Goal: Transaction & Acquisition: Purchase product/service

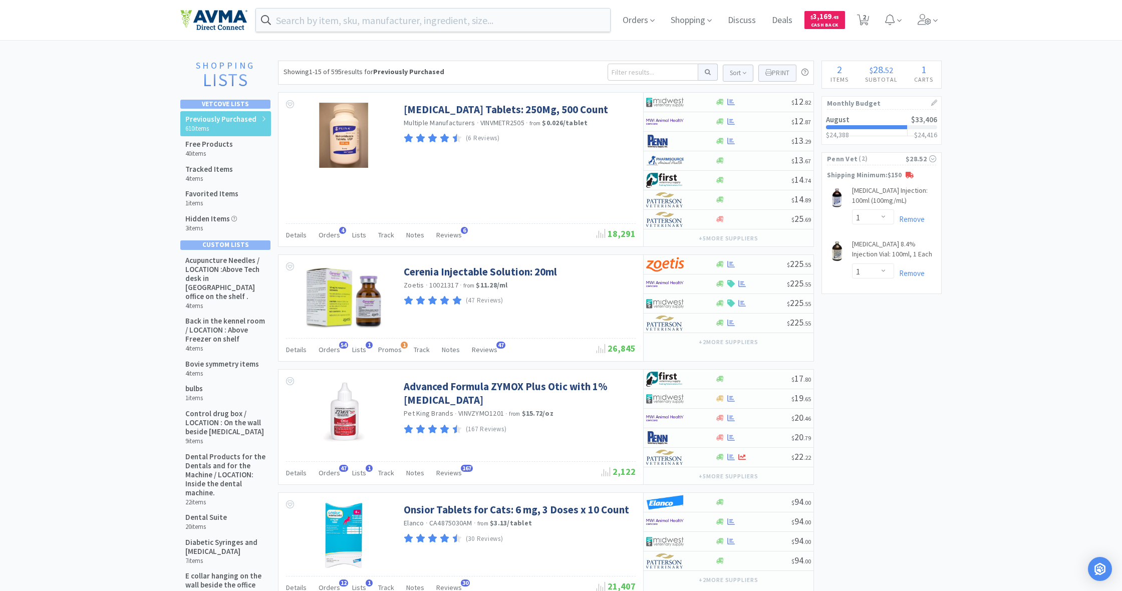
select select "1"
click at [635, 23] on span "Orders" at bounding box center [639, 20] width 40 height 40
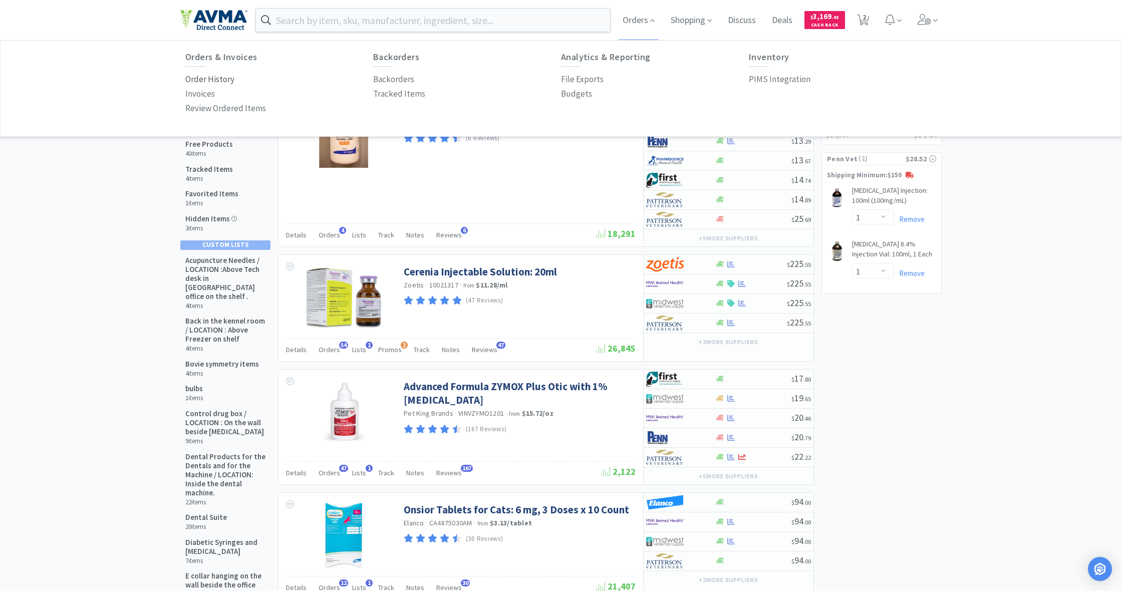
click at [209, 75] on p "Order History" at bounding box center [209, 80] width 49 height 14
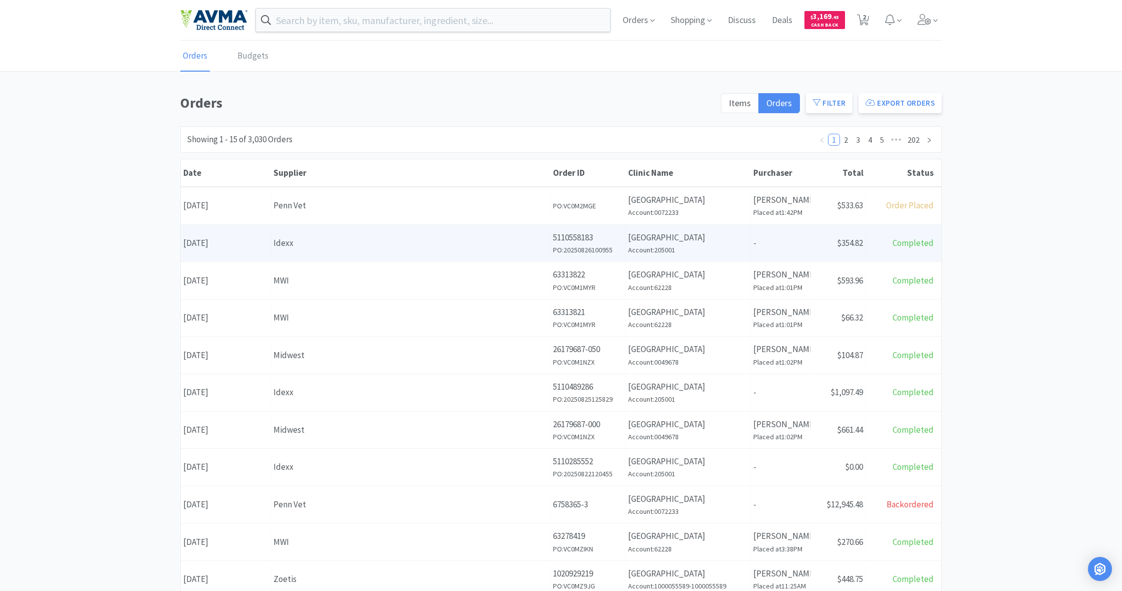
click at [454, 233] on div "Supplier Idexx" at bounding box center [411, 243] width 280 height 26
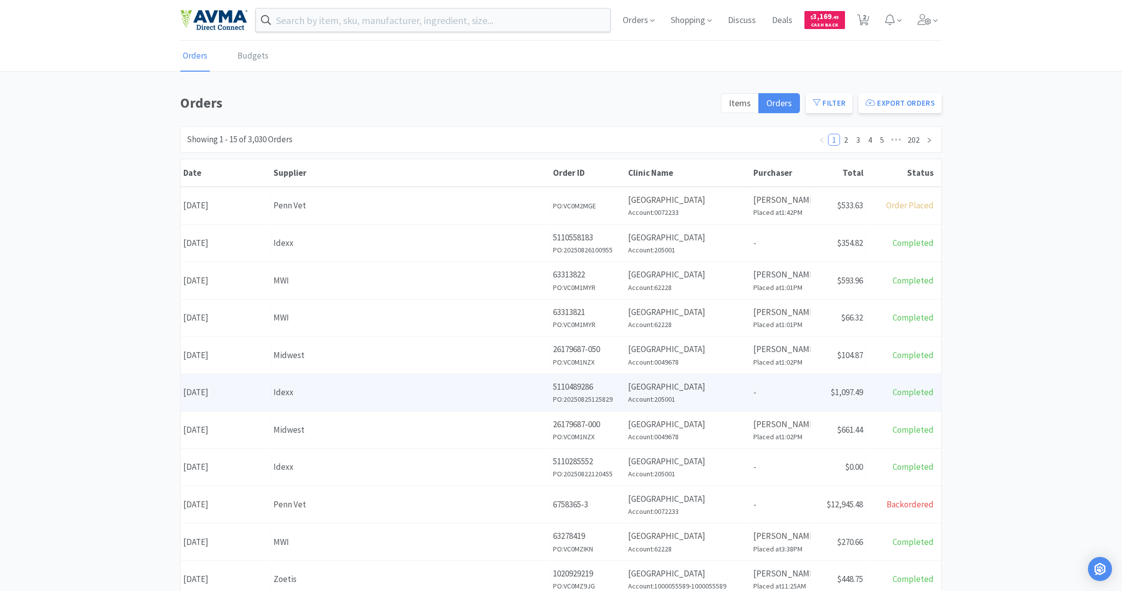
click at [469, 397] on div "Idexx" at bounding box center [411, 393] width 274 height 14
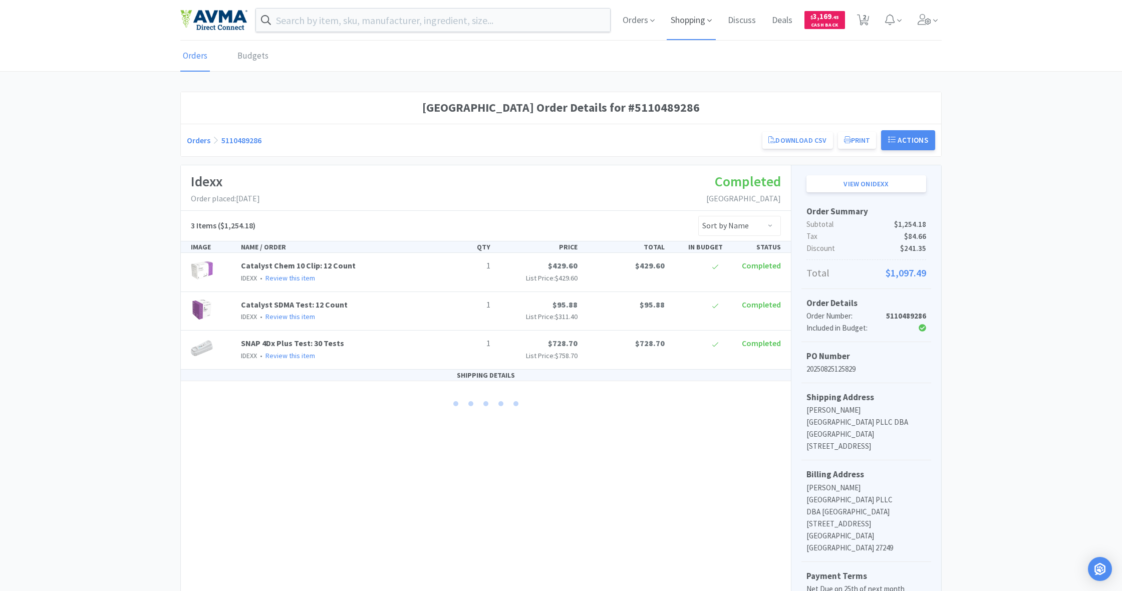
click at [686, 22] on span "Shopping" at bounding box center [691, 20] width 49 height 40
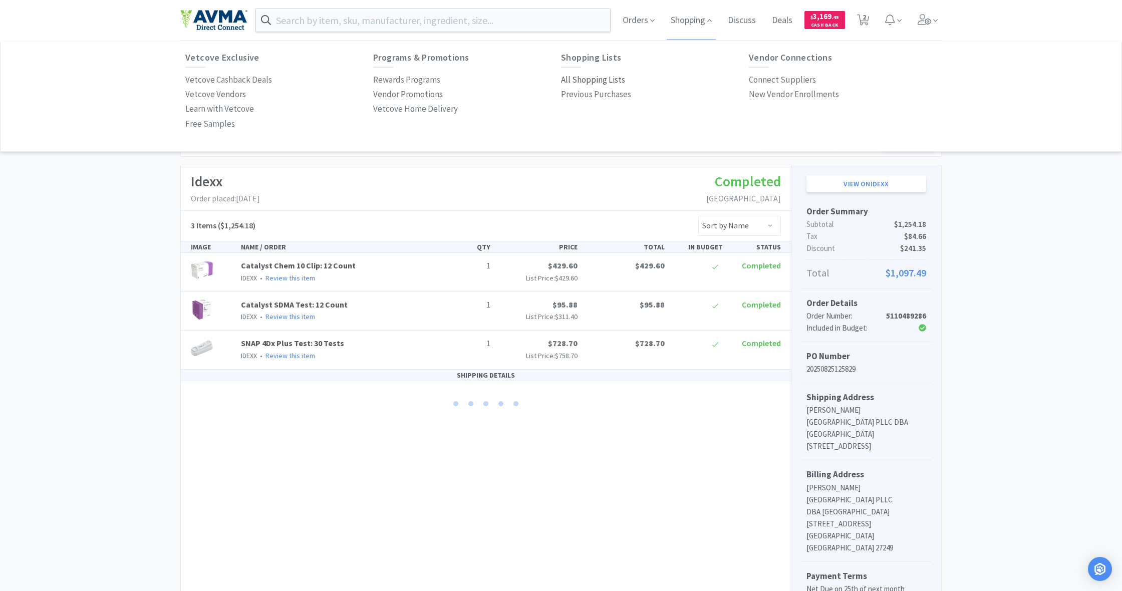
click at [595, 79] on p "All Shopping Lists" at bounding box center [593, 80] width 64 height 14
select select "1"
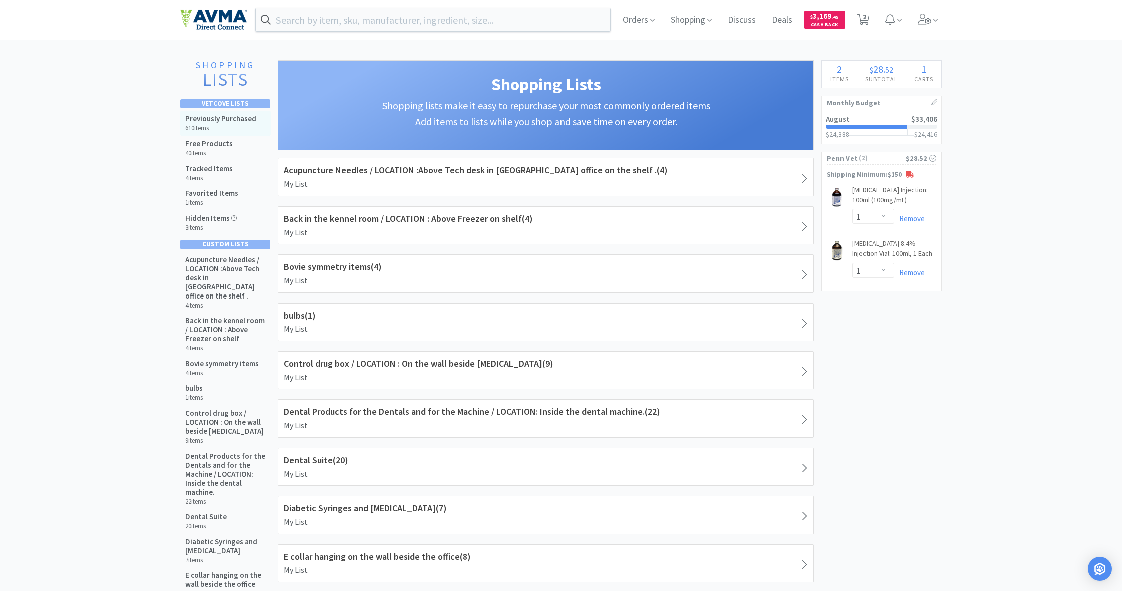
click at [242, 122] on h5 "Previously Purchased" at bounding box center [220, 118] width 71 height 9
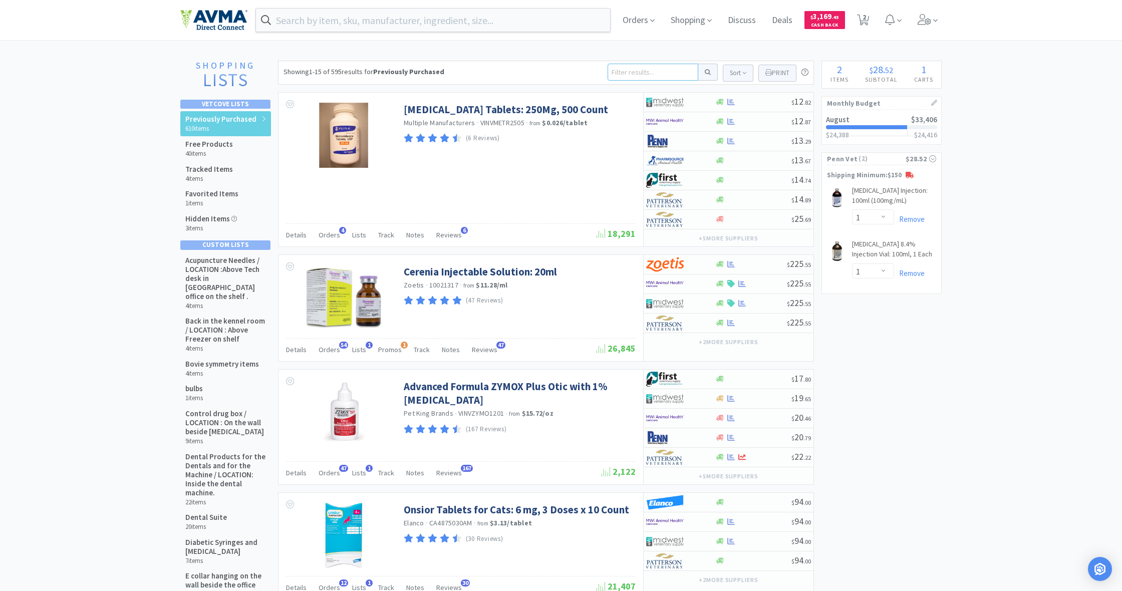
click at [639, 74] on input at bounding box center [653, 72] width 91 height 17
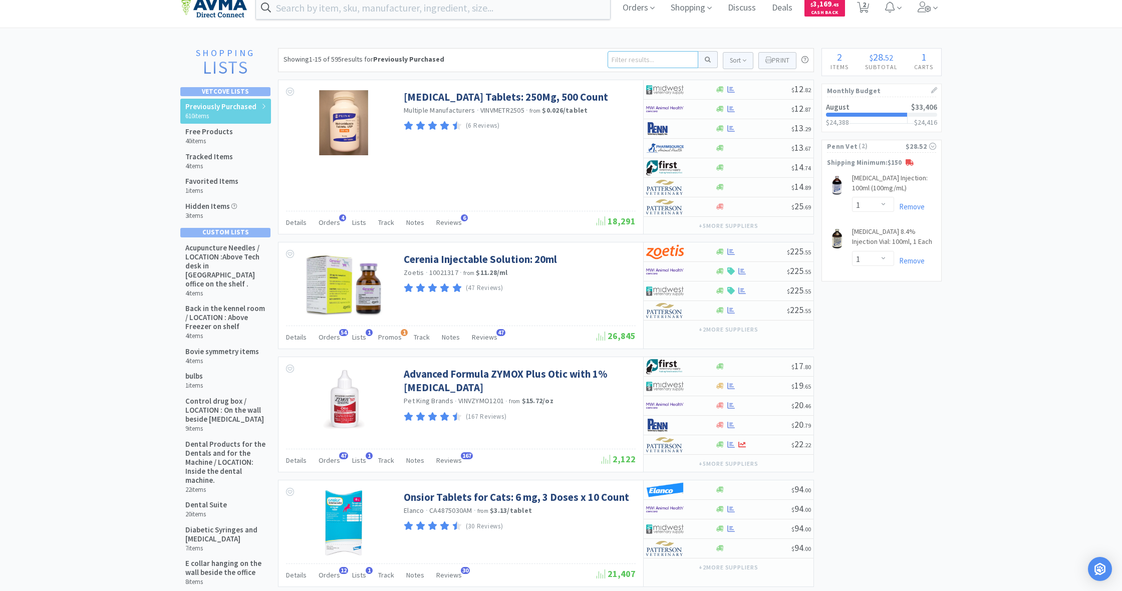
scroll to position [15, 0]
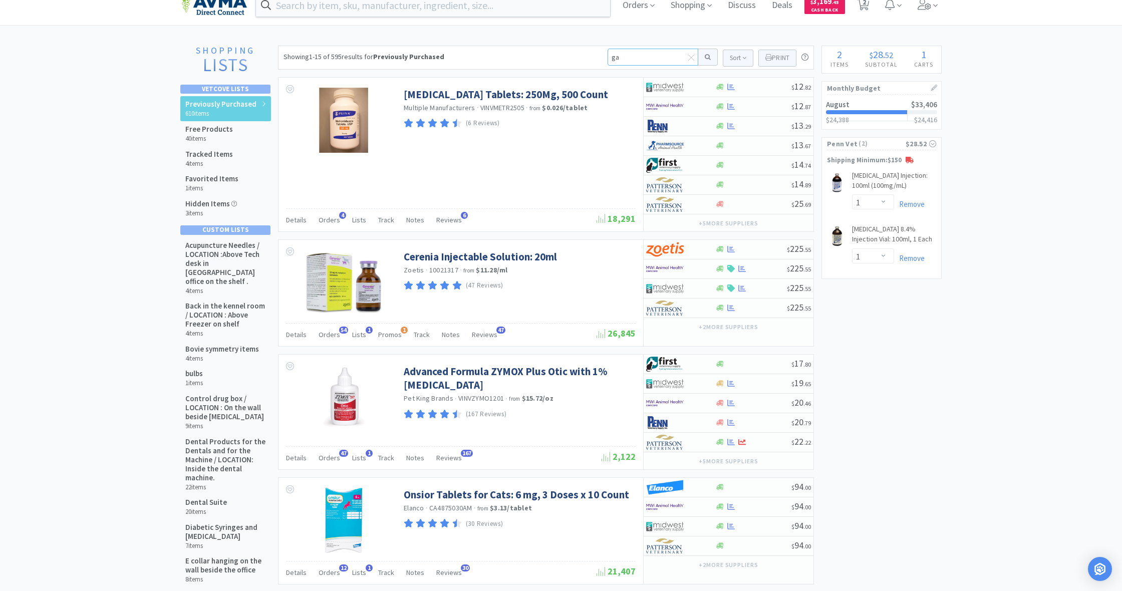
type input "gab"
click at [707, 57] on button at bounding box center [709, 57] width 20 height 17
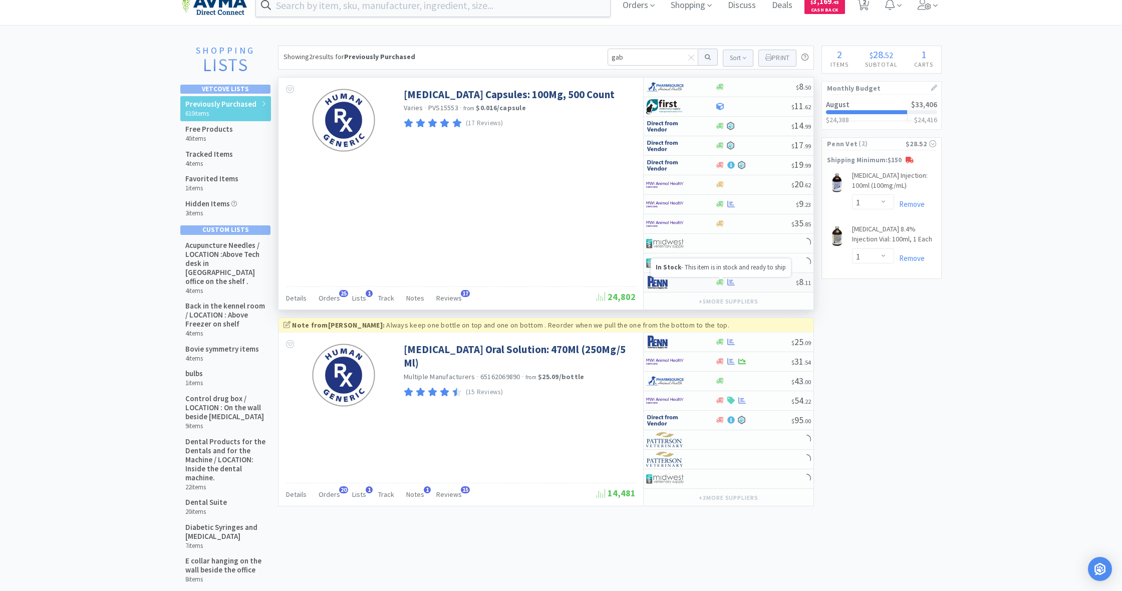
click at [719, 283] on icon at bounding box center [721, 283] width 8 height 6
select select "1"
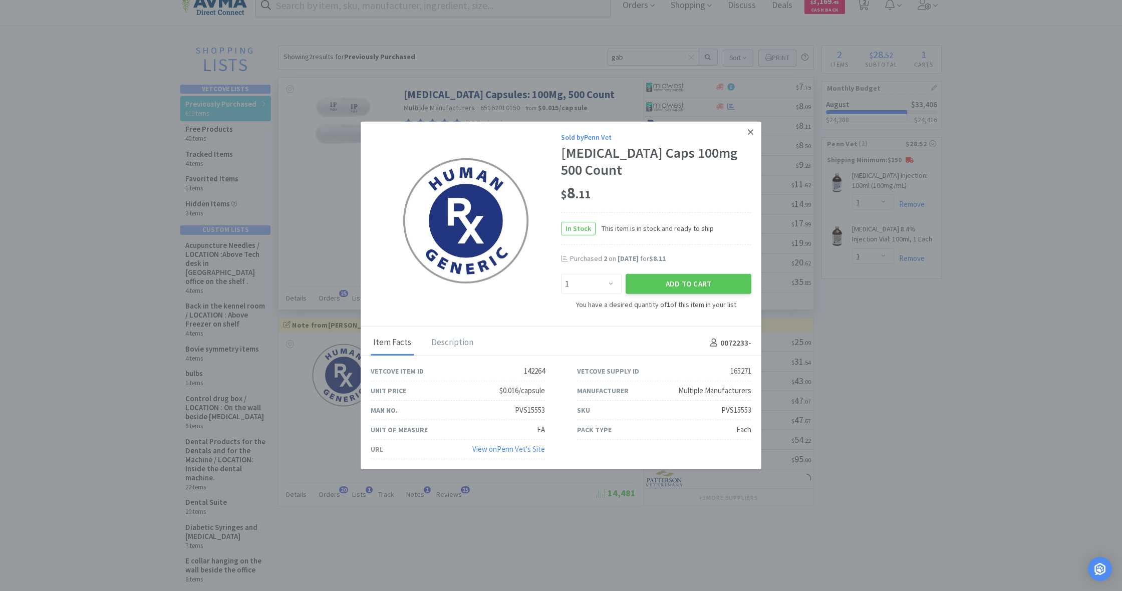
click at [751, 133] on icon at bounding box center [751, 132] width 6 height 6
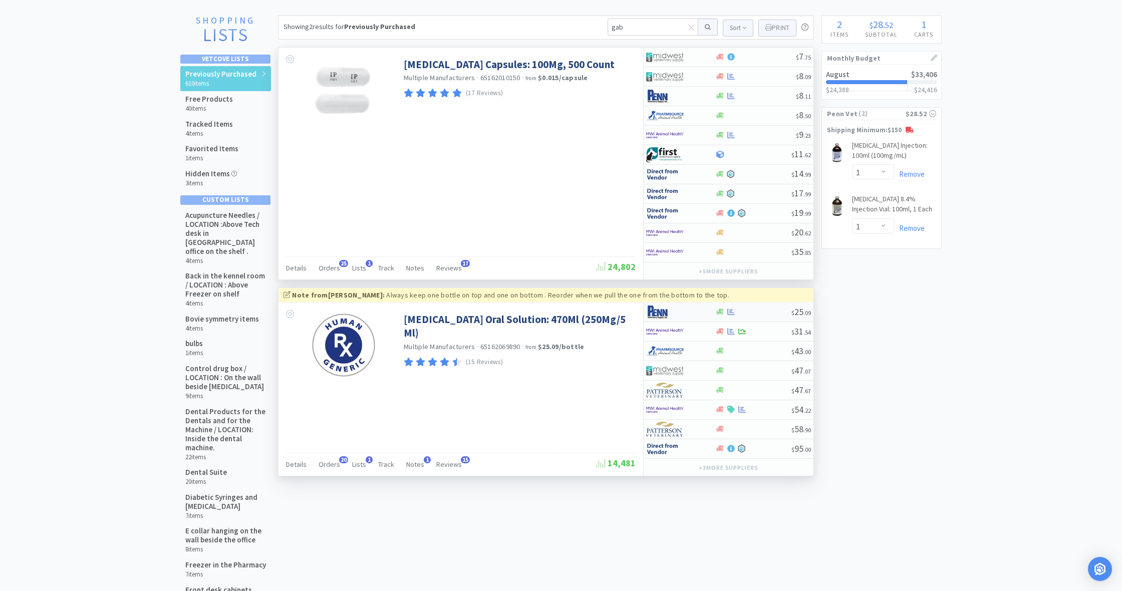
scroll to position [47, 0]
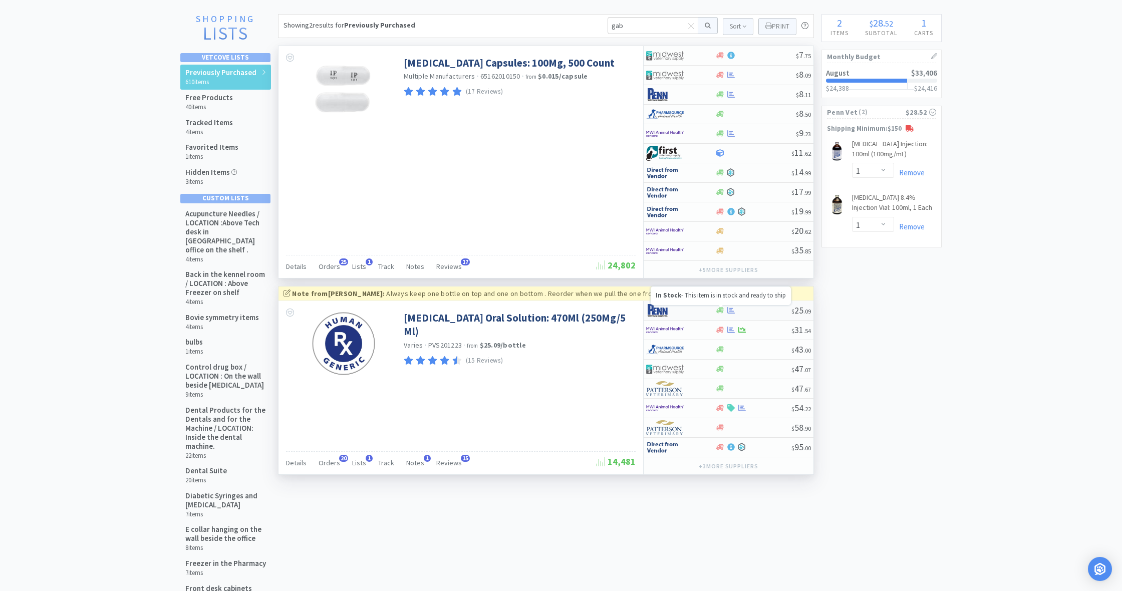
click at [718, 312] on icon at bounding box center [721, 311] width 8 height 6
select select "1"
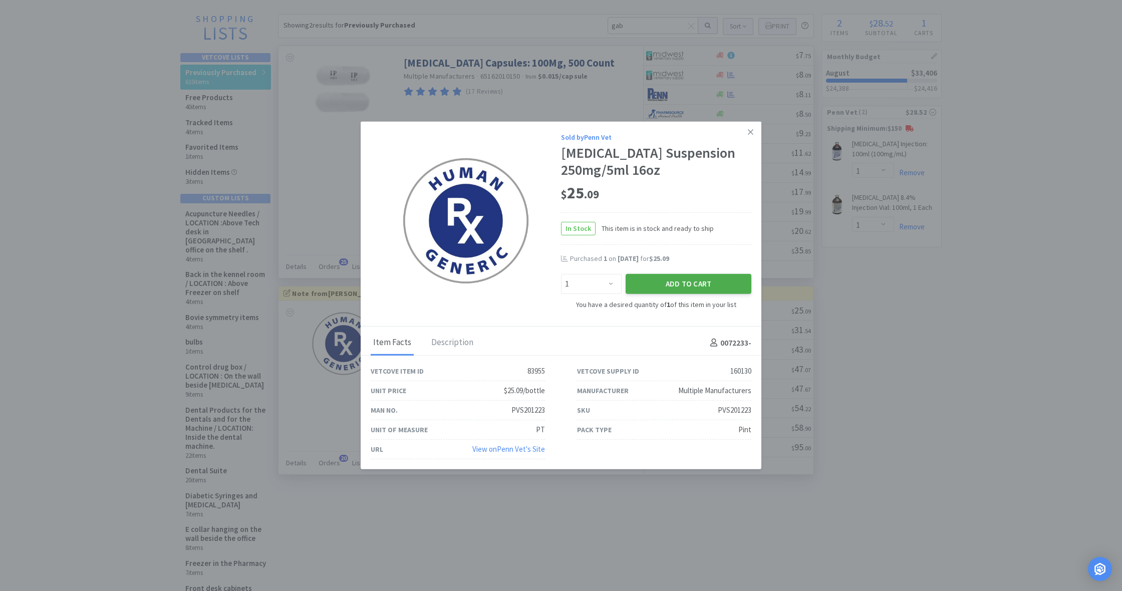
click at [696, 282] on button "Add to Cart" at bounding box center [689, 284] width 126 height 20
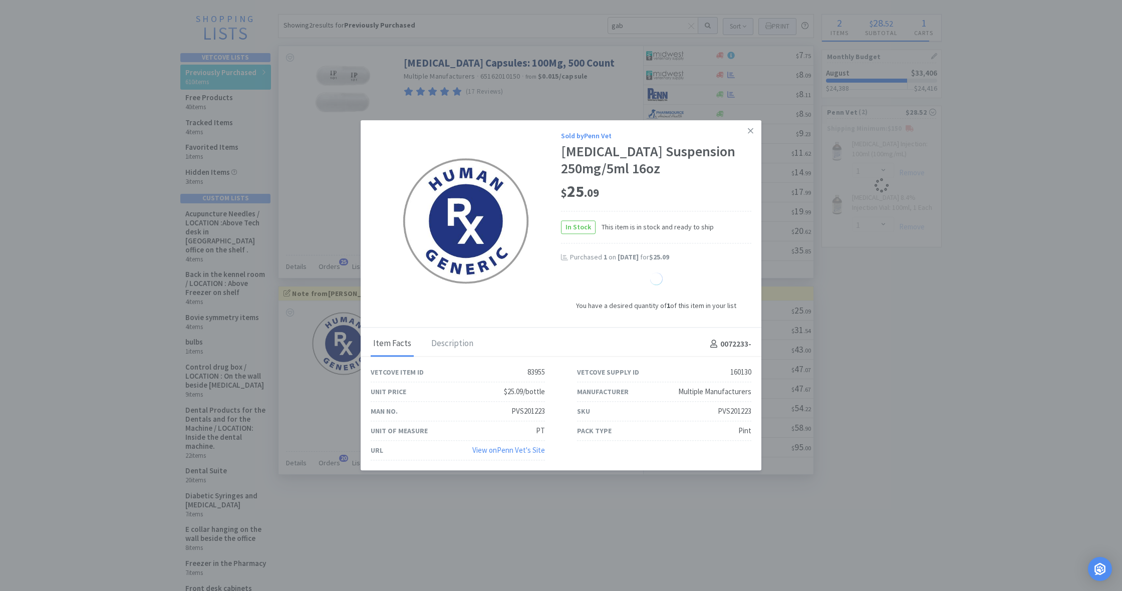
select select "1"
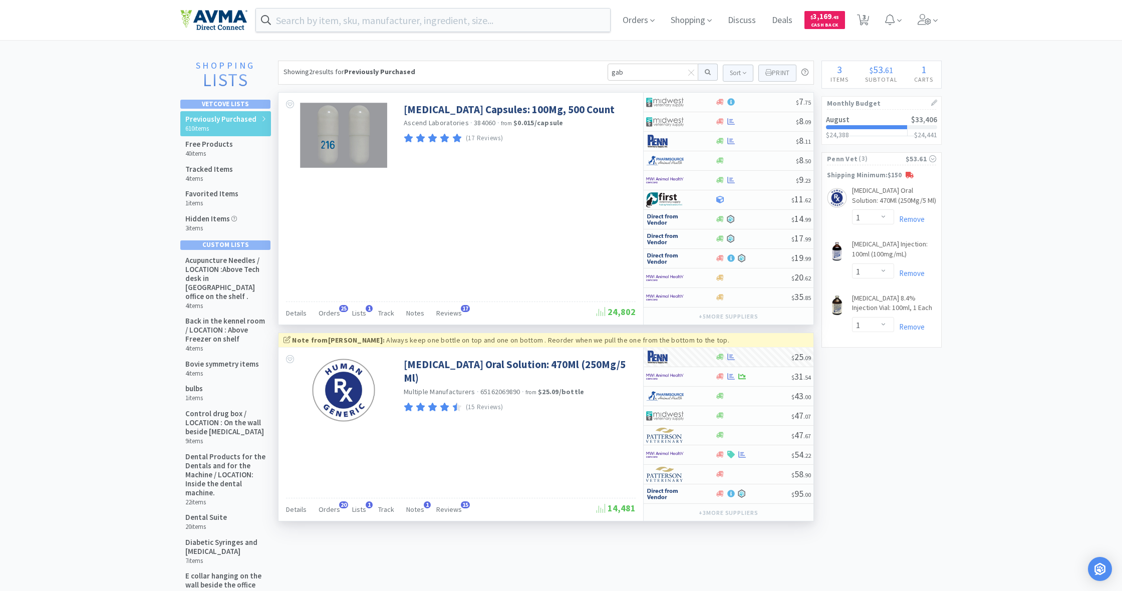
scroll to position [0, 0]
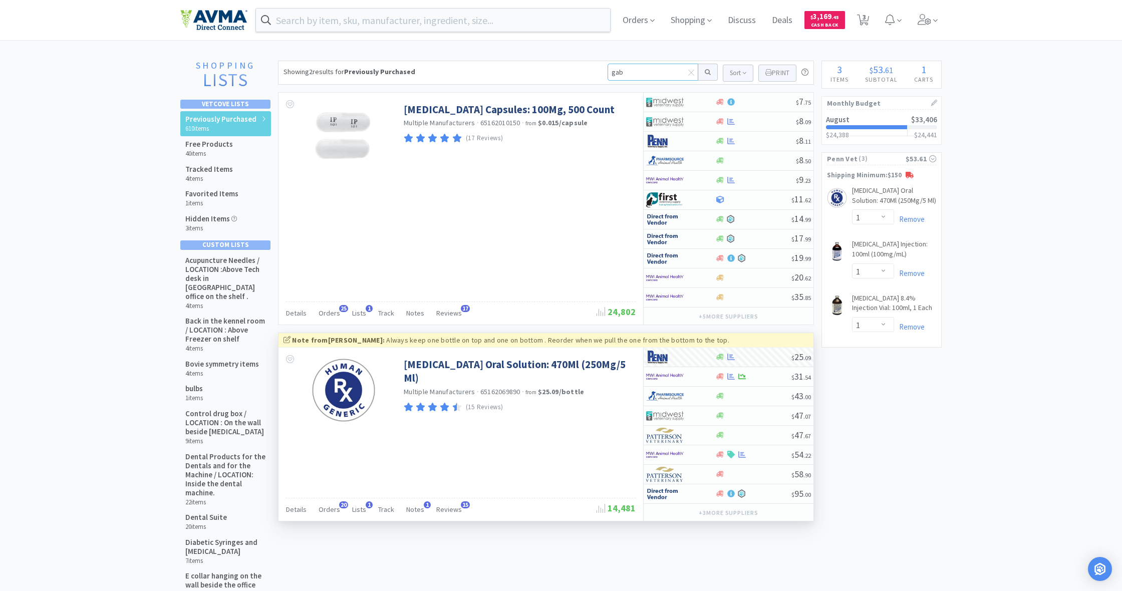
drag, startPoint x: 630, startPoint y: 70, endPoint x: 605, endPoint y: 70, distance: 24.6
click at [605, 70] on div "Showing 2 results for Previously Purchased gab Sort Print Previously Purchased …" at bounding box center [546, 73] width 536 height 24
type input "cerin"
click at [707, 72] on button at bounding box center [709, 72] width 20 height 17
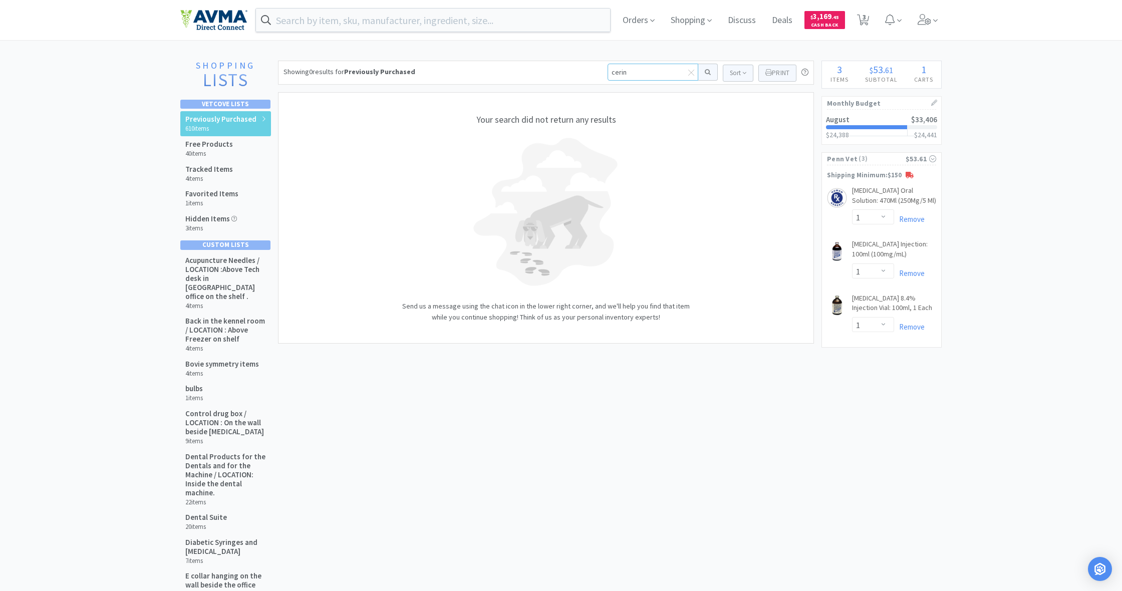
drag, startPoint x: 623, startPoint y: 75, endPoint x: 596, endPoint y: 76, distance: 27.1
click at [596, 76] on div "Showing 0 results for Previously Purchased cerin Sort Print Previously Purchase…" at bounding box center [546, 73] width 536 height 24
type input "cer"
click at [707, 72] on button at bounding box center [709, 72] width 20 height 17
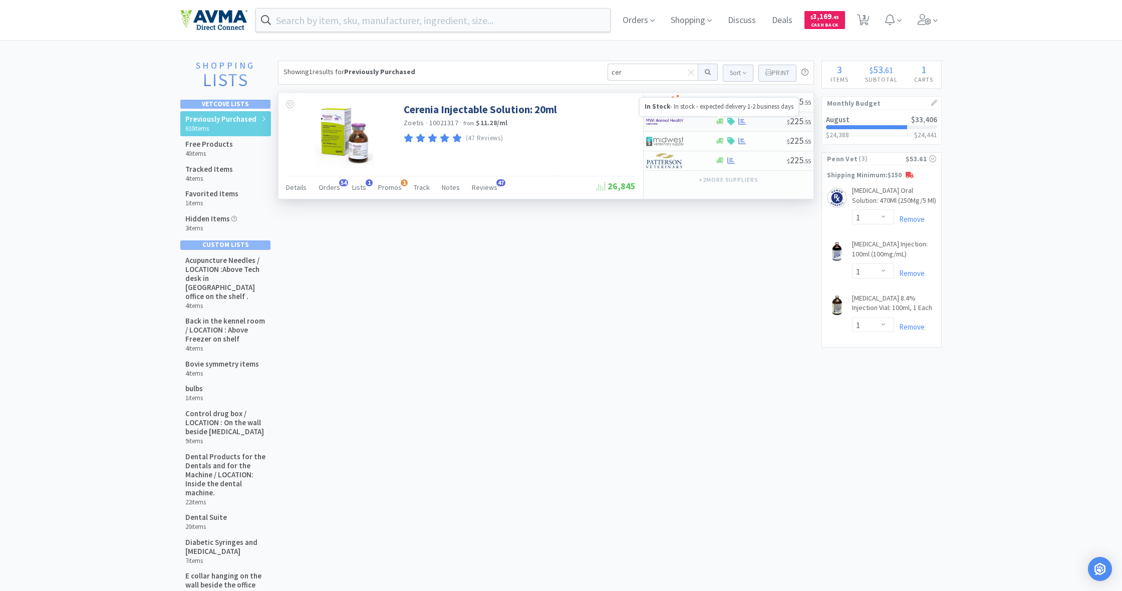
click at [720, 123] on icon at bounding box center [721, 122] width 8 height 6
select select "1"
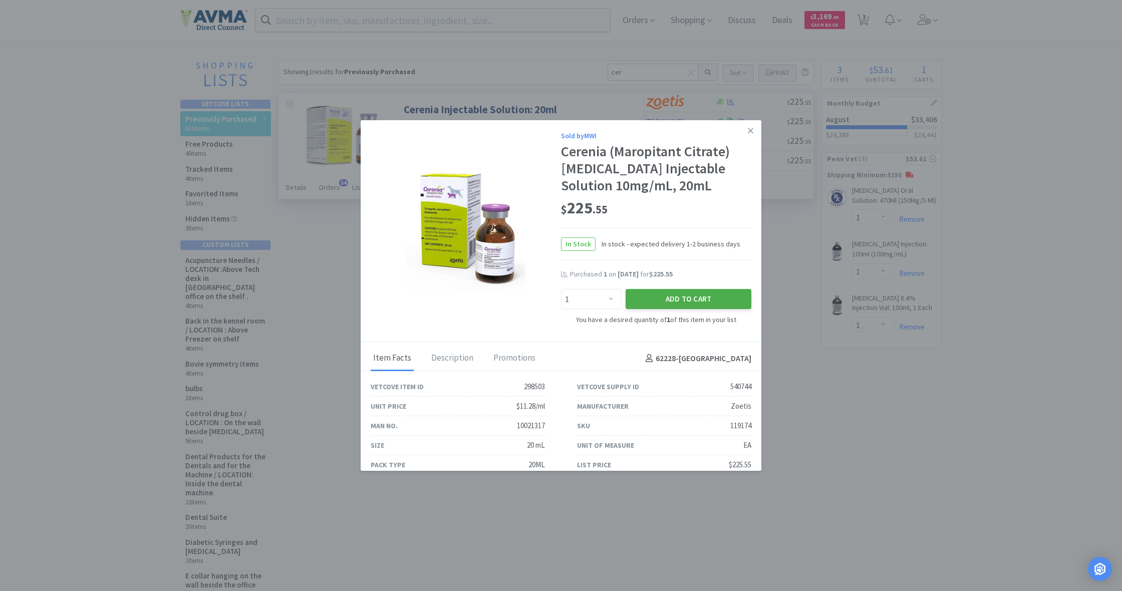
click at [685, 296] on button "Add to Cart" at bounding box center [689, 299] width 126 height 20
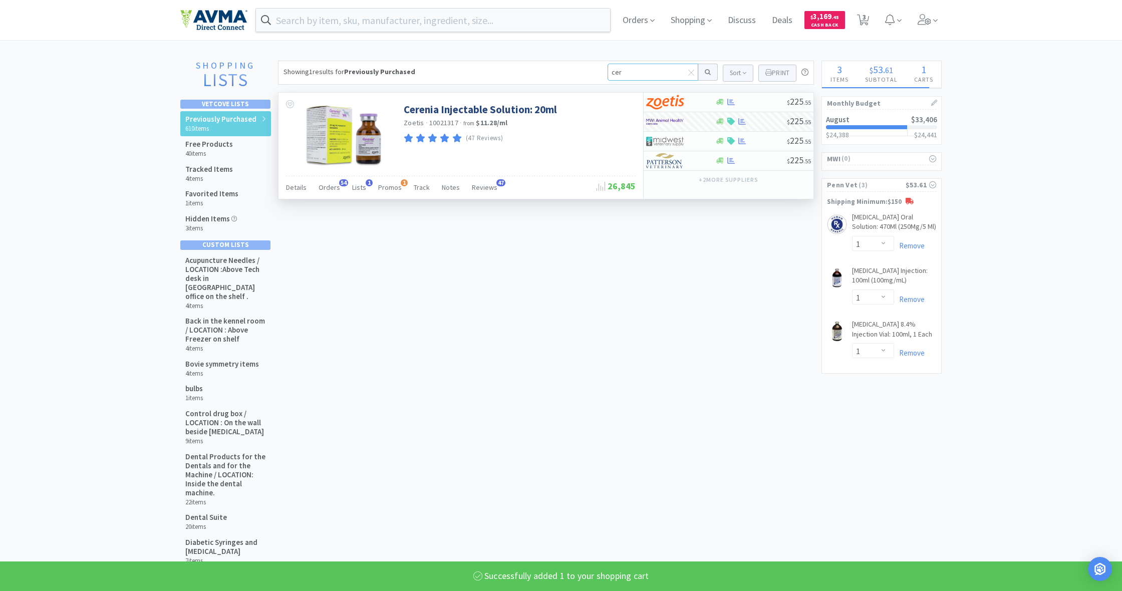
drag, startPoint x: 624, startPoint y: 70, endPoint x: 597, endPoint y: 71, distance: 27.6
click at [597, 71] on div "Showing 1 results for Previously Purchased cer Sort Print Previously Purchased …" at bounding box center [546, 73] width 536 height 24
type input "c"
select select "1"
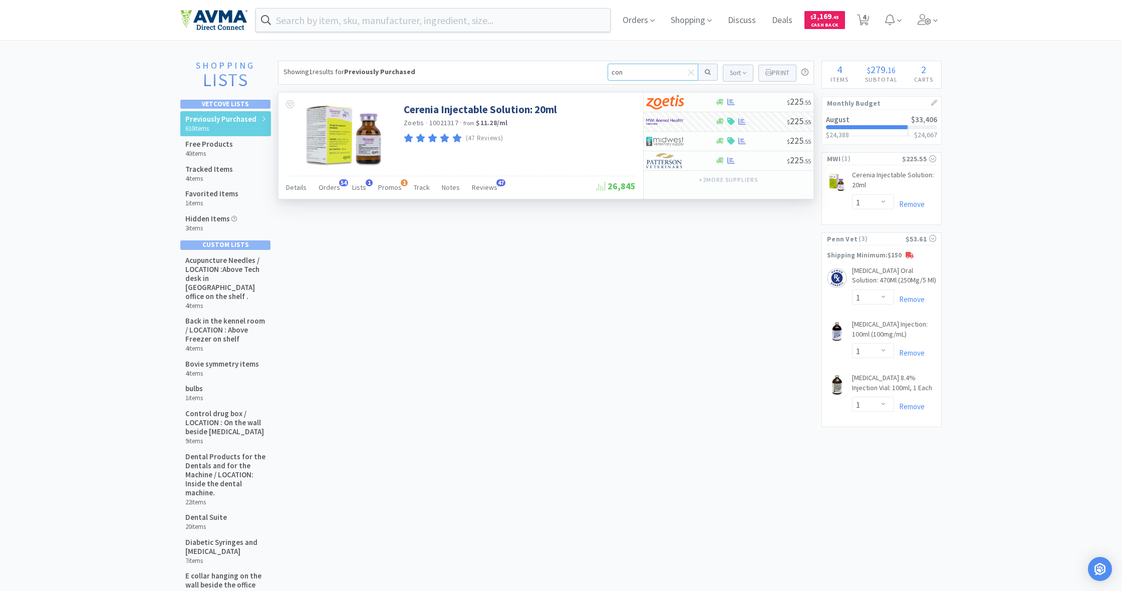
type input "conv"
click at [707, 72] on button at bounding box center [709, 72] width 20 height 17
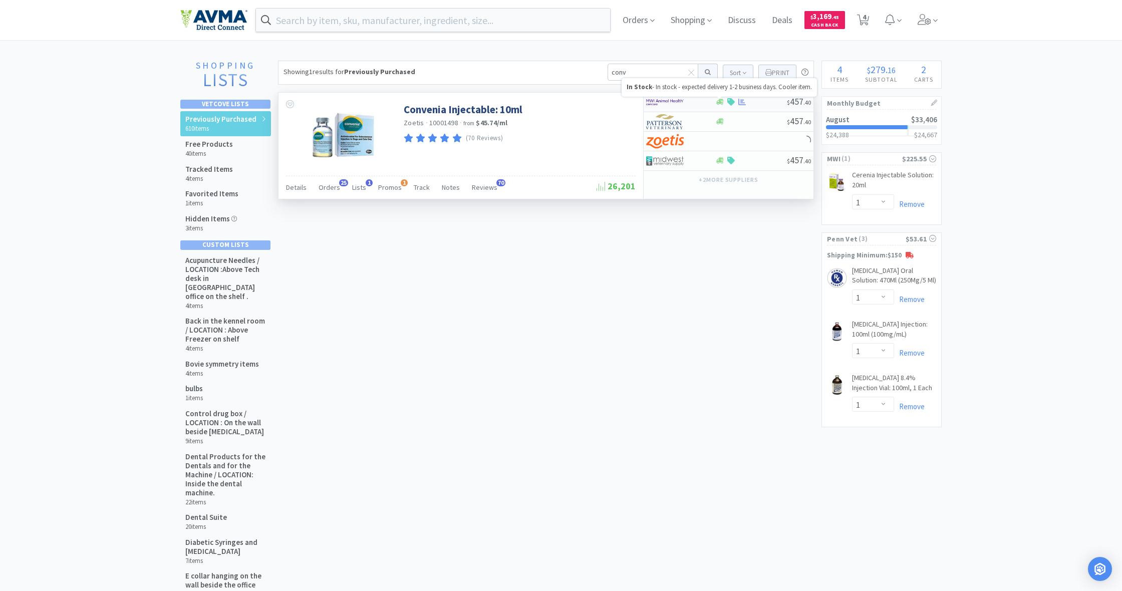
click at [721, 104] on icon at bounding box center [721, 102] width 8 height 6
select select "1"
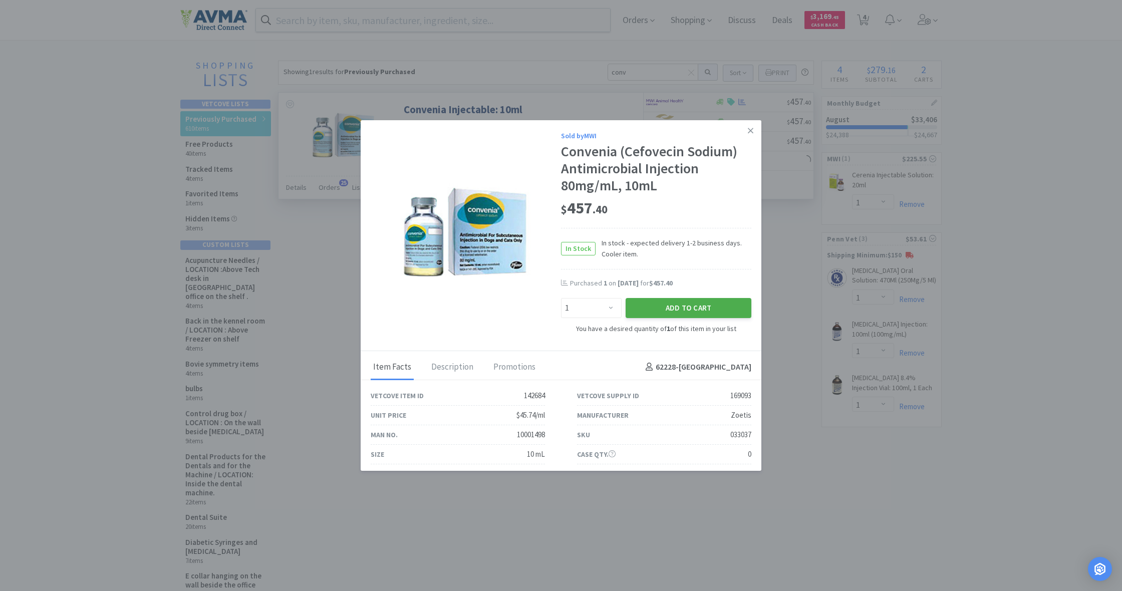
click at [706, 305] on button "Add to Cart" at bounding box center [689, 308] width 126 height 20
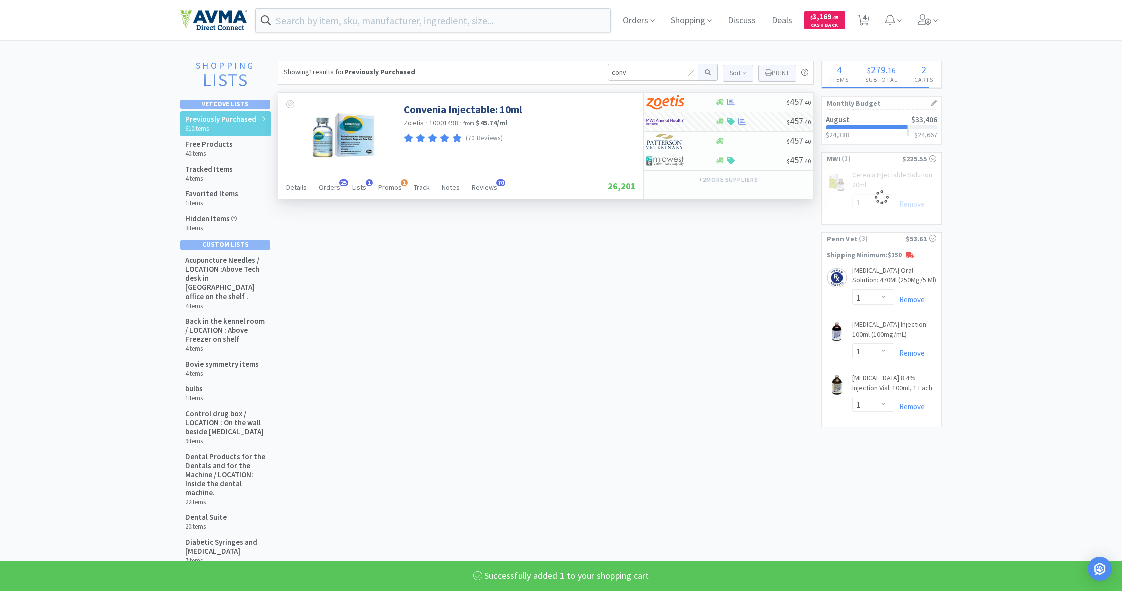
select select "1"
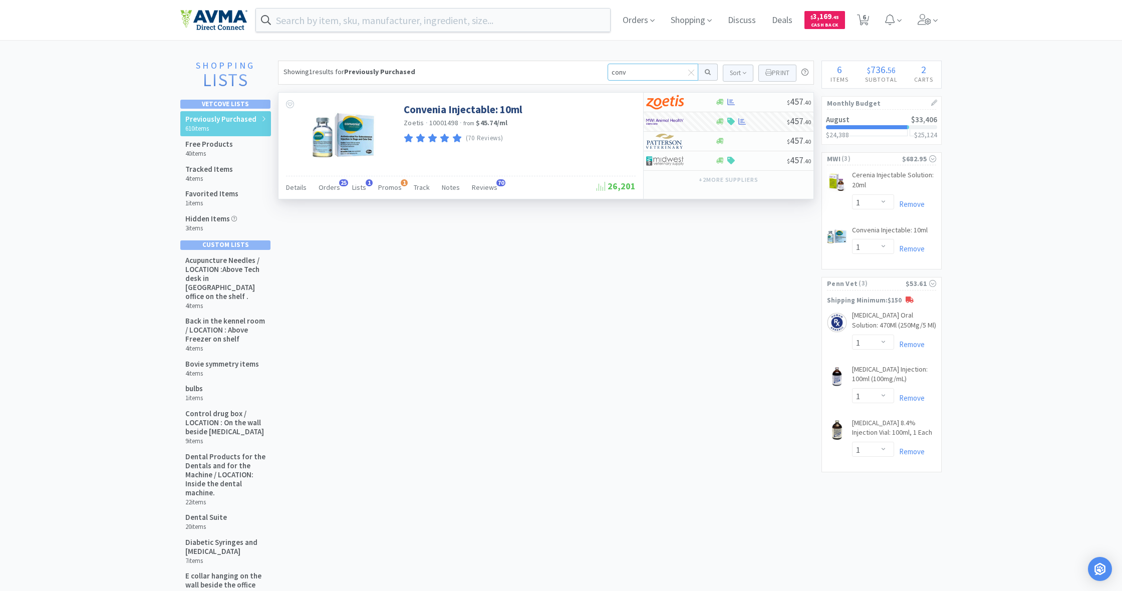
drag, startPoint x: 634, startPoint y: 71, endPoint x: 587, endPoint y: 72, distance: 46.6
click at [586, 71] on div "Showing 1 results for Previously Purchased conv Sort Print Previously Purchased…" at bounding box center [546, 73] width 536 height 24
type input "injection plug"
click at [707, 72] on button at bounding box center [709, 72] width 20 height 17
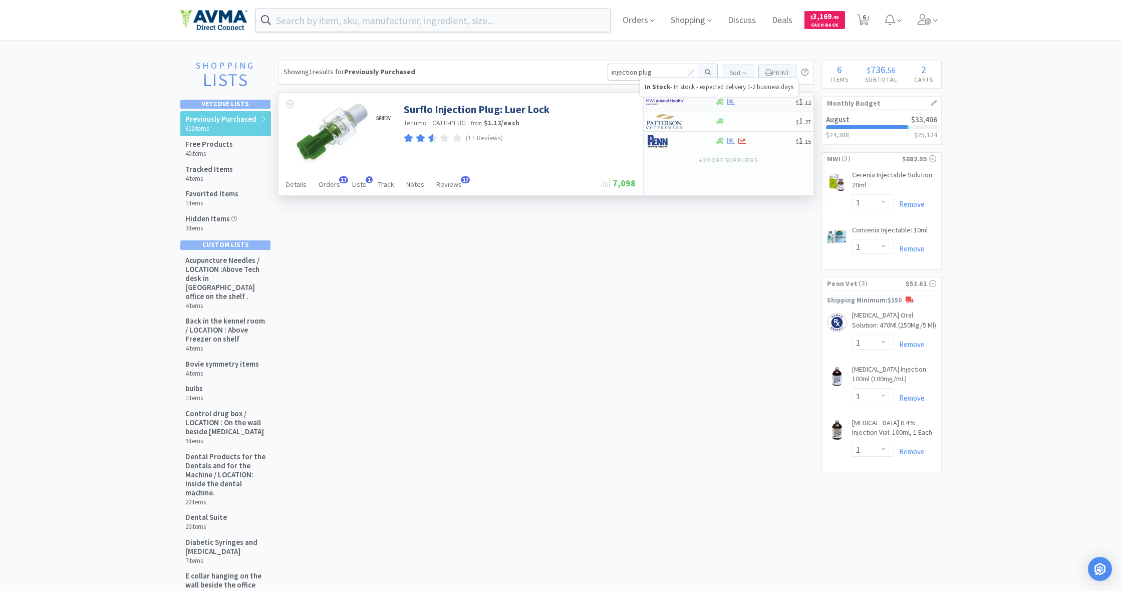
click at [721, 103] on icon at bounding box center [721, 102] width 8 height 6
select select "50"
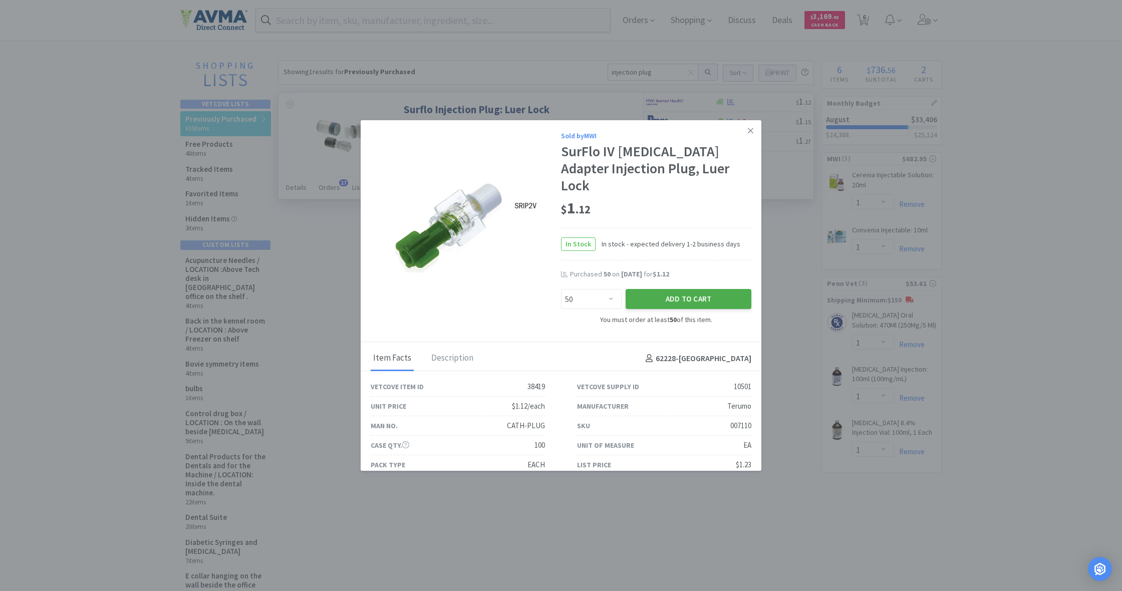
click at [687, 289] on button "Add to Cart" at bounding box center [689, 299] width 126 height 20
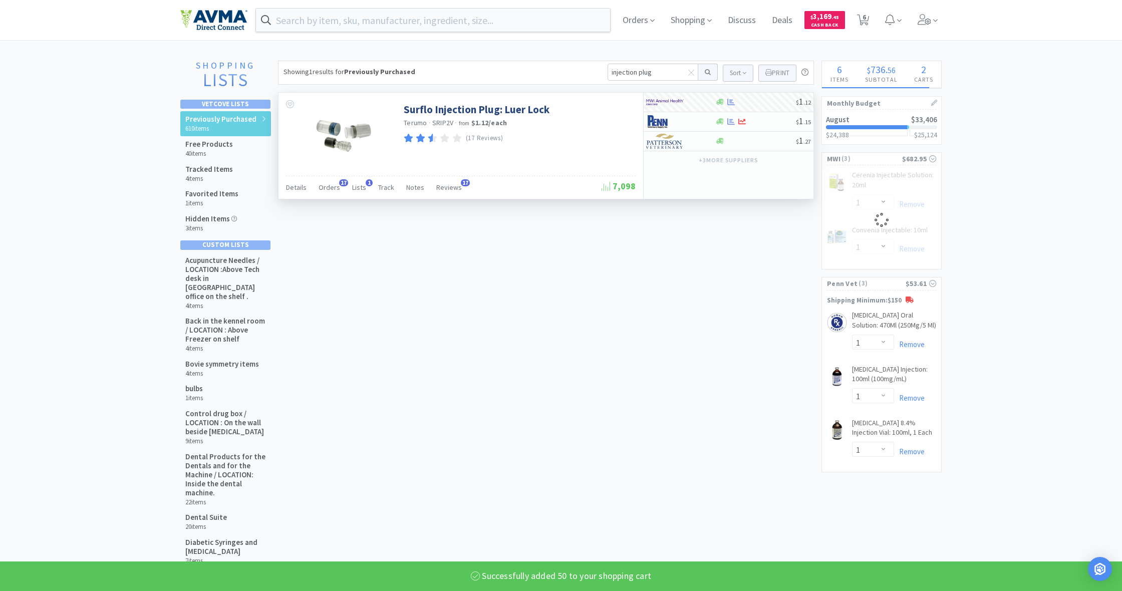
select select "50"
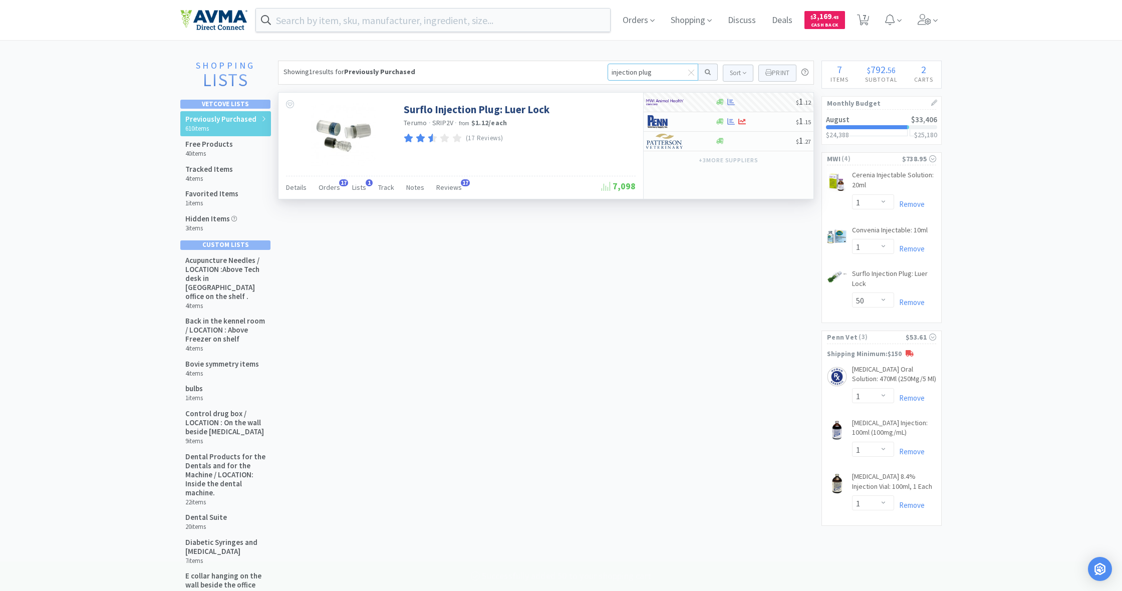
drag, startPoint x: 655, startPoint y: 73, endPoint x: 597, endPoint y: 74, distance: 58.1
click at [597, 73] on div "Showing 1 results for Previously Purchased injection plug Sort Print Previously…" at bounding box center [546, 73] width 536 height 24
type input "stapler"
click at [707, 72] on button at bounding box center [709, 72] width 20 height 17
click at [721, 102] on icon at bounding box center [721, 102] width 8 height 6
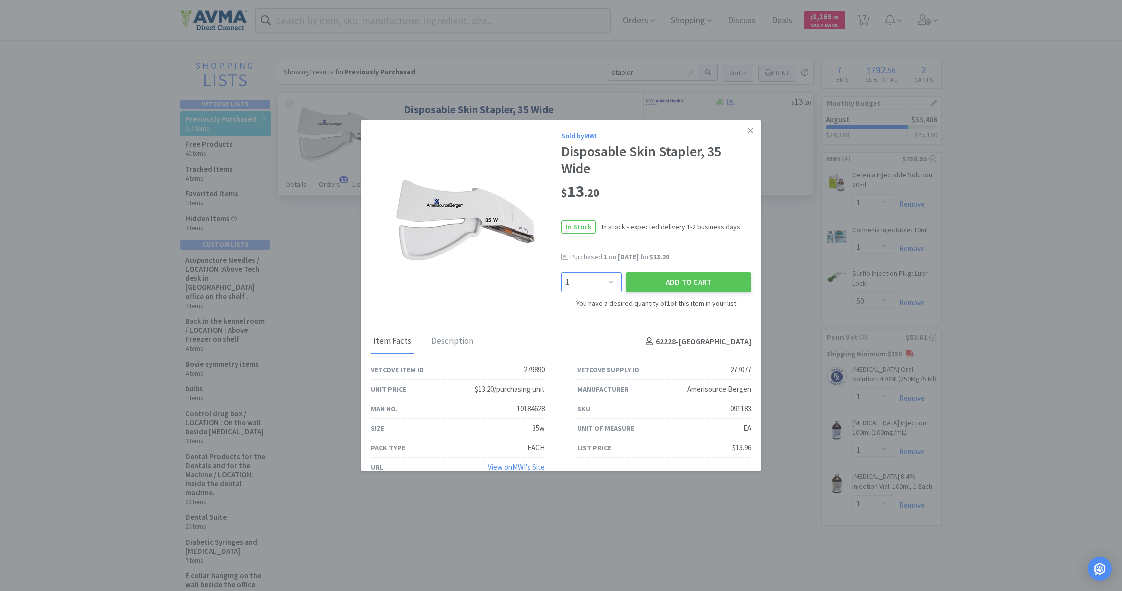
select select "2"
click at [679, 280] on button "Add to Cart" at bounding box center [689, 283] width 126 height 20
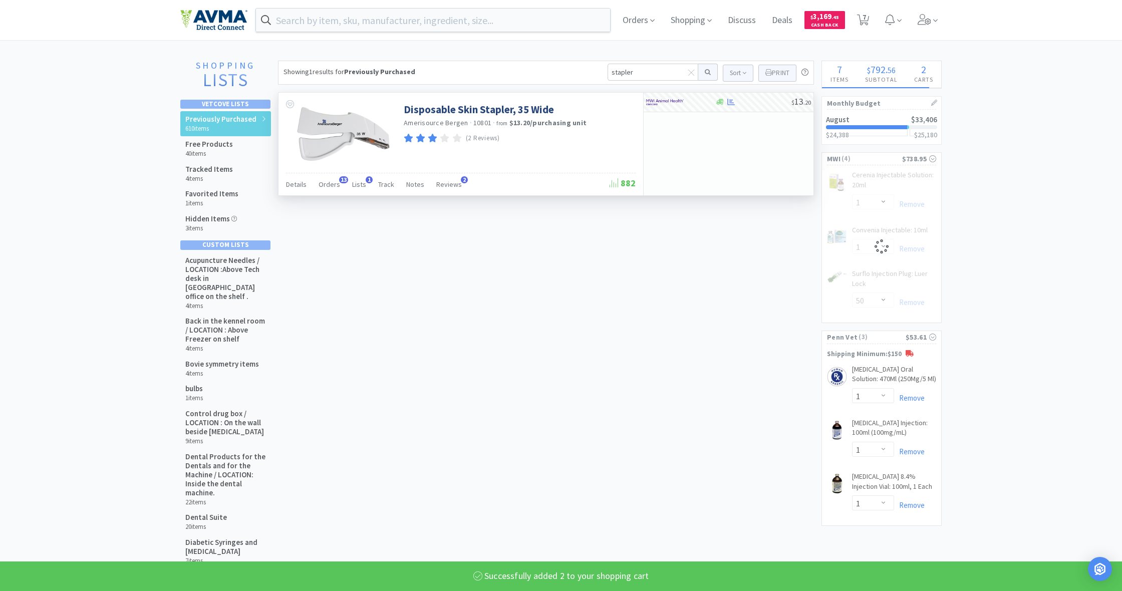
select select "2"
select select "50"
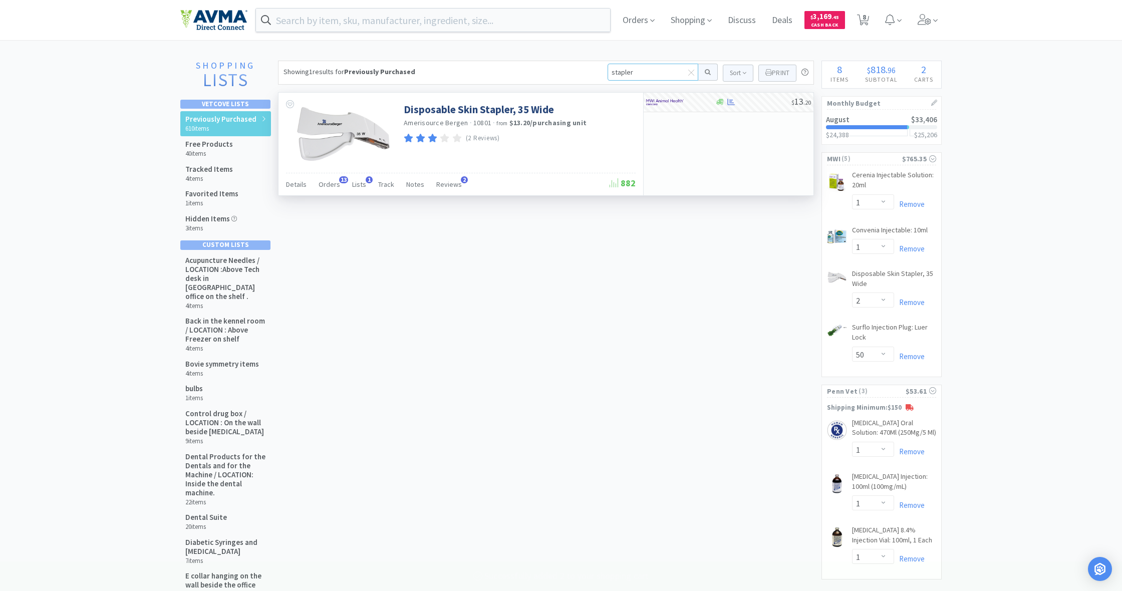
drag, startPoint x: 636, startPoint y: 72, endPoint x: 593, endPoint y: 72, distance: 43.1
click at [593, 72] on div "Showing 1 results for Previously Purchased stapler Sort Print Previously Purcha…" at bounding box center [546, 73] width 536 height 24
type input "gauze 3xx"
click at [707, 72] on button at bounding box center [709, 72] width 20 height 17
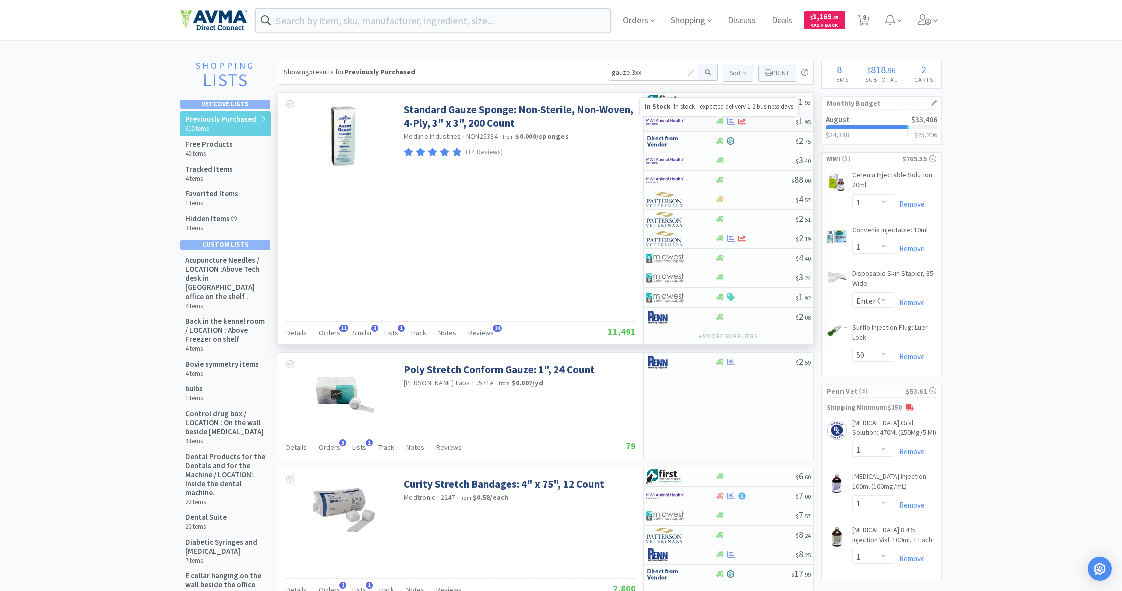
click at [720, 123] on icon at bounding box center [721, 122] width 8 height 6
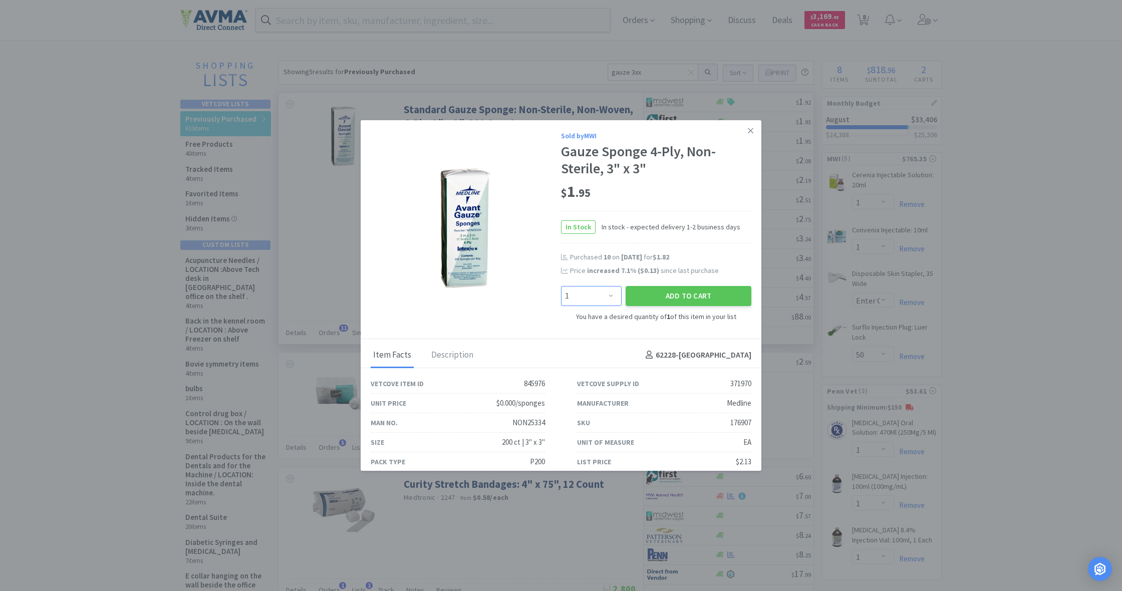
select select "8"
click at [691, 298] on button "Add to Cart" at bounding box center [689, 296] width 126 height 20
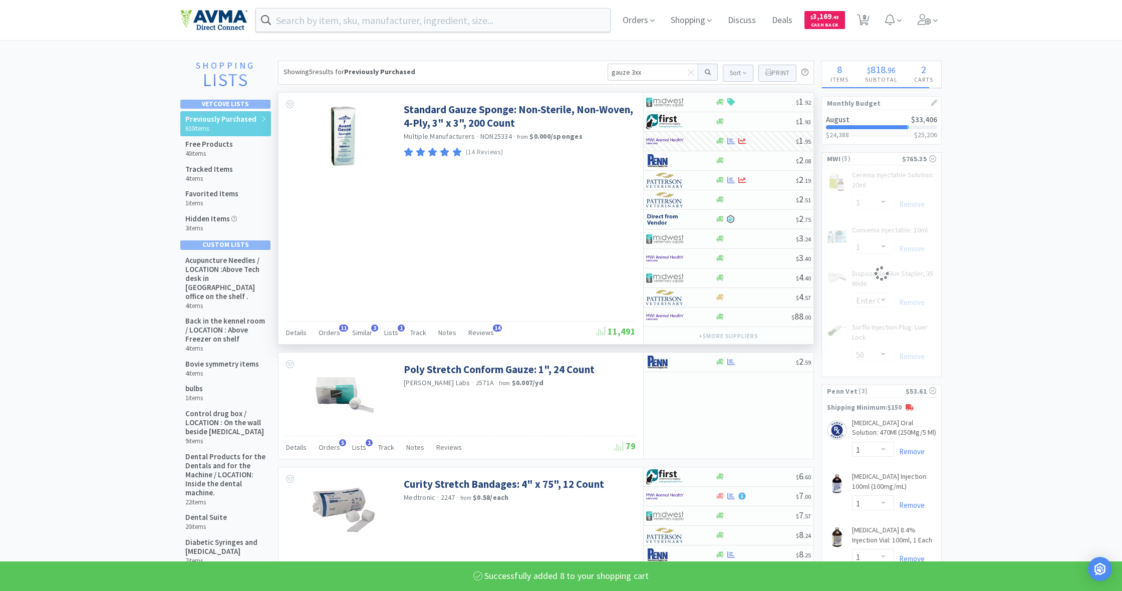
select select "8"
select select "50"
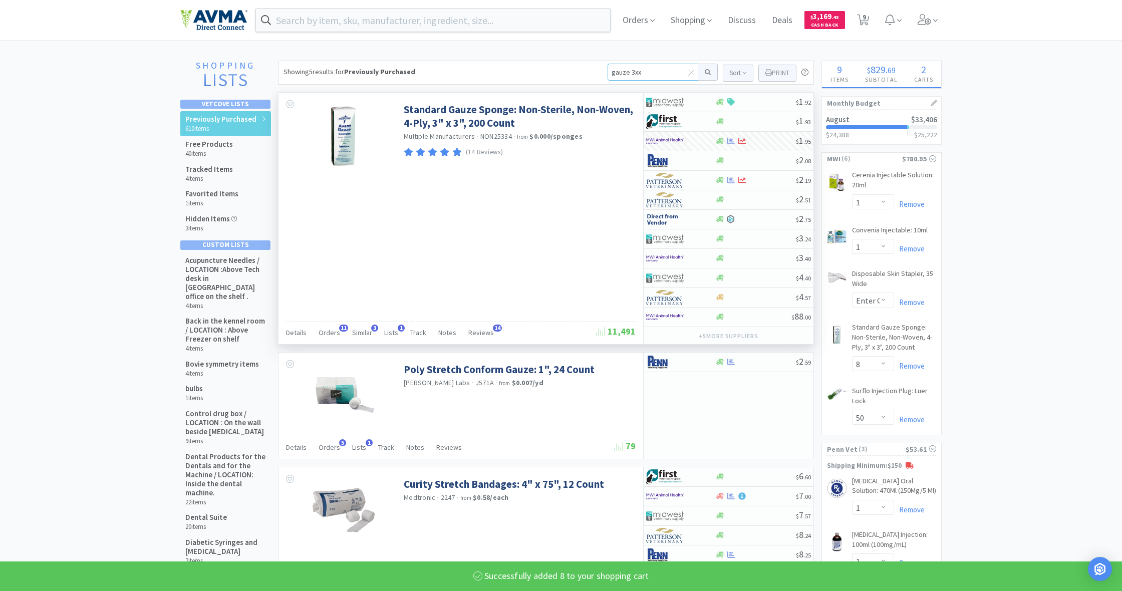
drag, startPoint x: 639, startPoint y: 70, endPoint x: 578, endPoint y: 72, distance: 61.2
click at [578, 72] on div "Showing 5 results for Previously Purchased gauze 3xx Sort Print Previously Purc…" at bounding box center [546, 73] width 536 height 24
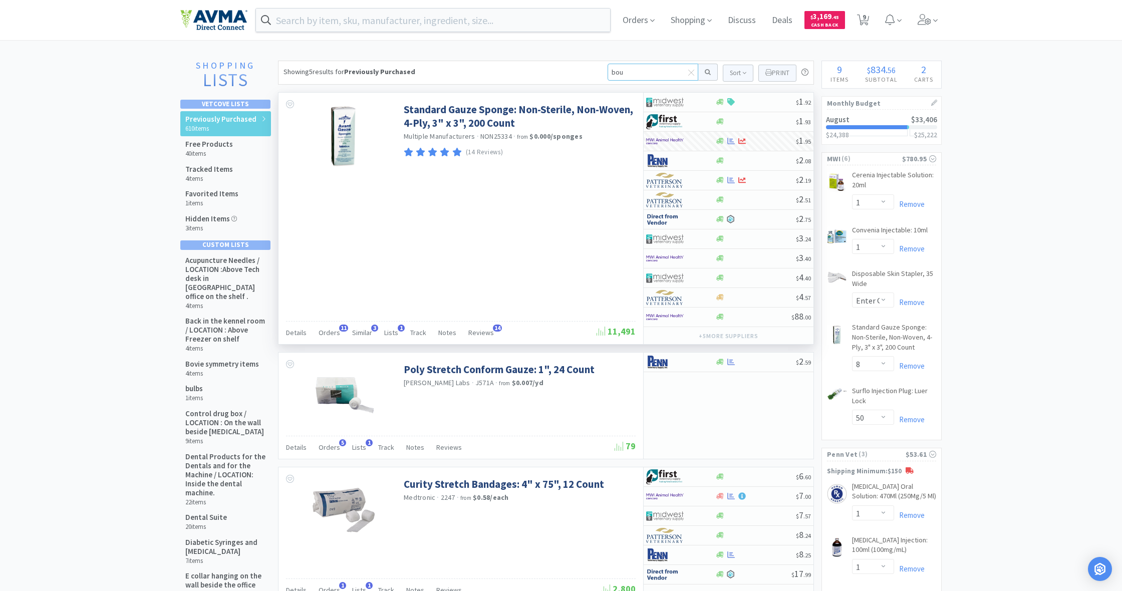
type input "bouf"
click at [707, 72] on button at bounding box center [709, 72] width 20 height 17
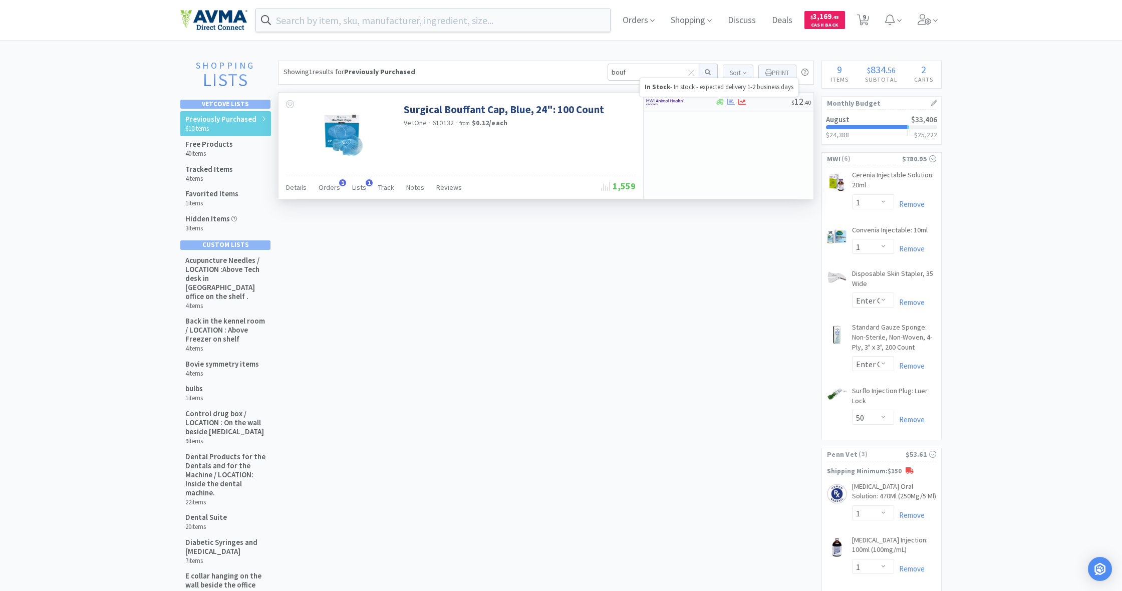
click at [720, 103] on icon at bounding box center [721, 102] width 8 height 6
select select "1"
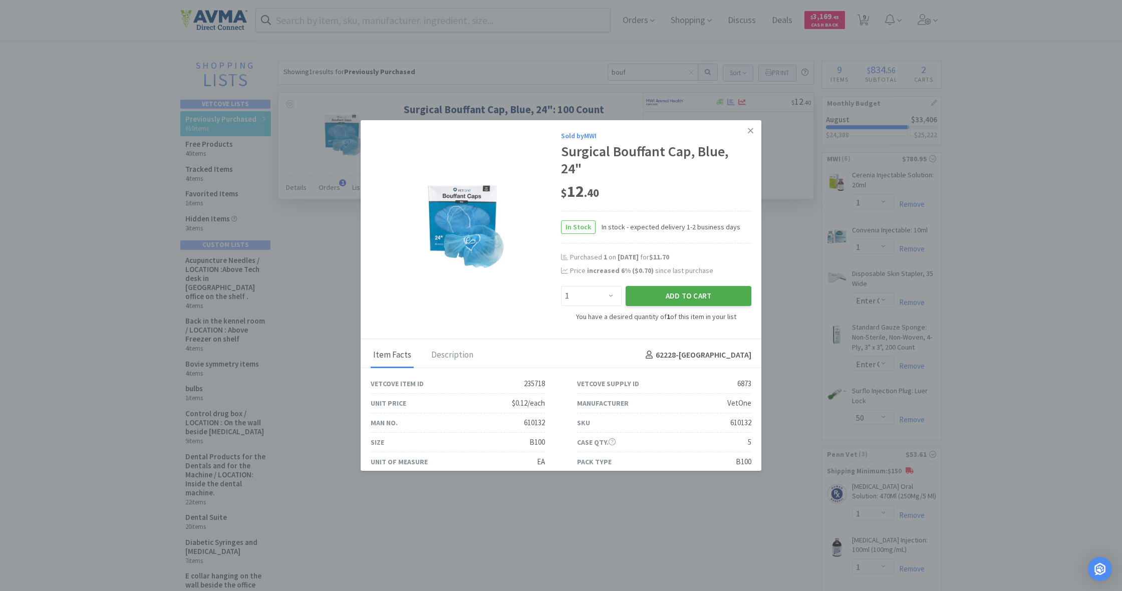
click at [703, 296] on button "Add to Cart" at bounding box center [689, 296] width 126 height 20
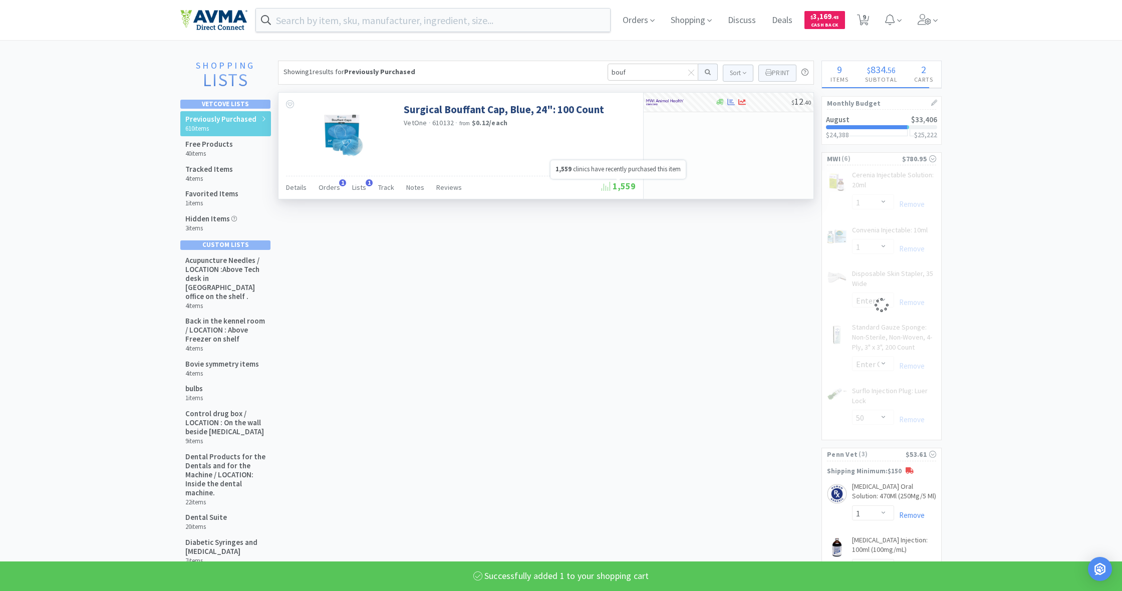
select select "1"
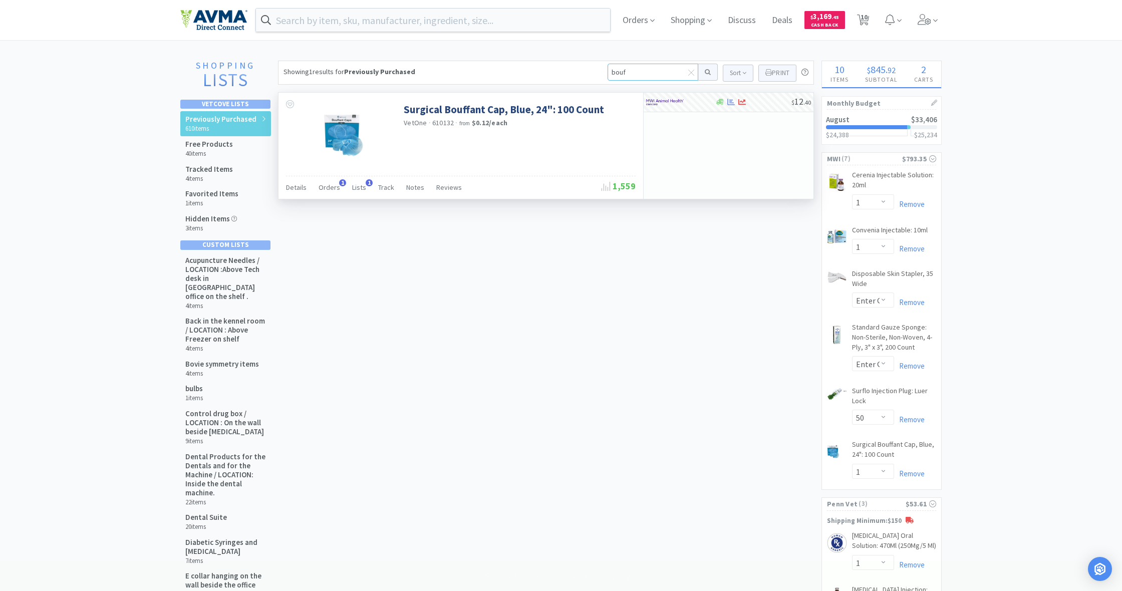
drag, startPoint x: 634, startPoint y: 70, endPoint x: 594, endPoint y: 71, distance: 40.1
click at [593, 71] on div "Showing 1 results for Previously Purchased bouf Sort Print Previously Purchased…" at bounding box center [546, 73] width 536 height 24
type input "elasticon"
click at [707, 72] on button at bounding box center [709, 72] width 20 height 17
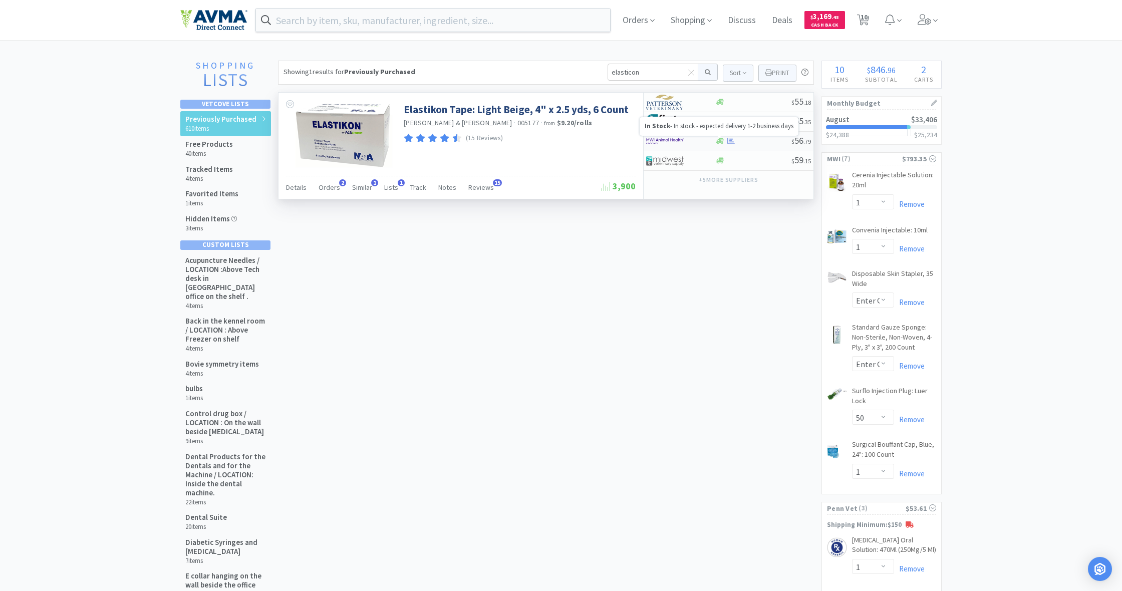
click at [719, 138] on icon at bounding box center [721, 141] width 8 height 8
select select "1"
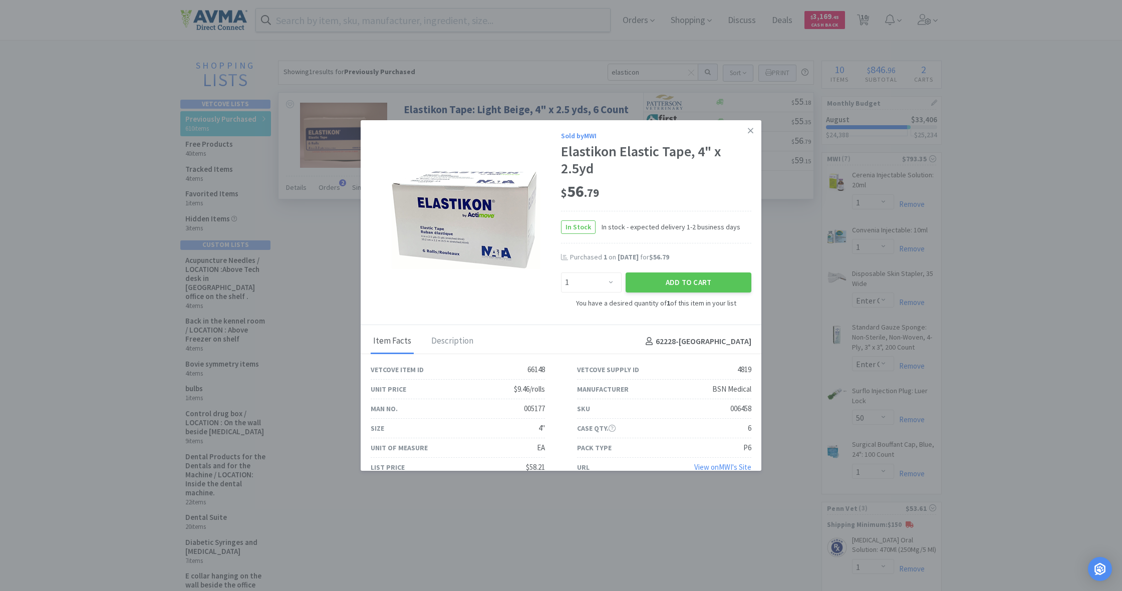
click at [752, 129] on icon at bounding box center [751, 131] width 6 height 6
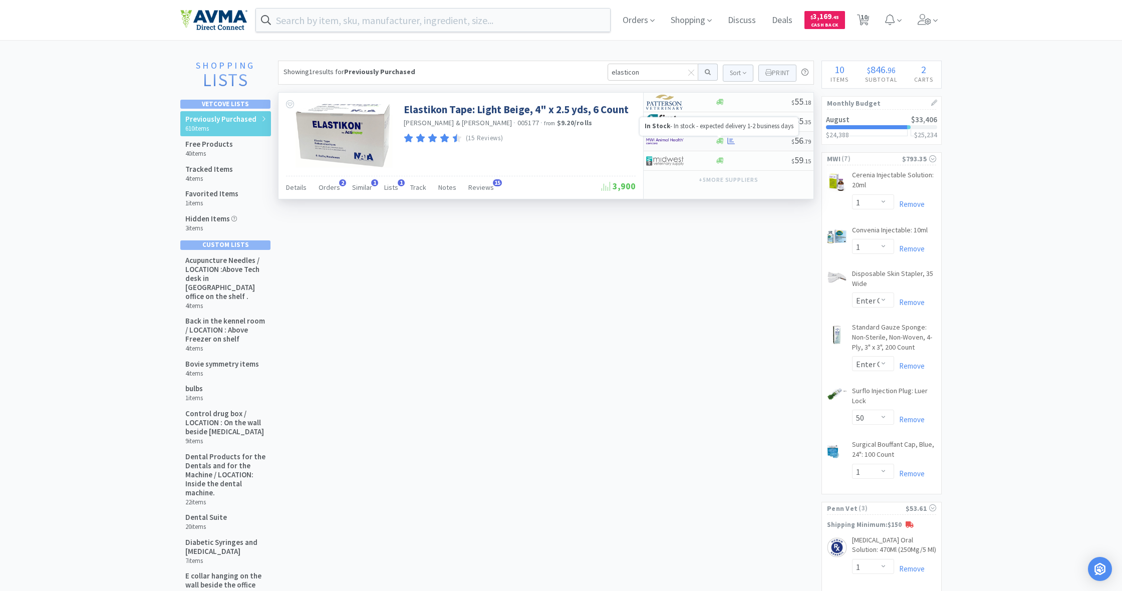
click at [722, 142] on icon at bounding box center [721, 141] width 8 height 6
select select "1"
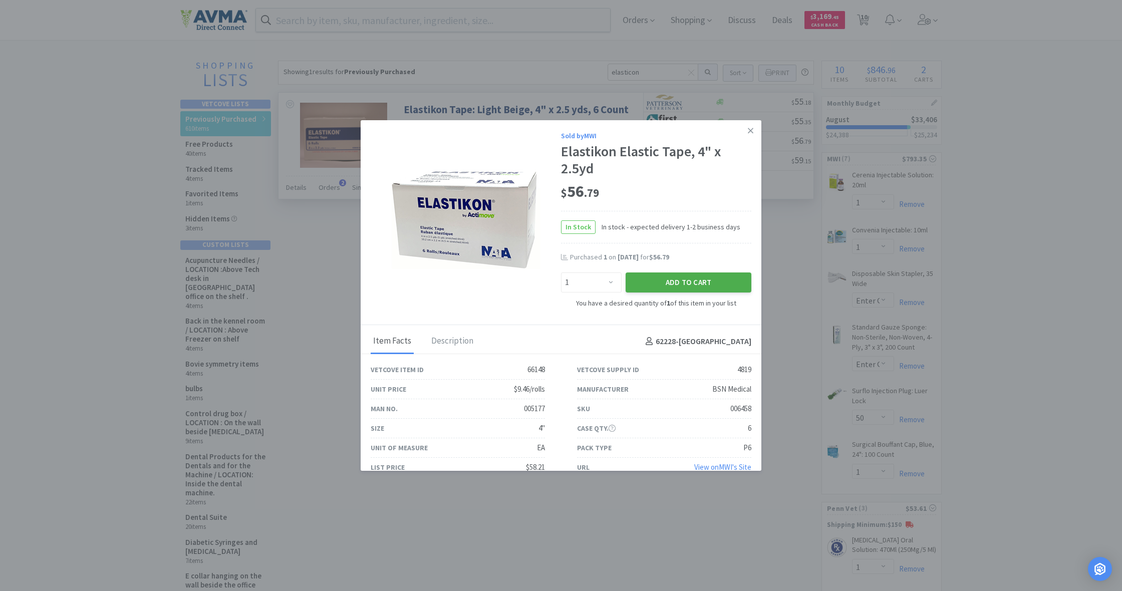
click at [697, 280] on button "Add to Cart" at bounding box center [689, 283] width 126 height 20
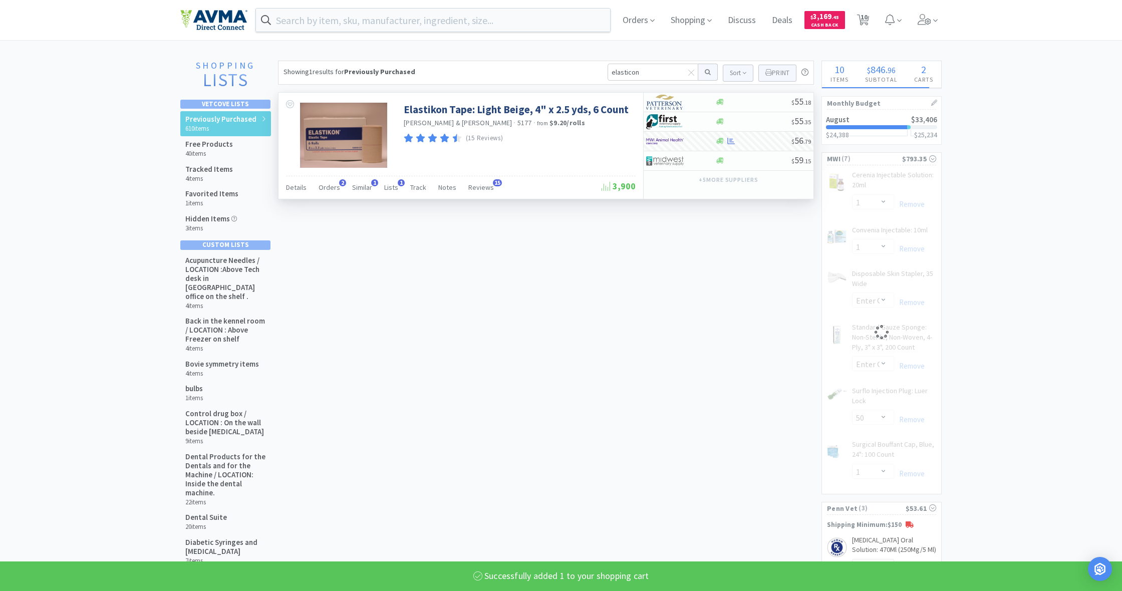
select select "1"
select select "8"
select select "50"
select select "1"
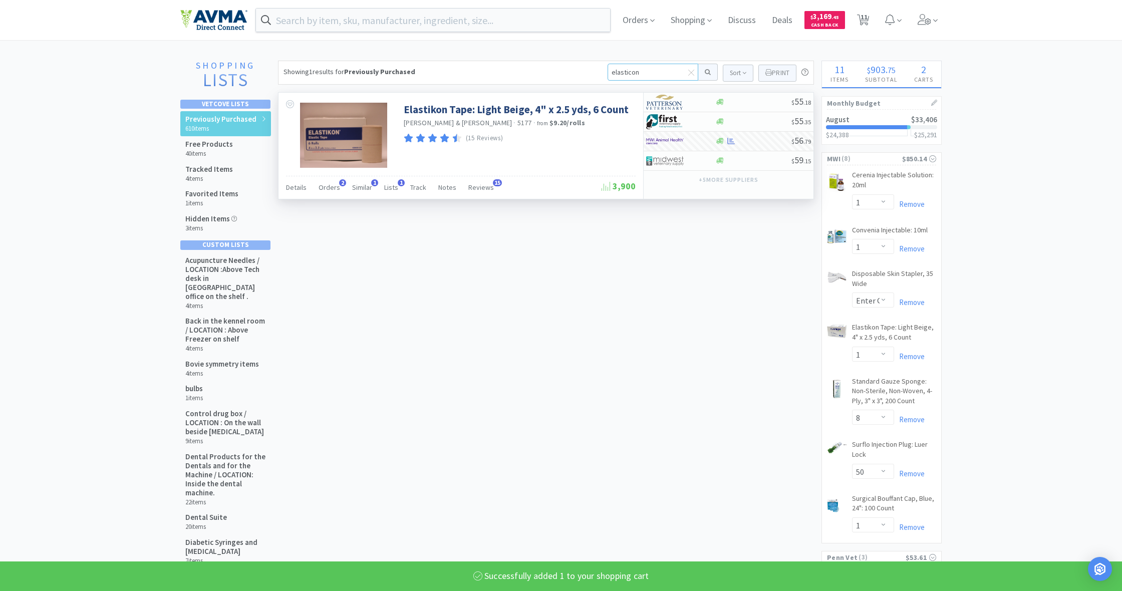
drag, startPoint x: 641, startPoint y: 73, endPoint x: 596, endPoint y: 74, distance: 45.6
click at [596, 74] on div "Showing 1 results for Previously Purchased elasticon Sort Print Previously Purc…" at bounding box center [546, 73] width 536 height 24
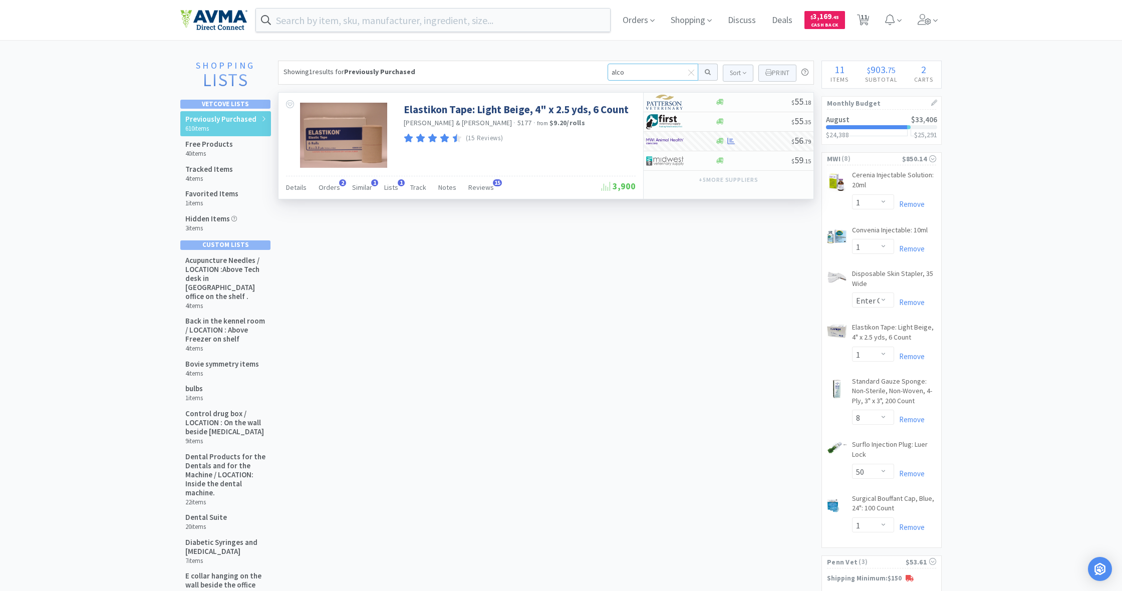
type input "alcol"
click at [707, 72] on button at bounding box center [709, 72] width 20 height 17
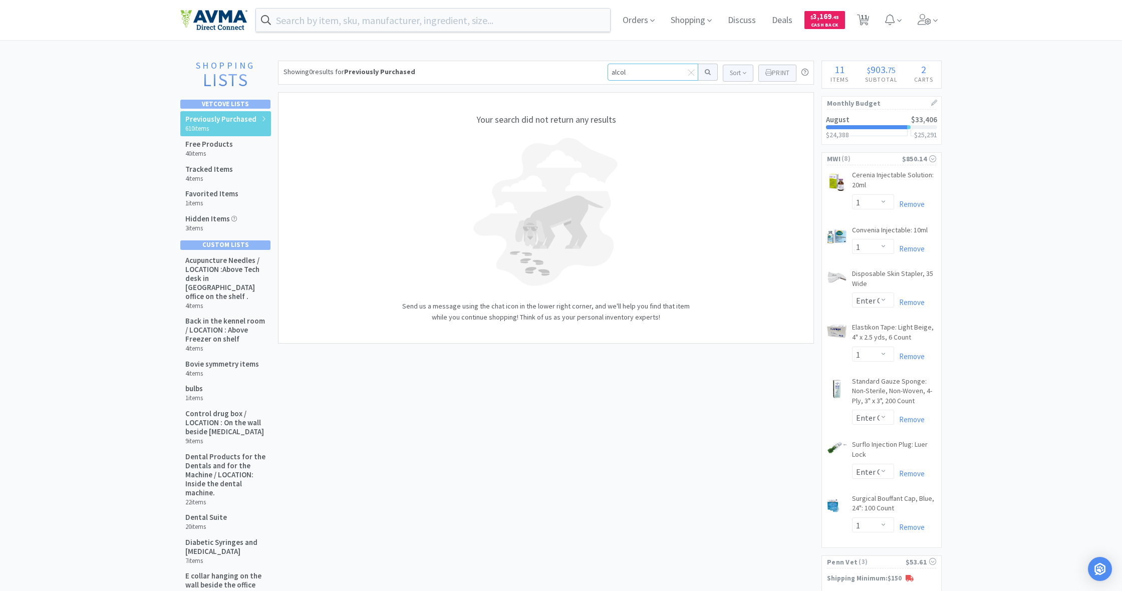
drag, startPoint x: 625, startPoint y: 73, endPoint x: 604, endPoint y: 72, distance: 21.1
click at [604, 72] on div "Showing 0 results for Previously Purchased alcol Sort Print Previously Purchase…" at bounding box center [546, 73] width 536 height 24
type input "alc"
click at [707, 72] on button at bounding box center [709, 72] width 20 height 17
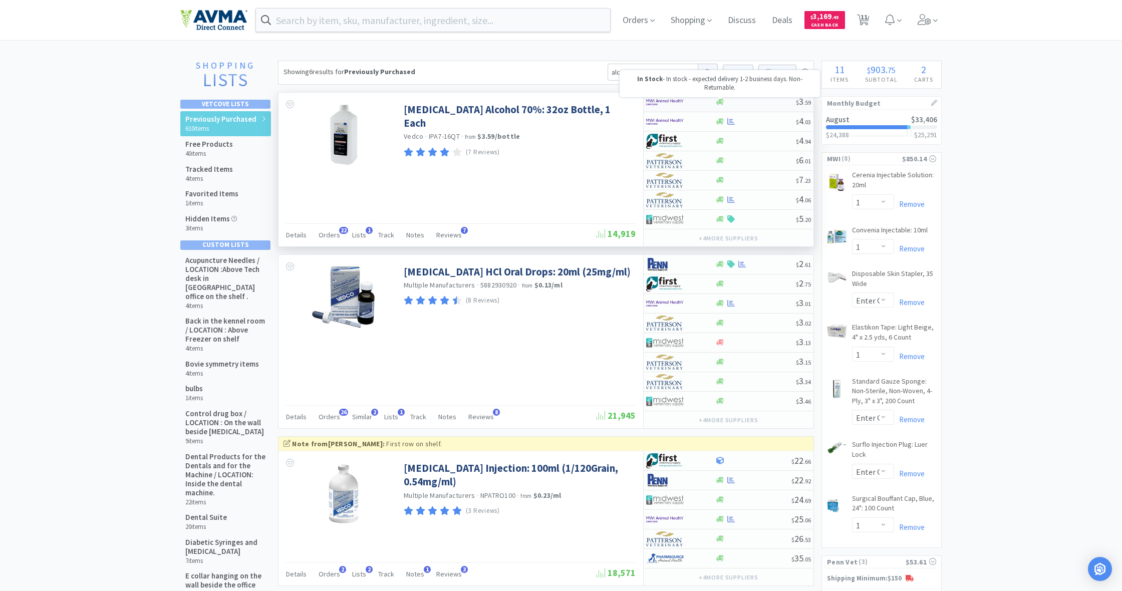
click at [719, 104] on icon at bounding box center [721, 102] width 8 height 6
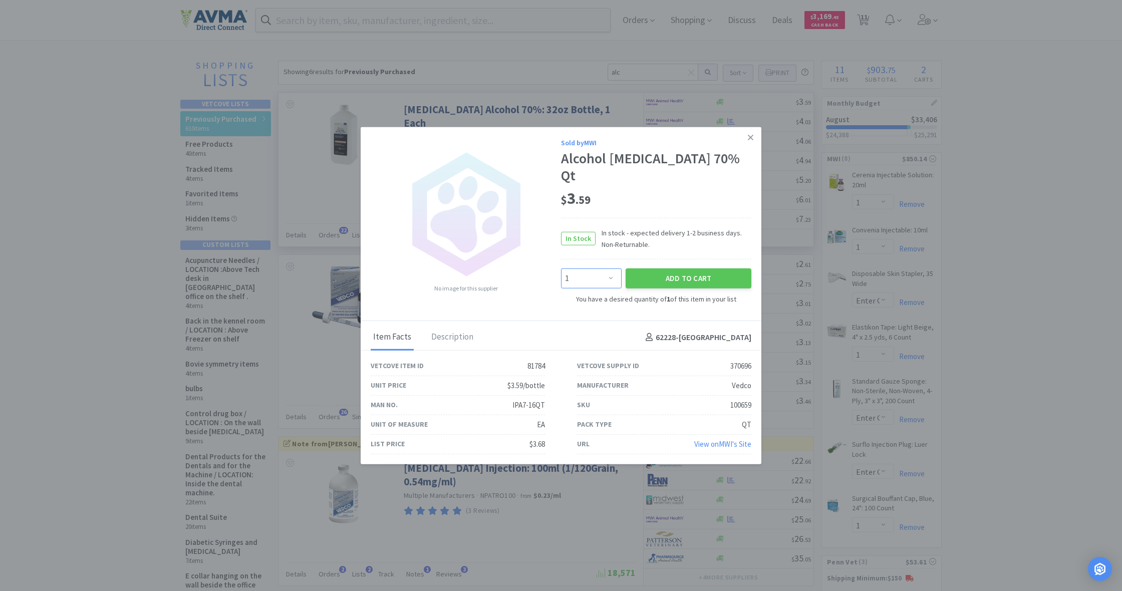
select select "4"
click at [672, 270] on button "Add to Cart" at bounding box center [689, 279] width 126 height 20
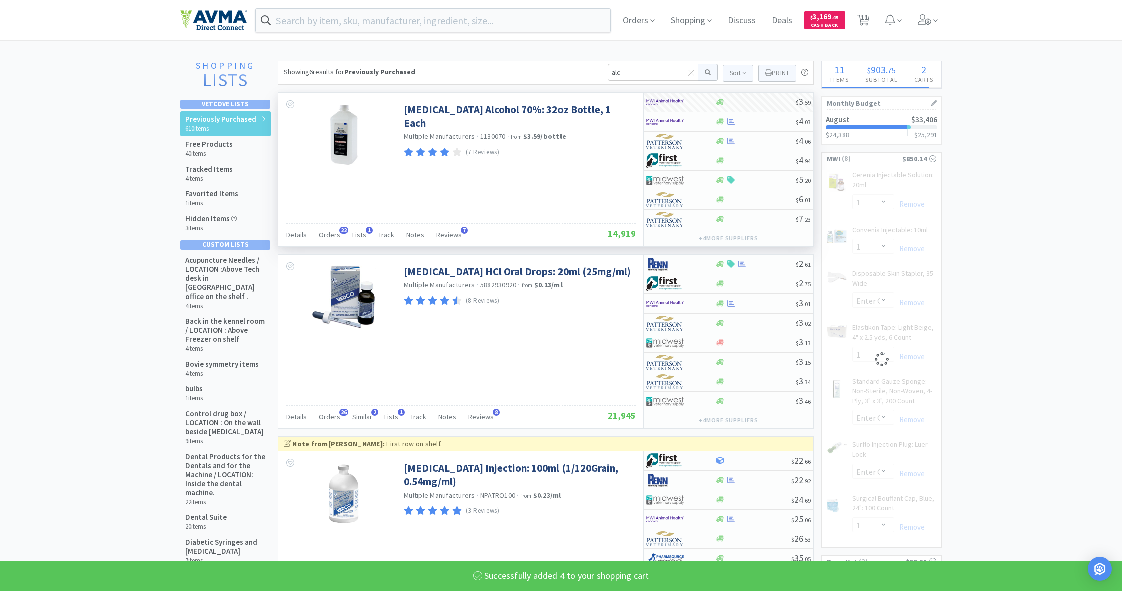
select select "4"
select select "8"
select select "50"
select select "1"
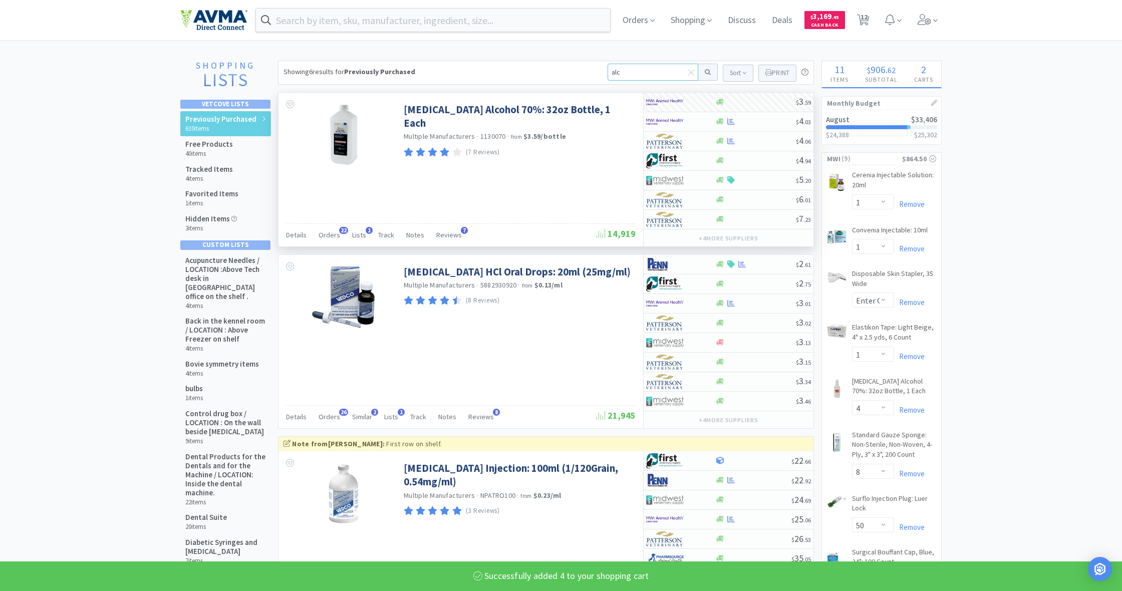
drag, startPoint x: 611, startPoint y: 71, endPoint x: 602, endPoint y: 72, distance: 9.5
click at [602, 72] on div "Showing 6 results for Previously Purchased alc Sort Print Previously Purchased …" at bounding box center [546, 73] width 536 height 24
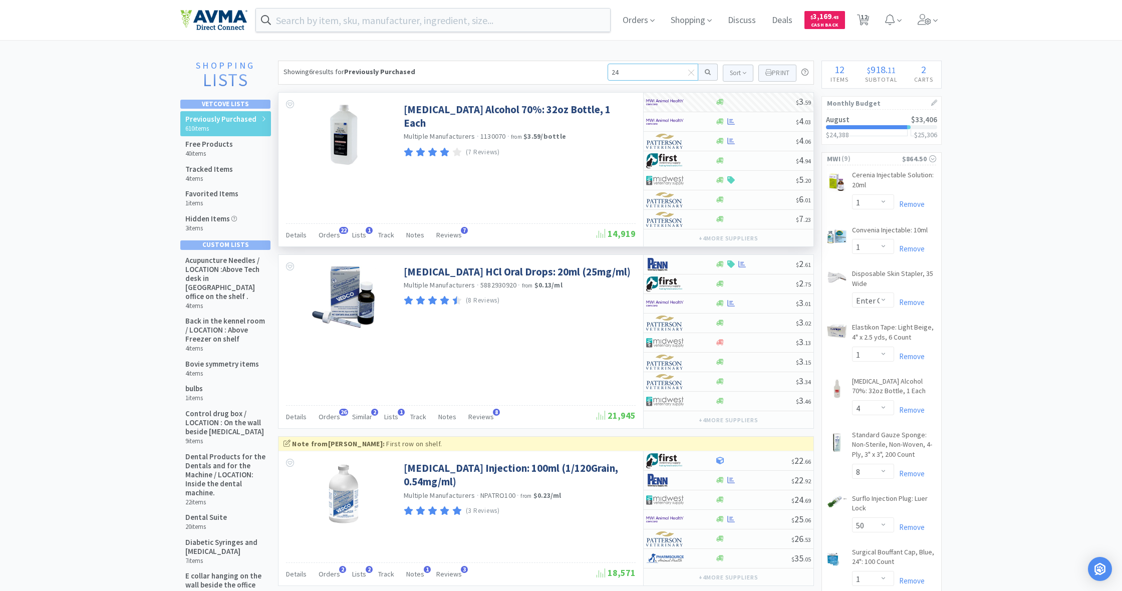
type input "24g"
click at [707, 72] on button at bounding box center [709, 72] width 20 height 17
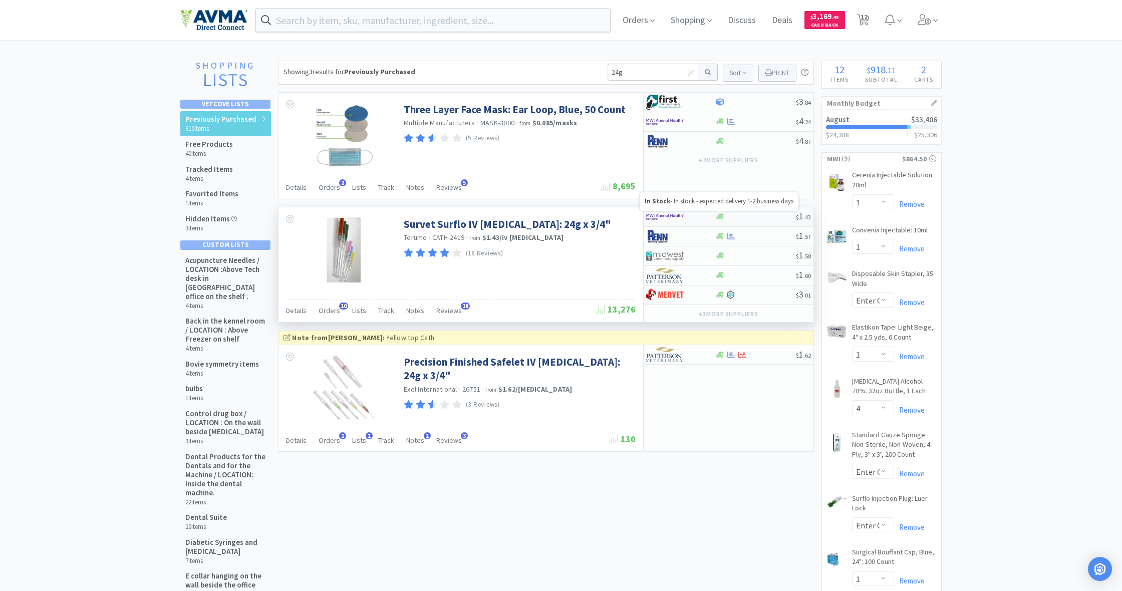
click at [719, 215] on icon at bounding box center [721, 217] width 8 height 8
select select "50"
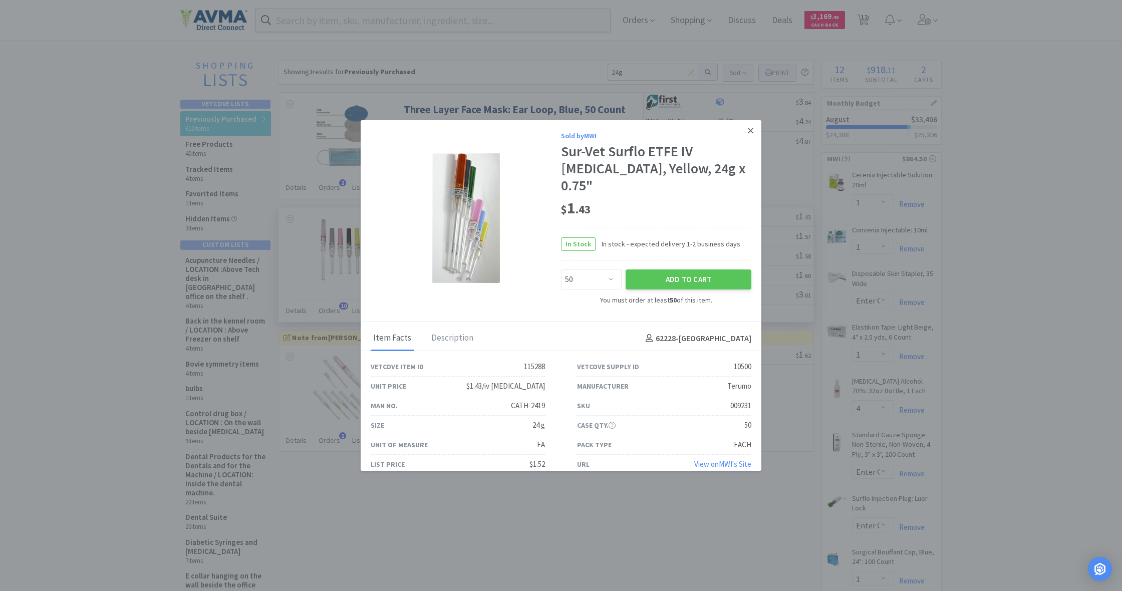
click at [750, 132] on icon at bounding box center [751, 131] width 6 height 6
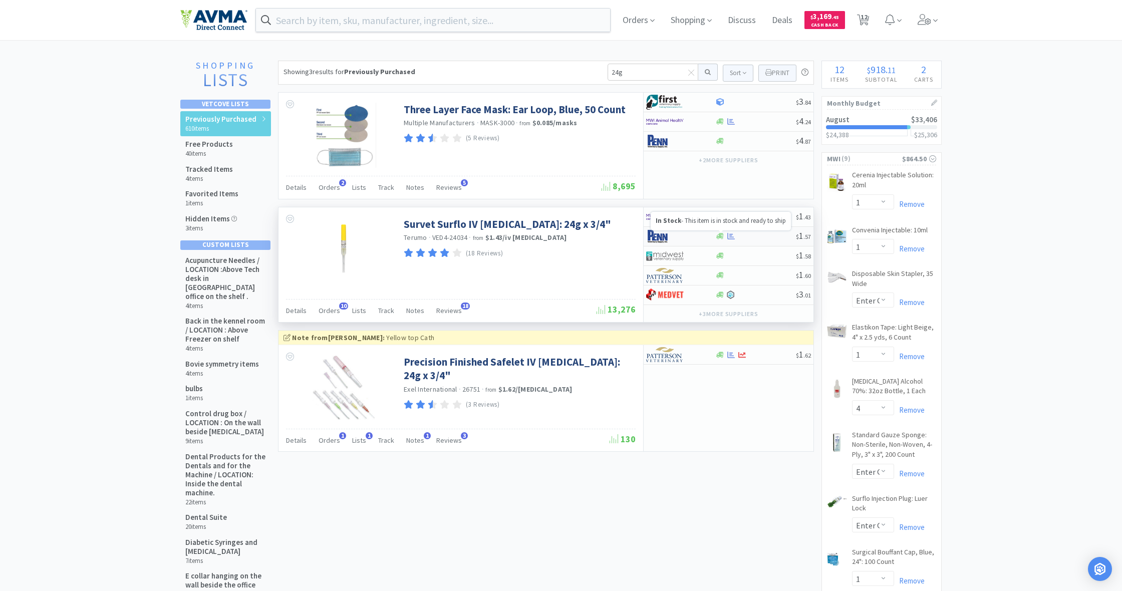
click at [721, 238] on icon at bounding box center [721, 237] width 8 height 6
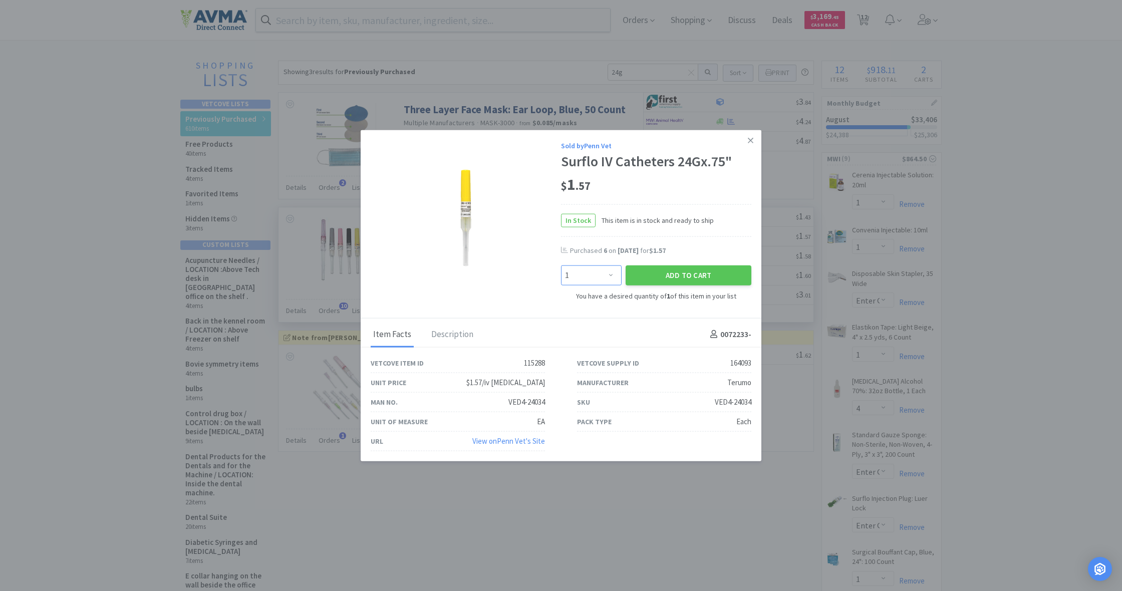
select select "6"
click at [679, 276] on button "Add to Cart" at bounding box center [689, 276] width 126 height 20
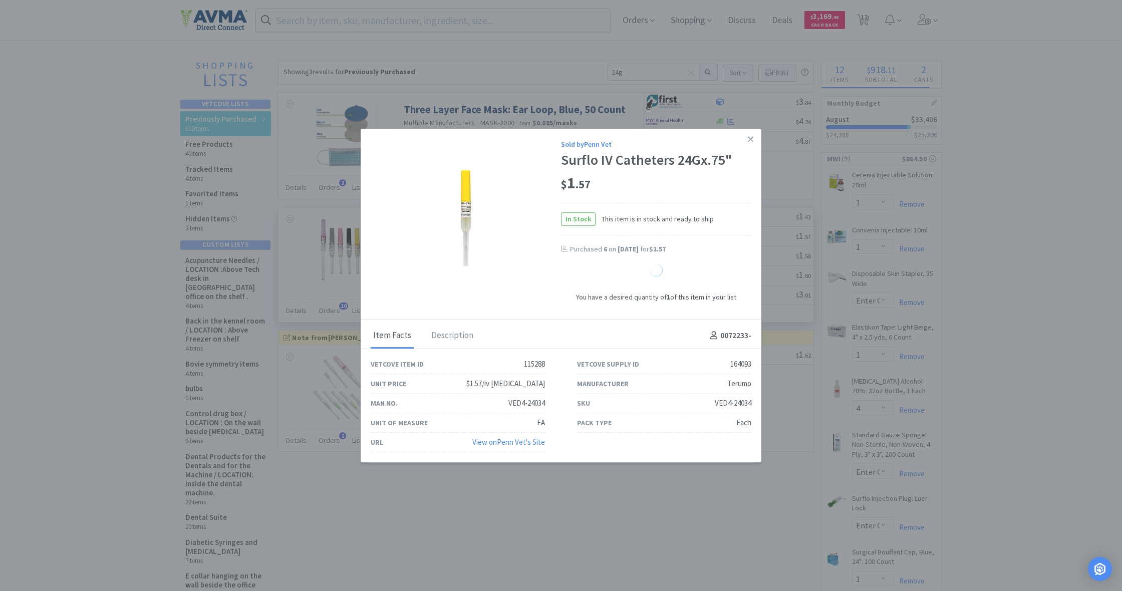
select select "6"
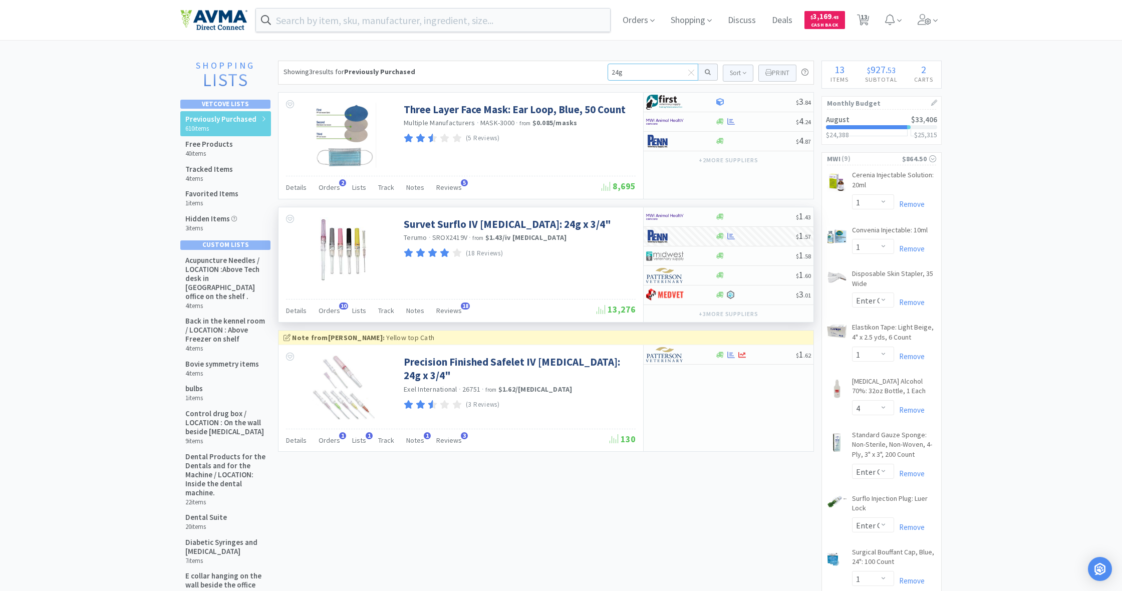
drag, startPoint x: 621, startPoint y: 71, endPoint x: 603, endPoint y: 72, distance: 17.5
click at [605, 71] on div "Showing 3 results for Previously Purchased 24g Sort Print Previously Purchased …" at bounding box center [546, 73] width 536 height 24
type input "3ml"
click at [707, 72] on button at bounding box center [709, 72] width 20 height 17
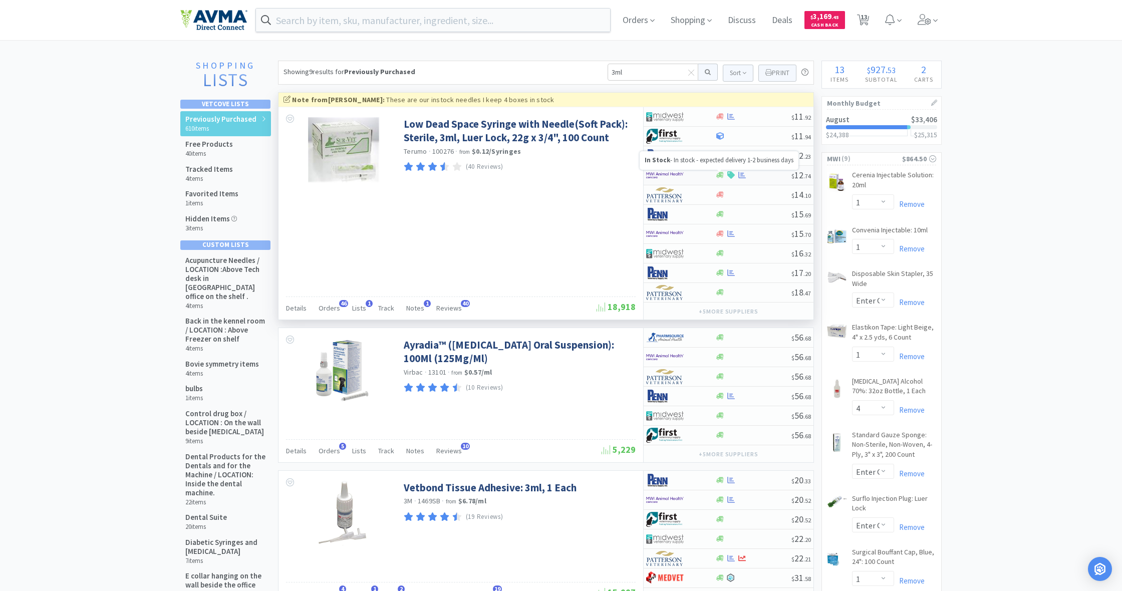
click at [719, 173] on icon at bounding box center [721, 175] width 8 height 6
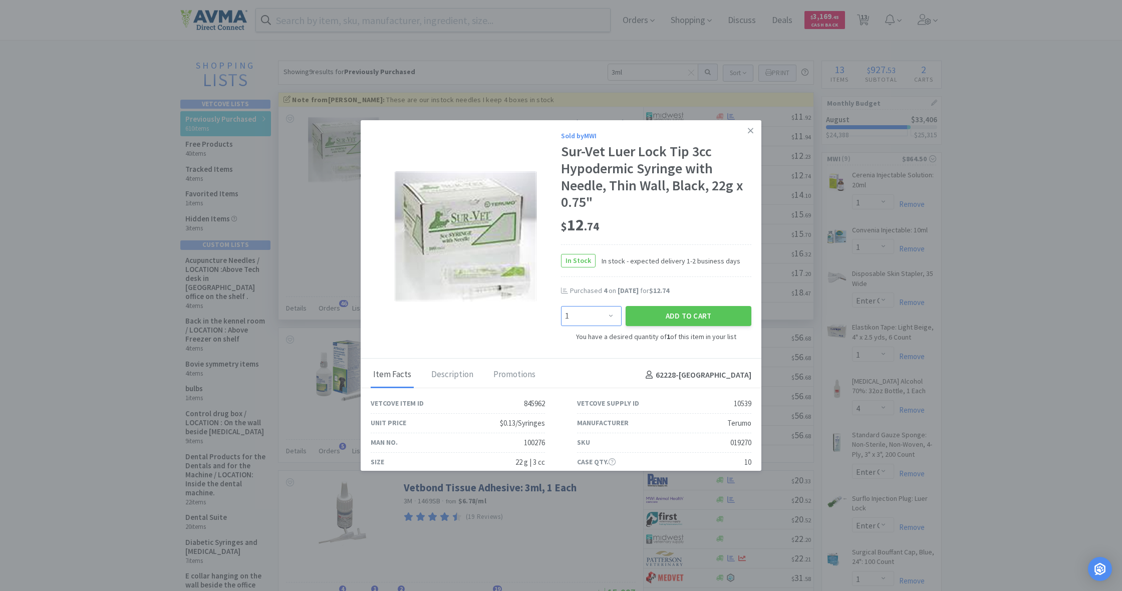
select select "5"
click at [693, 314] on button "Add to Cart" at bounding box center [689, 316] width 126 height 20
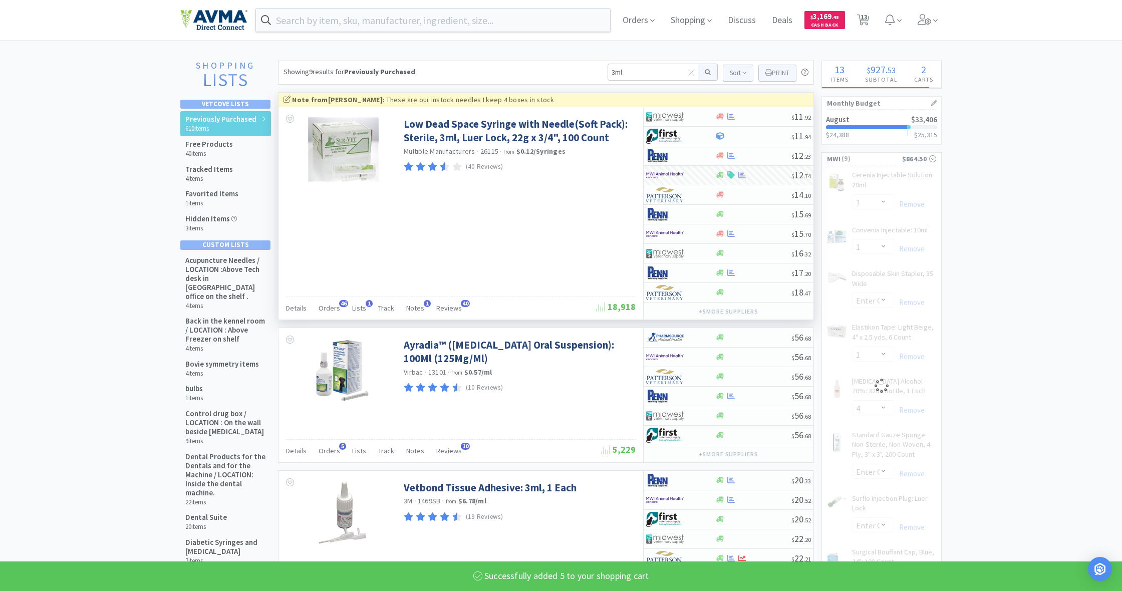
select select "5"
select select "8"
select select "50"
select select "1"
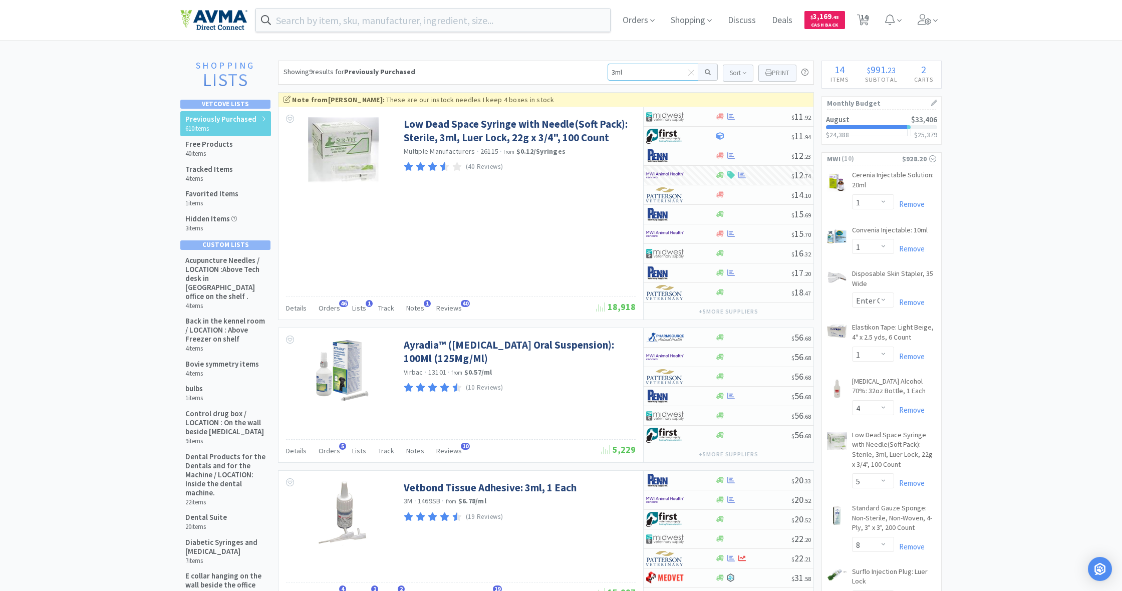
drag, startPoint x: 606, startPoint y: 68, endPoint x: 590, endPoint y: 68, distance: 16.5
click at [590, 67] on div "Showing 9 results for Previously Purchased 3ml Sort Print Previously Purchased …" at bounding box center [546, 73] width 536 height 24
type input "euth"
click at [707, 72] on button at bounding box center [709, 72] width 20 height 17
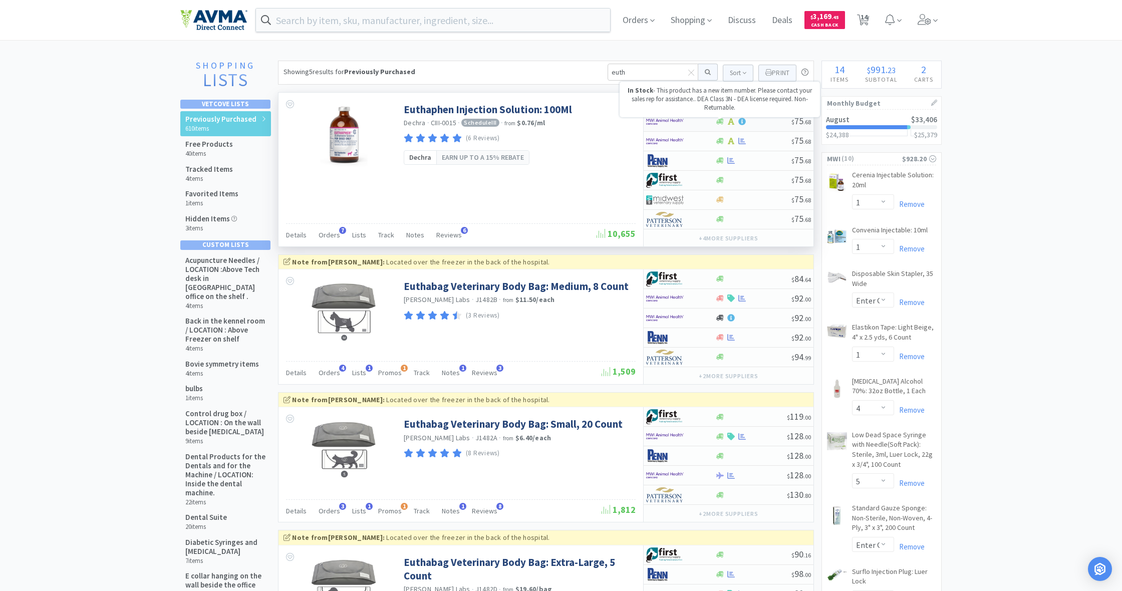
click at [719, 123] on icon at bounding box center [721, 122] width 8 height 6
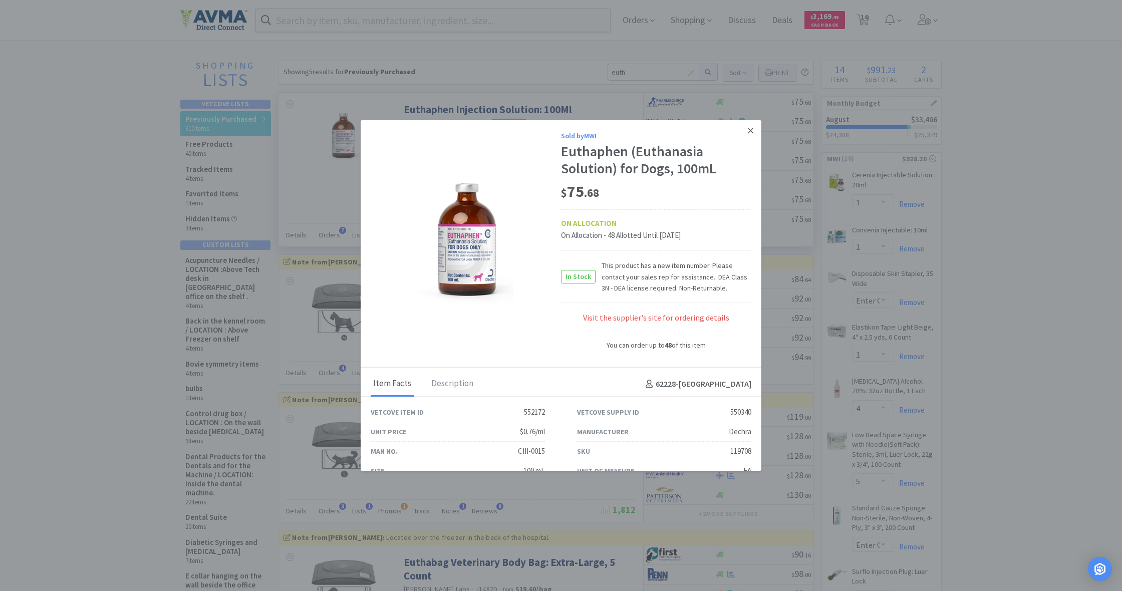
click at [749, 129] on icon at bounding box center [751, 131] width 6 height 6
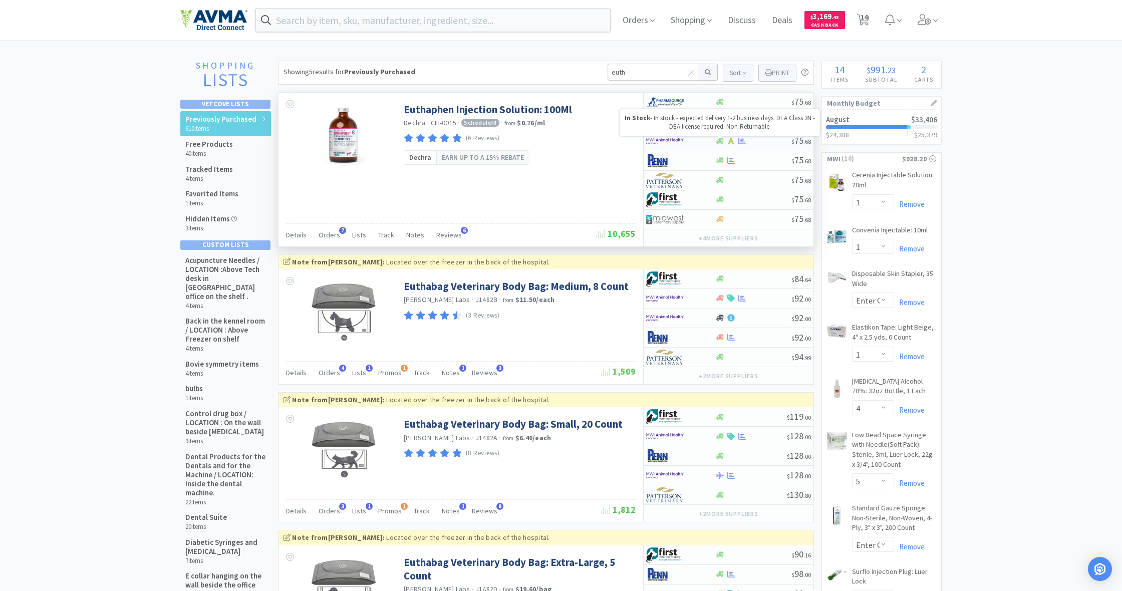
click at [720, 140] on icon at bounding box center [721, 141] width 8 height 6
select select "1"
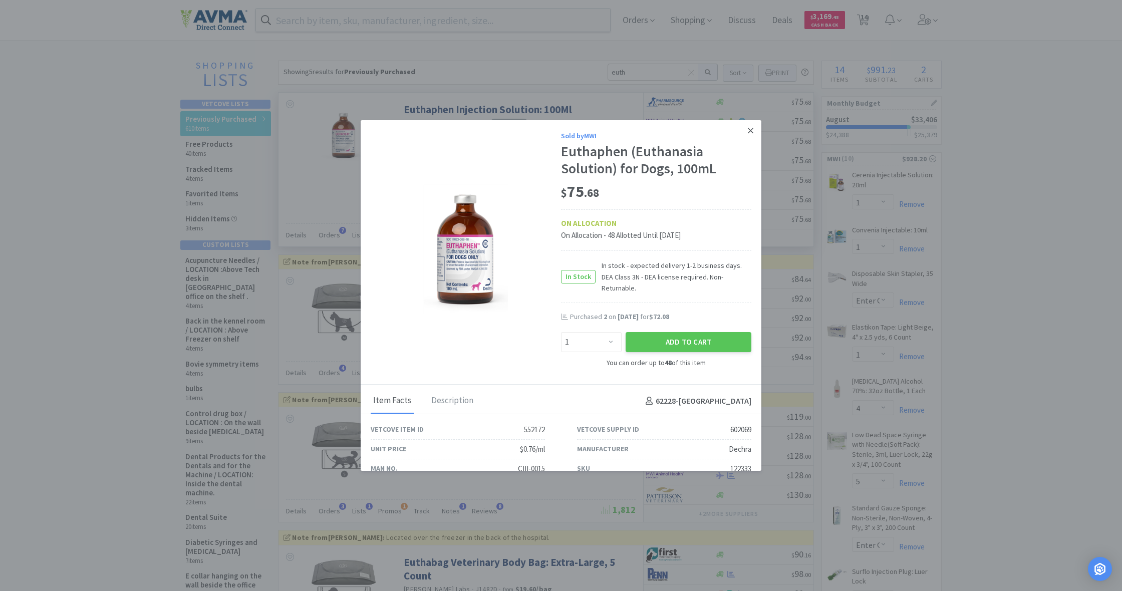
click at [749, 128] on icon at bounding box center [751, 131] width 6 height 6
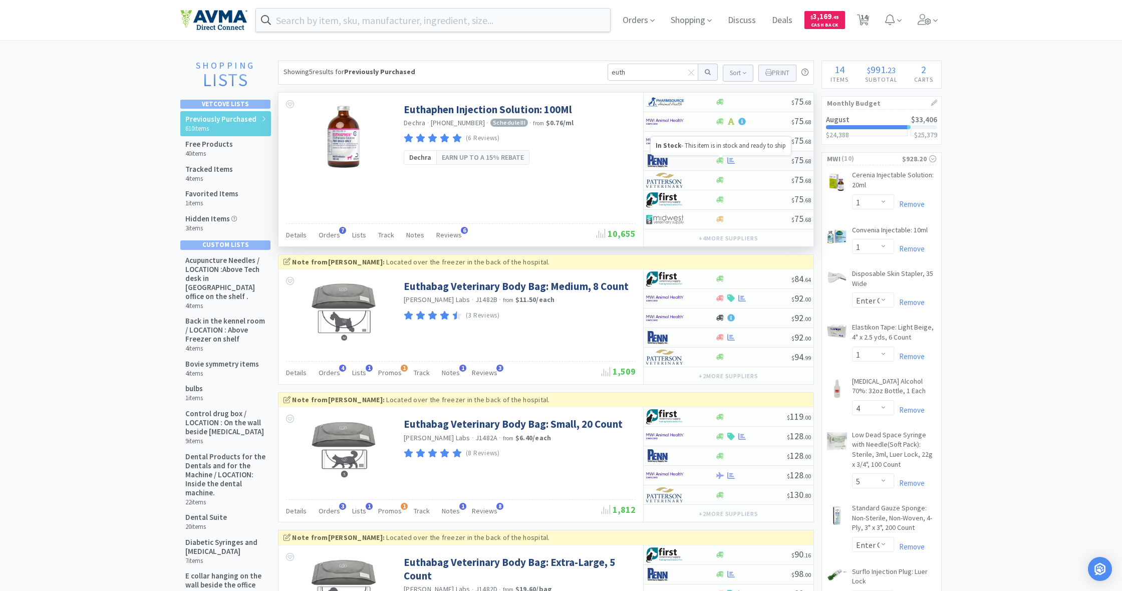
click at [723, 160] on icon at bounding box center [721, 161] width 8 height 6
select select "1"
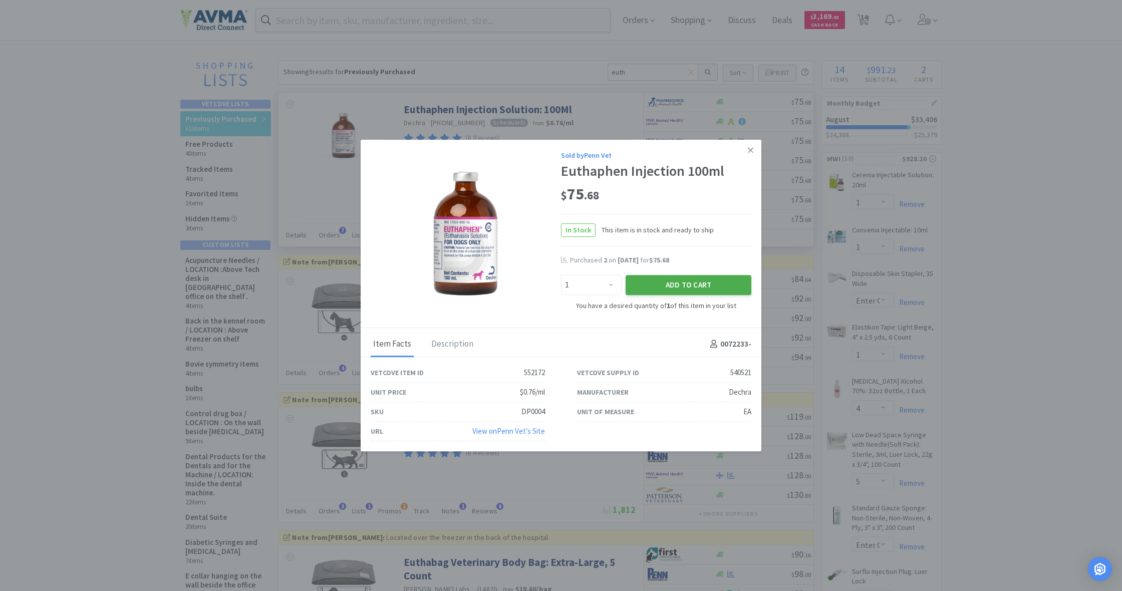
click at [695, 284] on button "Add to Cart" at bounding box center [689, 285] width 126 height 20
select select "1"
select select "6"
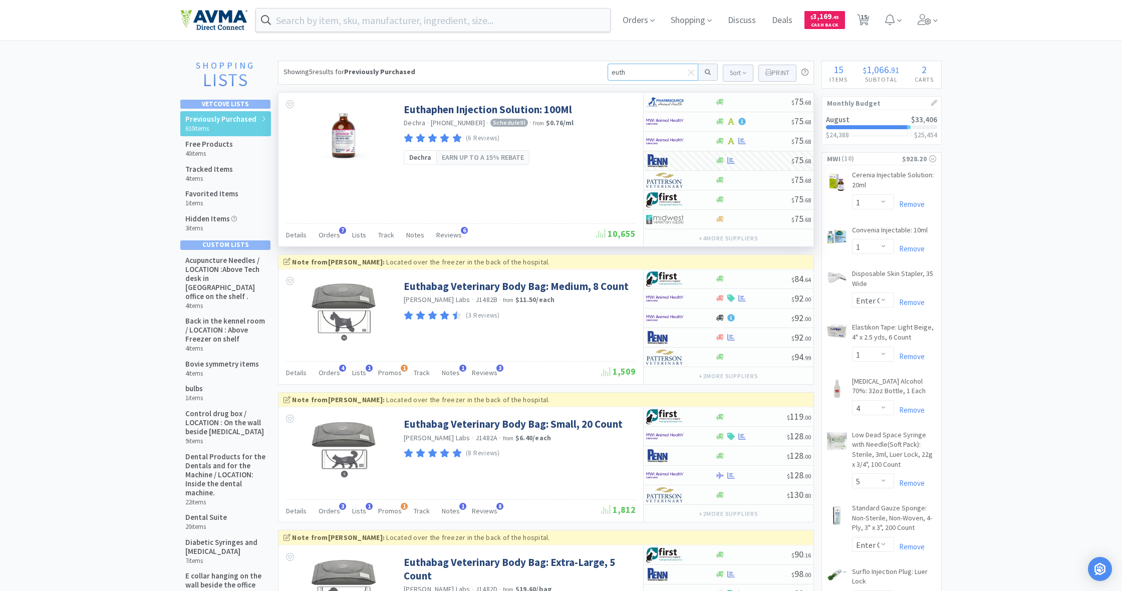
drag, startPoint x: 611, startPoint y: 70, endPoint x: 604, endPoint y: 70, distance: 7.0
click at [604, 70] on div "Showing 5 results for Previously Purchased euth Sort Print Previously Purchased…" at bounding box center [546, 73] width 536 height 24
type input "[MEDICAL_DATA]"
click at [707, 72] on button at bounding box center [709, 72] width 20 height 17
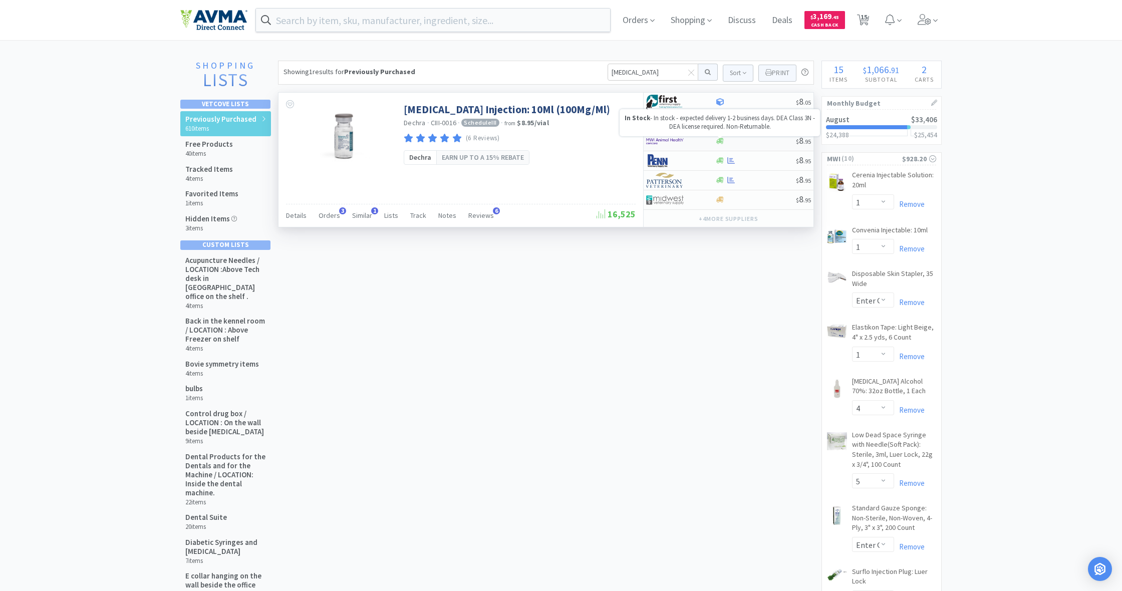
click at [719, 142] on icon at bounding box center [721, 141] width 8 height 6
select select "1"
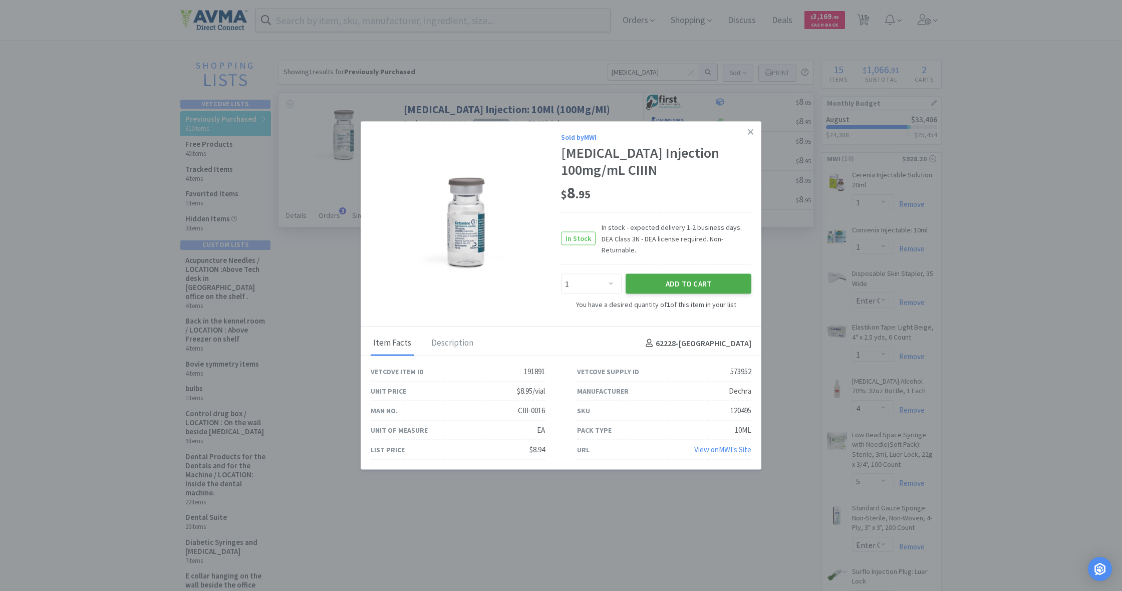
click at [691, 277] on button "Add to Cart" at bounding box center [689, 284] width 126 height 20
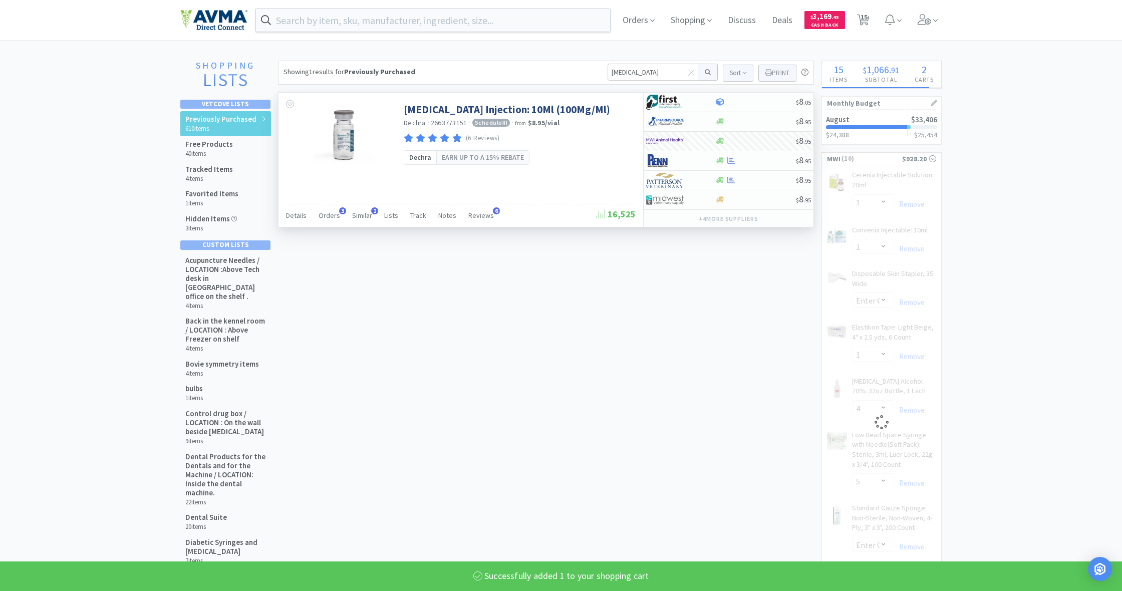
select select "1"
select select "5"
select select "8"
select select "50"
select select "1"
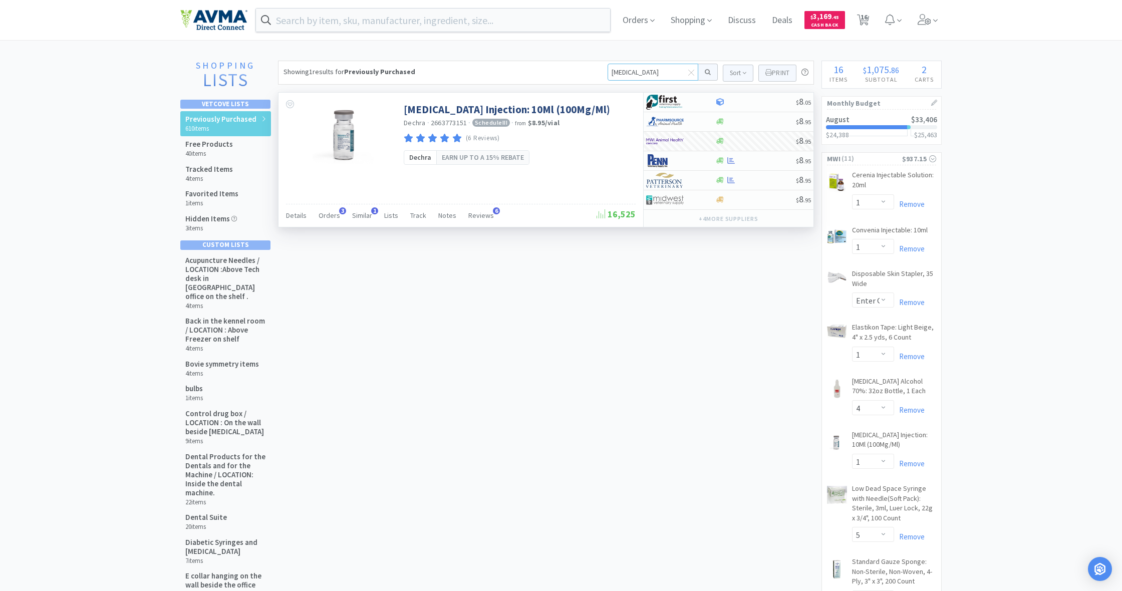
drag, startPoint x: 642, startPoint y: 71, endPoint x: 606, endPoint y: 72, distance: 35.6
click at [608, 72] on input "[MEDICAL_DATA]" at bounding box center [653, 72] width 91 height 17
type input "25g"
click at [707, 72] on button at bounding box center [709, 72] width 20 height 17
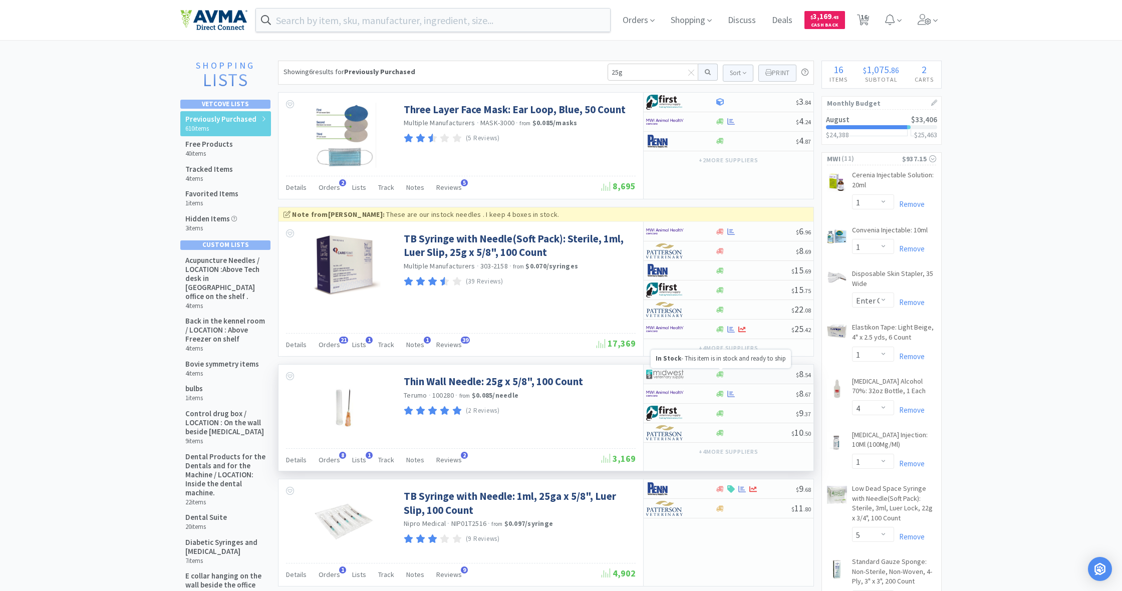
click at [719, 374] on icon at bounding box center [721, 374] width 8 height 6
select select "1"
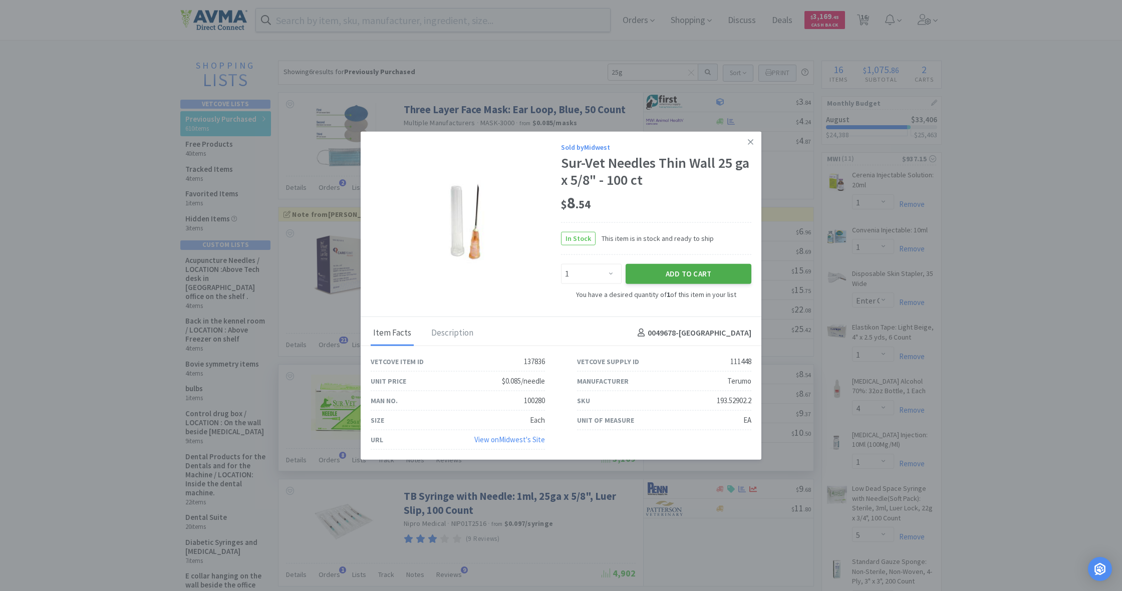
click at [685, 280] on button "Add to Cart" at bounding box center [689, 274] width 126 height 20
click at [751, 140] on icon at bounding box center [751, 140] width 6 height 9
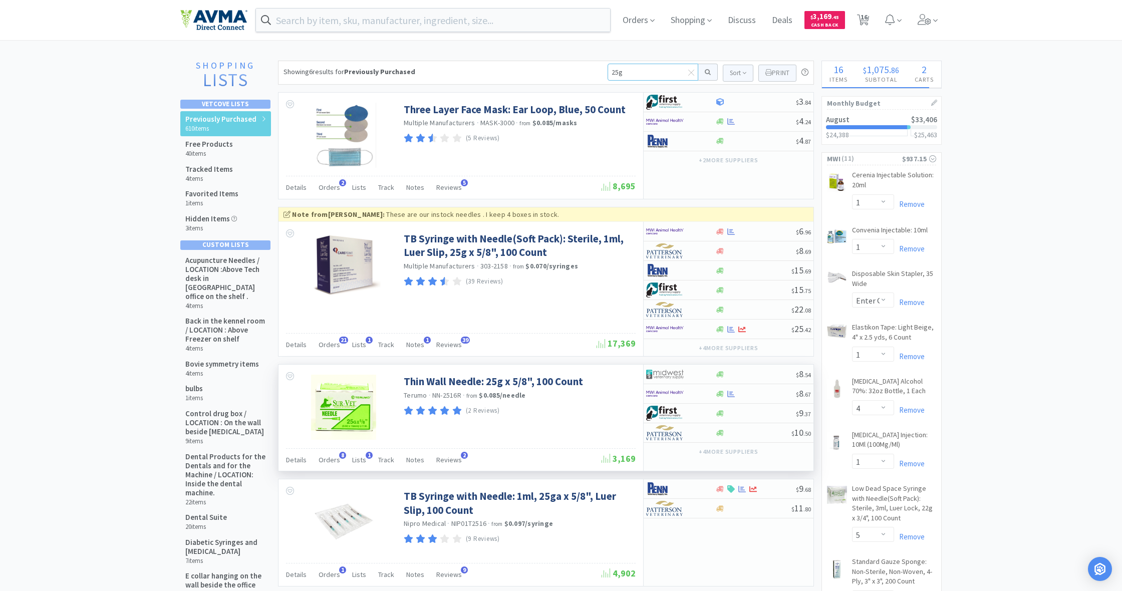
drag, startPoint x: 620, startPoint y: 72, endPoint x: 598, endPoint y: 71, distance: 22.1
click at [598, 71] on div "Showing 6 results for Previously Purchased 25g Sort Print Previously Purchased …" at bounding box center [546, 73] width 536 height 24
type input "bravecto"
click at [707, 72] on button at bounding box center [709, 72] width 20 height 17
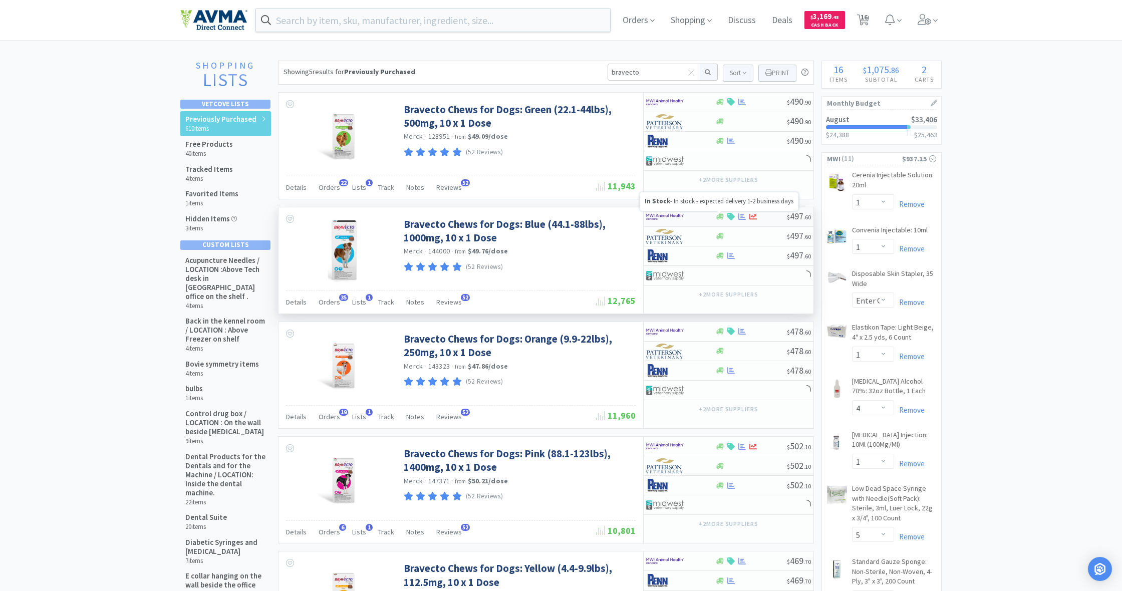
click at [722, 215] on icon at bounding box center [721, 217] width 8 height 6
select select "1"
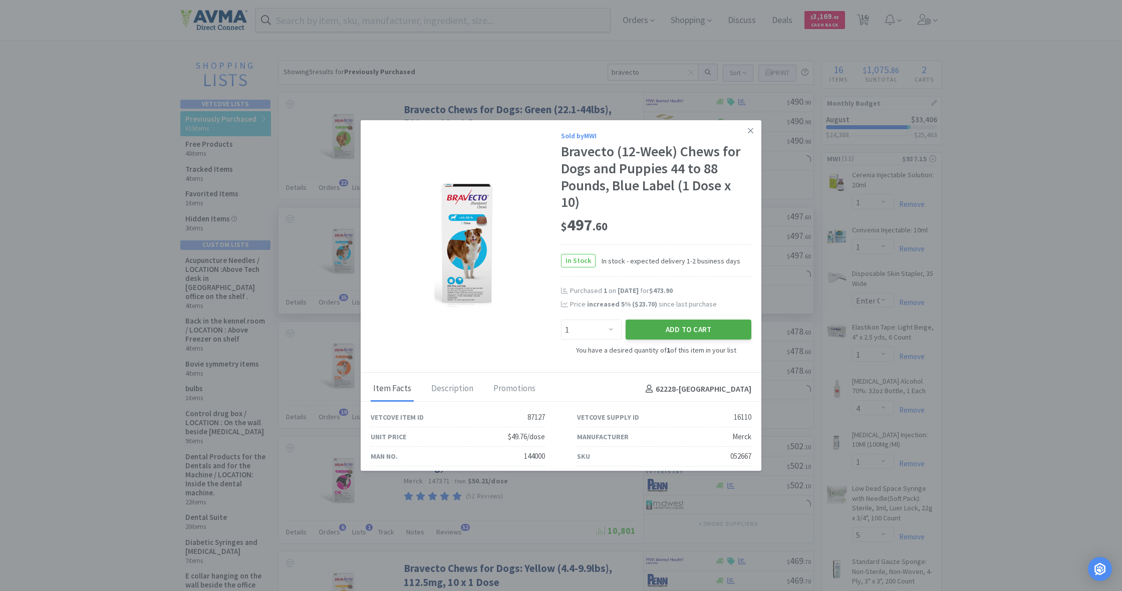
click at [691, 325] on button "Add to Cart" at bounding box center [689, 330] width 126 height 20
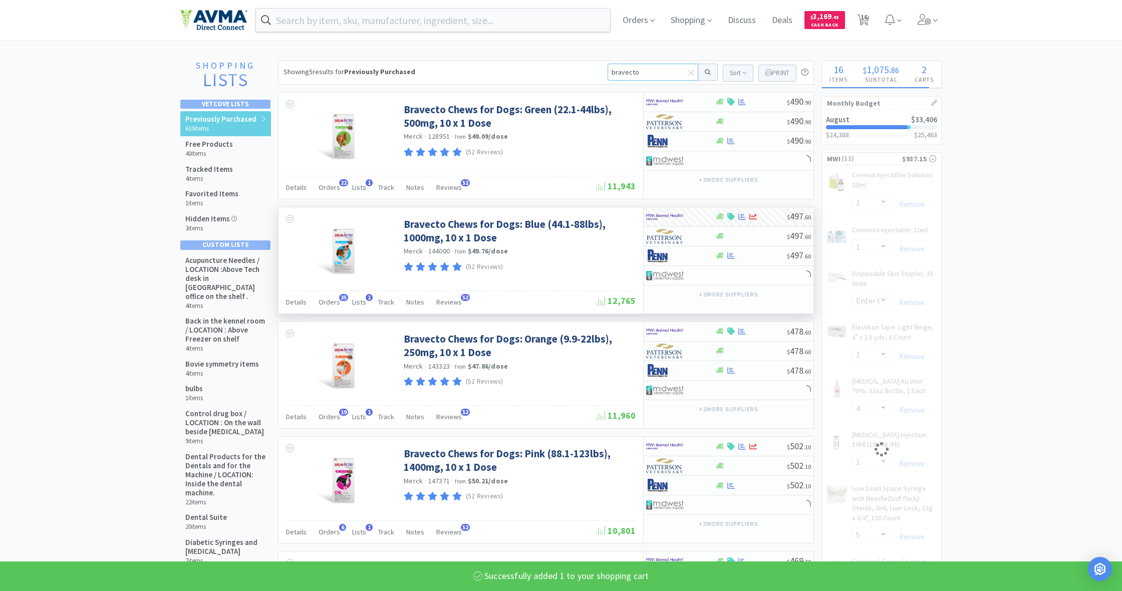
select select "1"
select select "2"
select select "1"
select select "4"
select select "1"
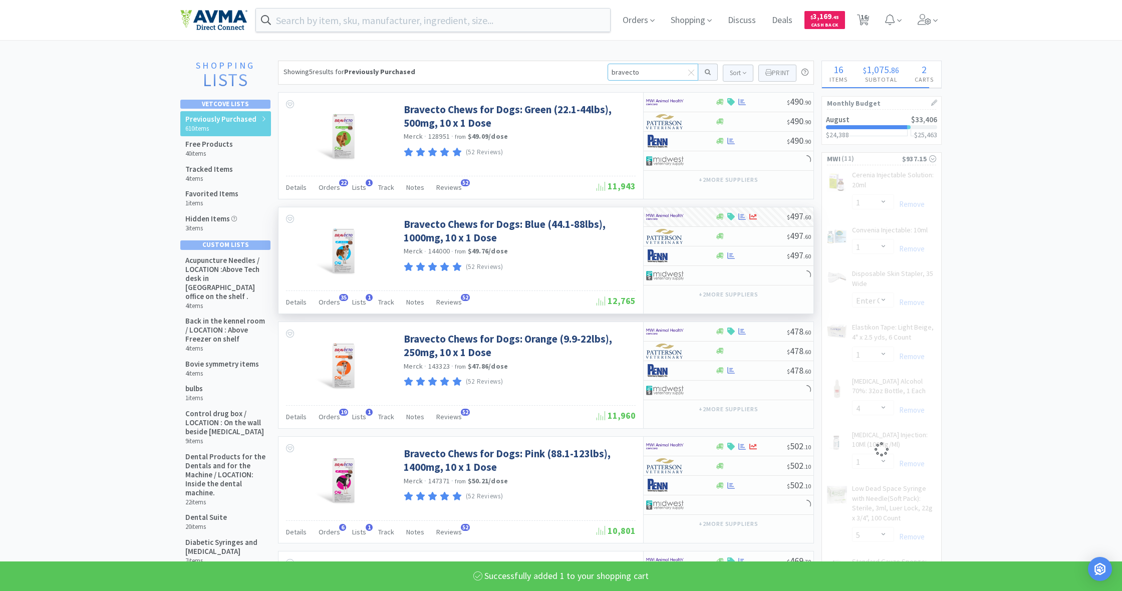
select select "5"
drag, startPoint x: 644, startPoint y: 73, endPoint x: 608, endPoint y: 74, distance: 36.1
click at [608, 73] on input "bravecto" at bounding box center [653, 72] width 91 height 17
select select "8"
select select "50"
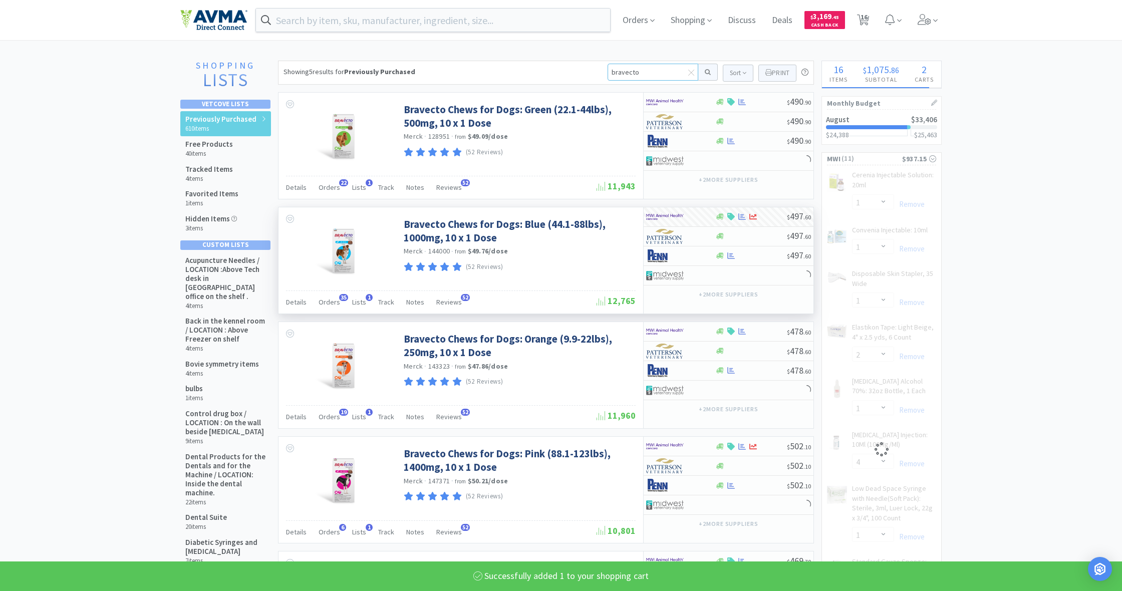
select select "1"
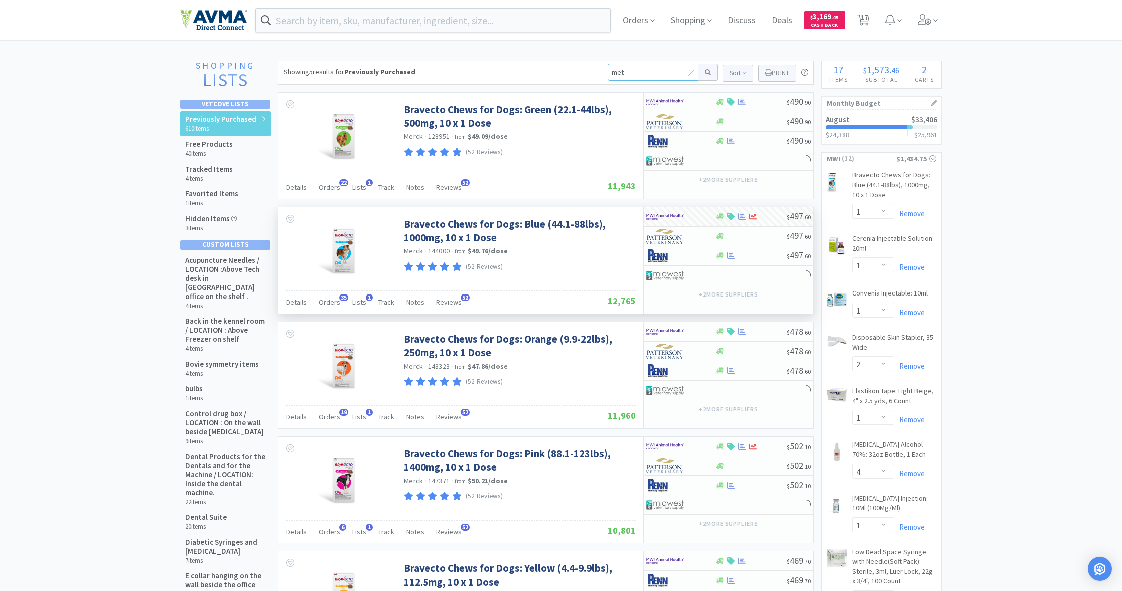
type input "meth"
click at [707, 72] on button at bounding box center [709, 72] width 20 height 17
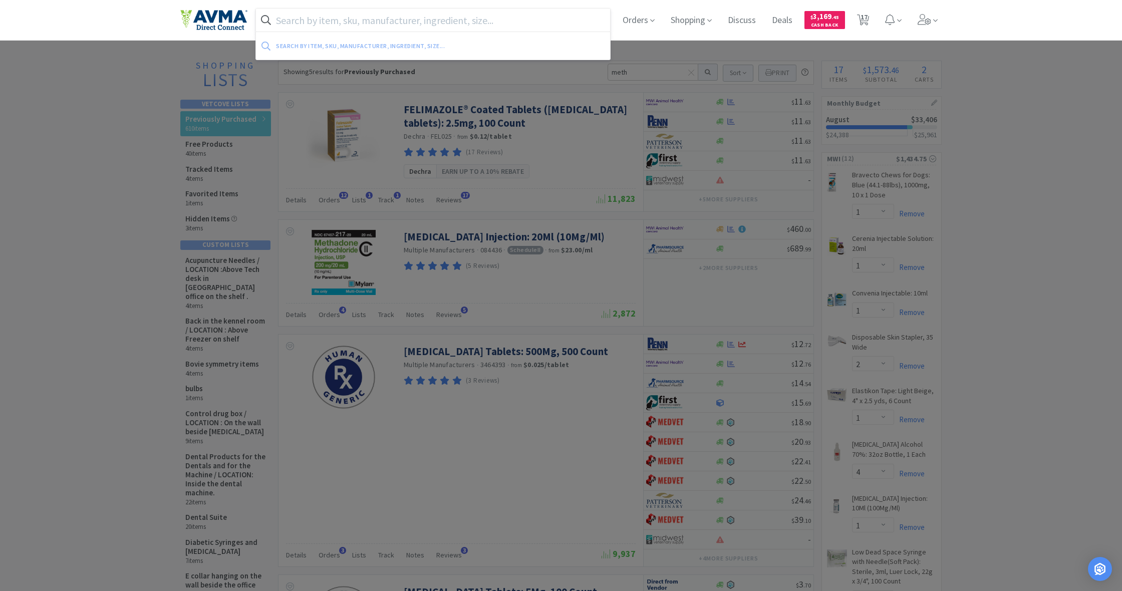
click at [304, 23] on input "text" at bounding box center [433, 20] width 354 height 23
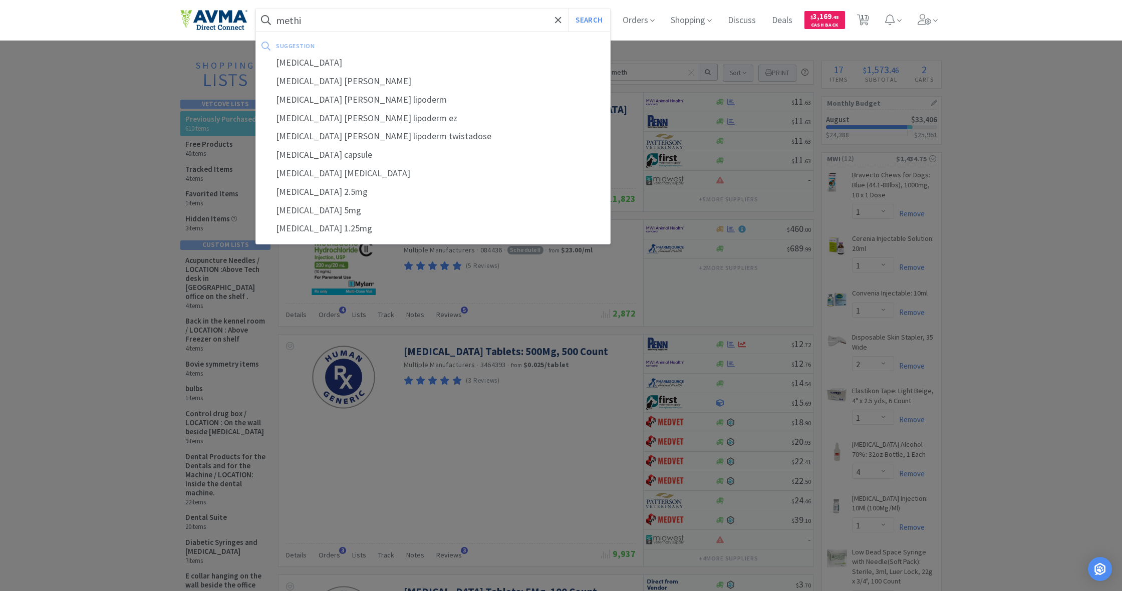
click at [628, 90] on div at bounding box center [561, 295] width 1122 height 591
click at [301, 22] on input "methi" at bounding box center [433, 20] width 354 height 23
type input "[MEDICAL_DATA]"
click at [588, 20] on button "Search" at bounding box center [589, 20] width 42 height 23
select select "1"
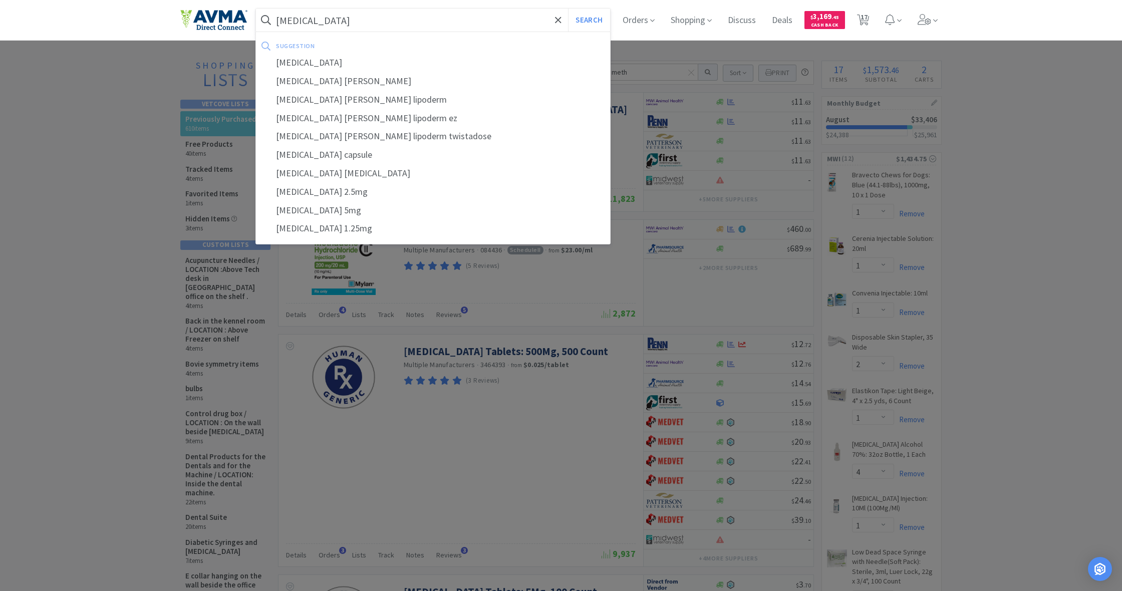
select select "1"
select select "2"
select select "1"
select select "4"
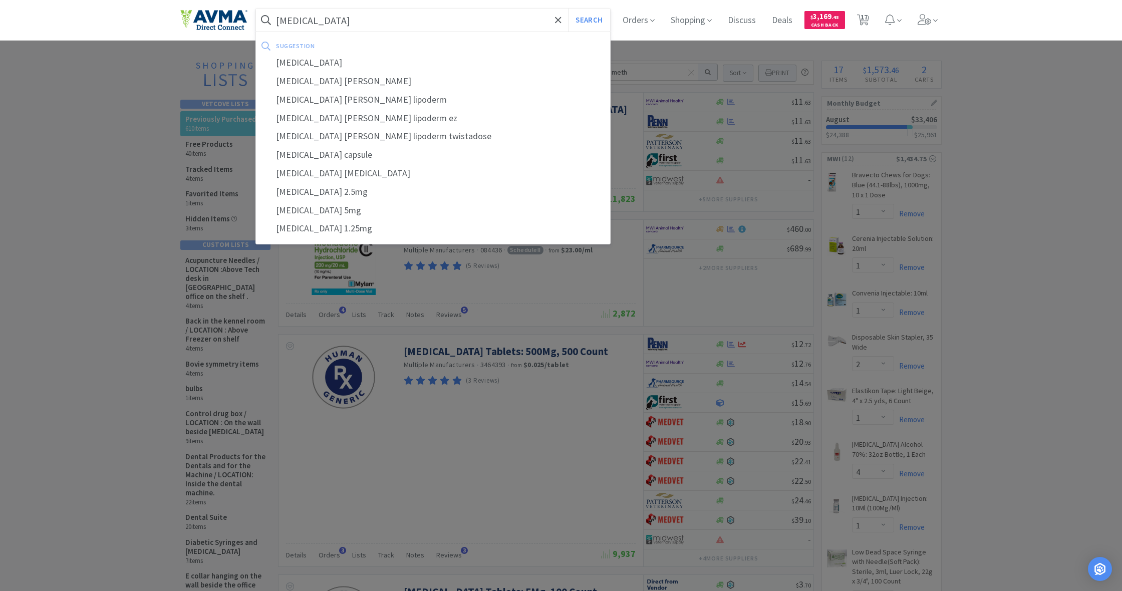
select select "1"
select select "5"
select select "8"
select select "50"
select select "1"
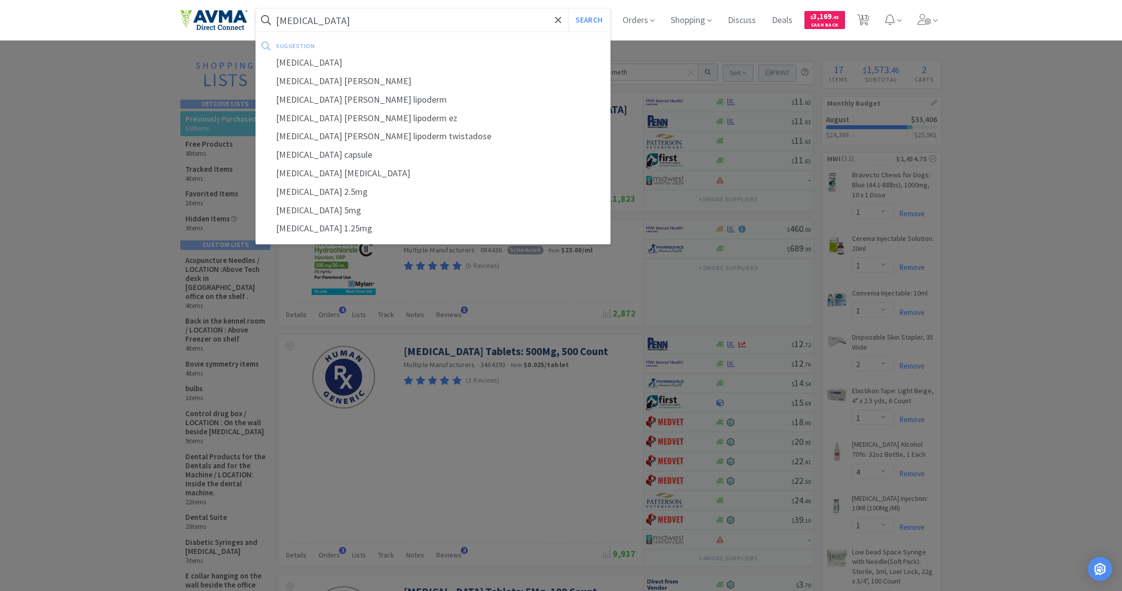
select select "1"
select select "6"
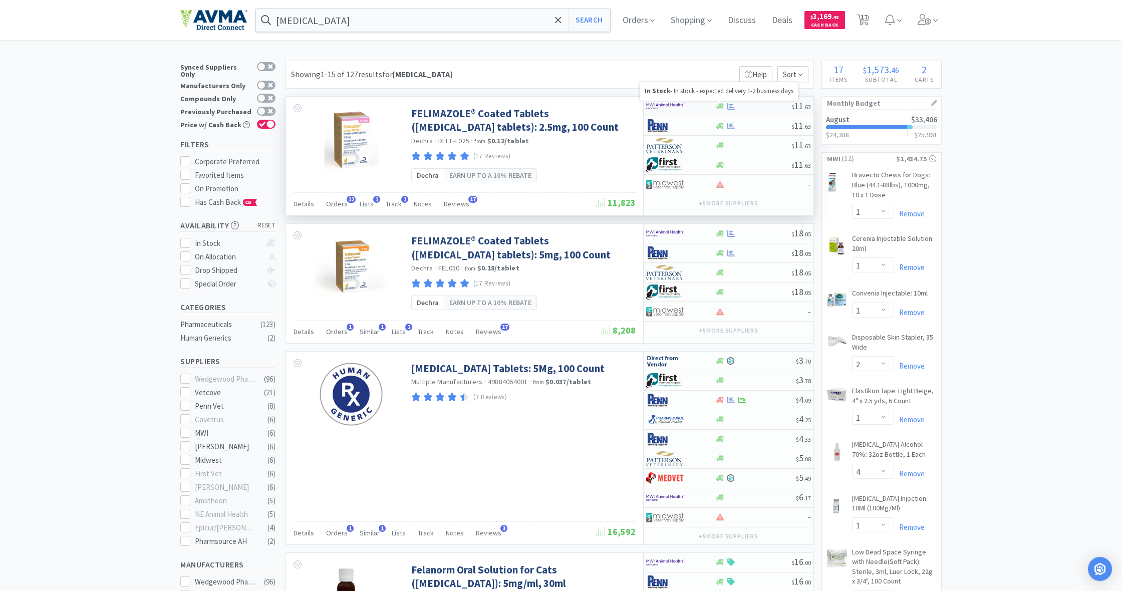
click at [719, 105] on icon at bounding box center [721, 106] width 8 height 6
select select "1"
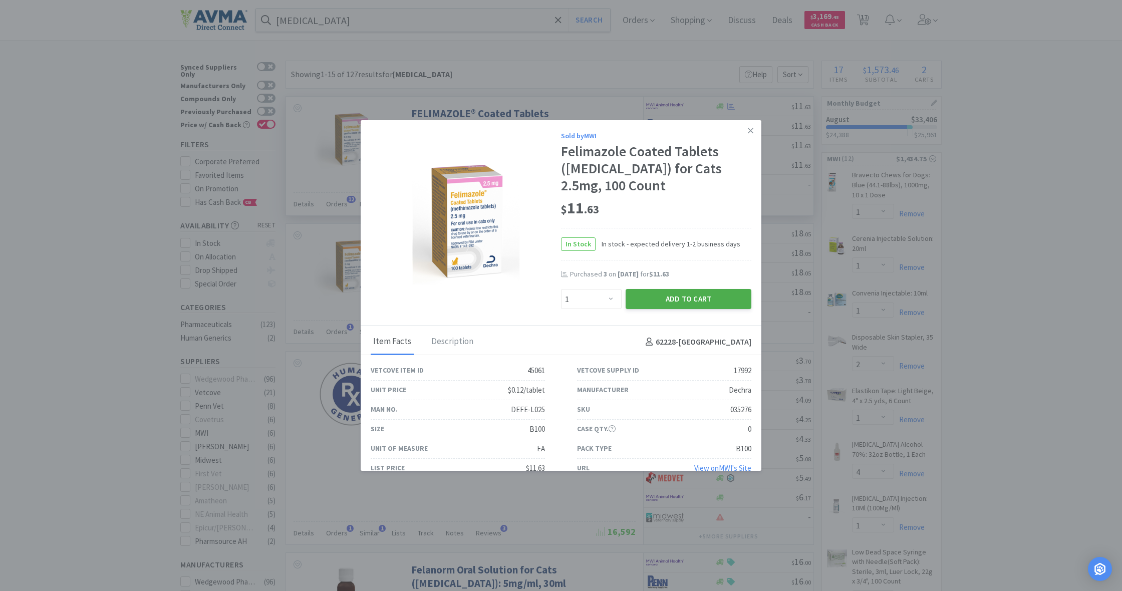
click at [704, 299] on button "Add to Cart" at bounding box center [689, 299] width 126 height 20
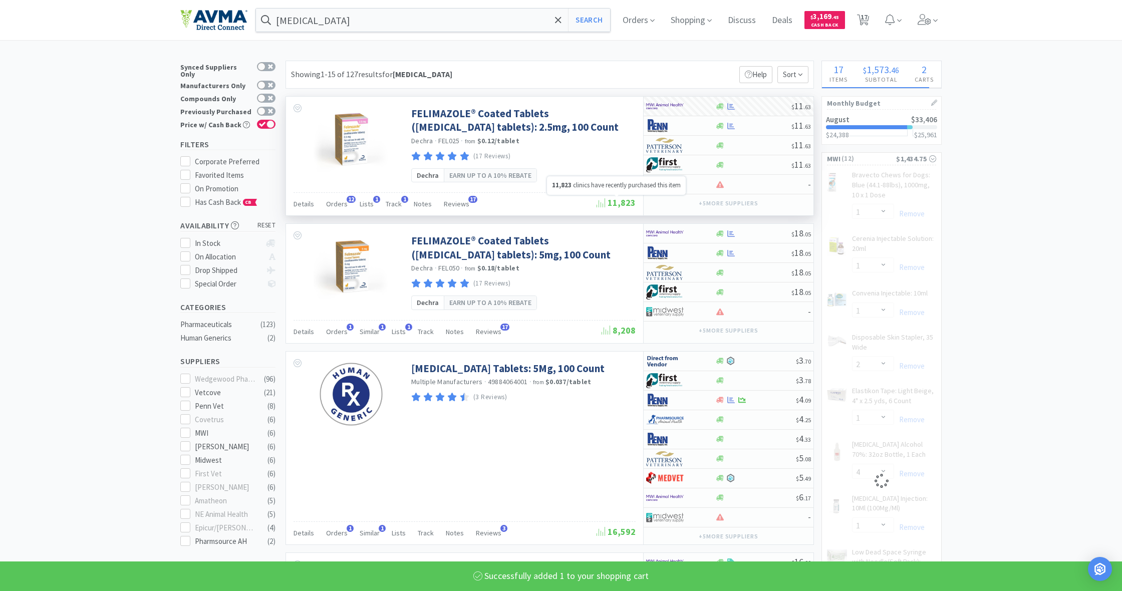
select select "1"
select select "4"
select select "1"
select select "5"
select select "8"
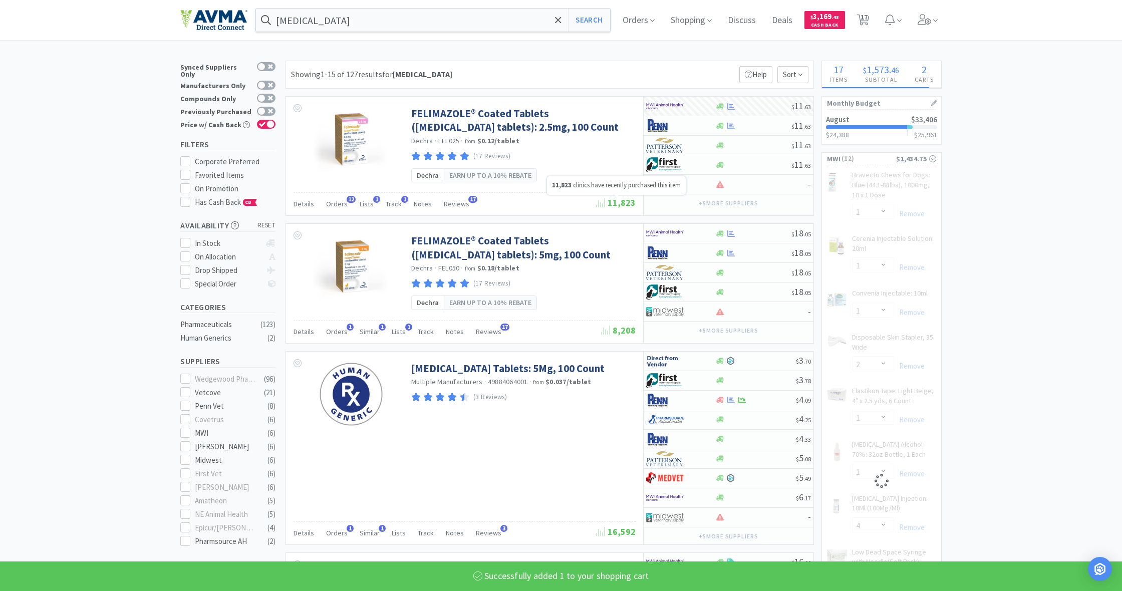
select select "50"
select select "1"
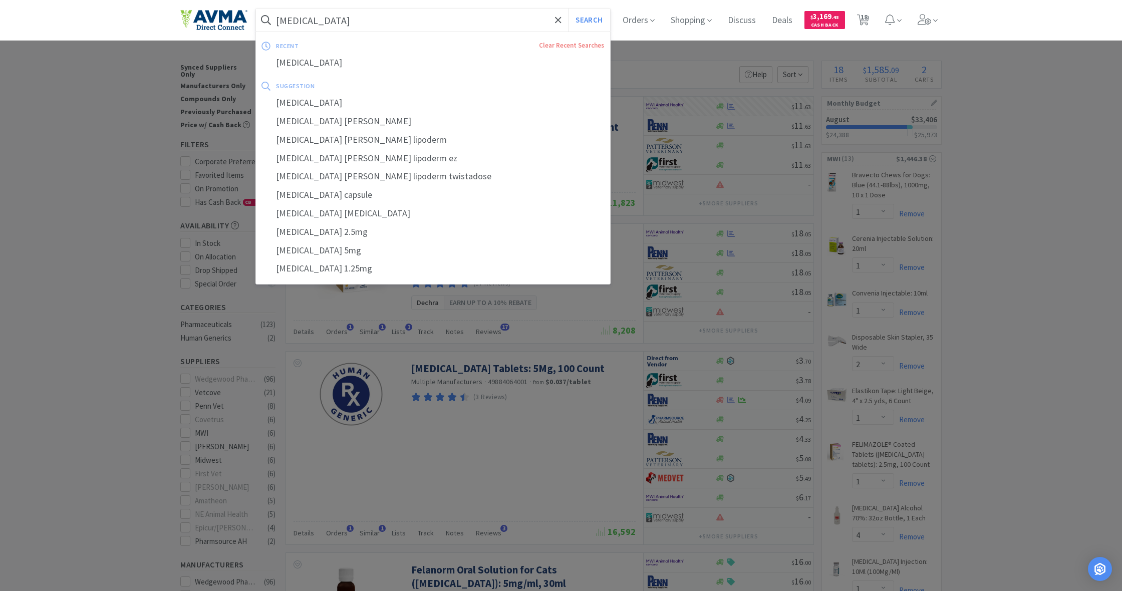
drag, startPoint x: 336, startPoint y: 23, endPoint x: 276, endPoint y: 19, distance: 59.8
click at [276, 19] on input "[MEDICAL_DATA]" at bounding box center [433, 20] width 354 height 23
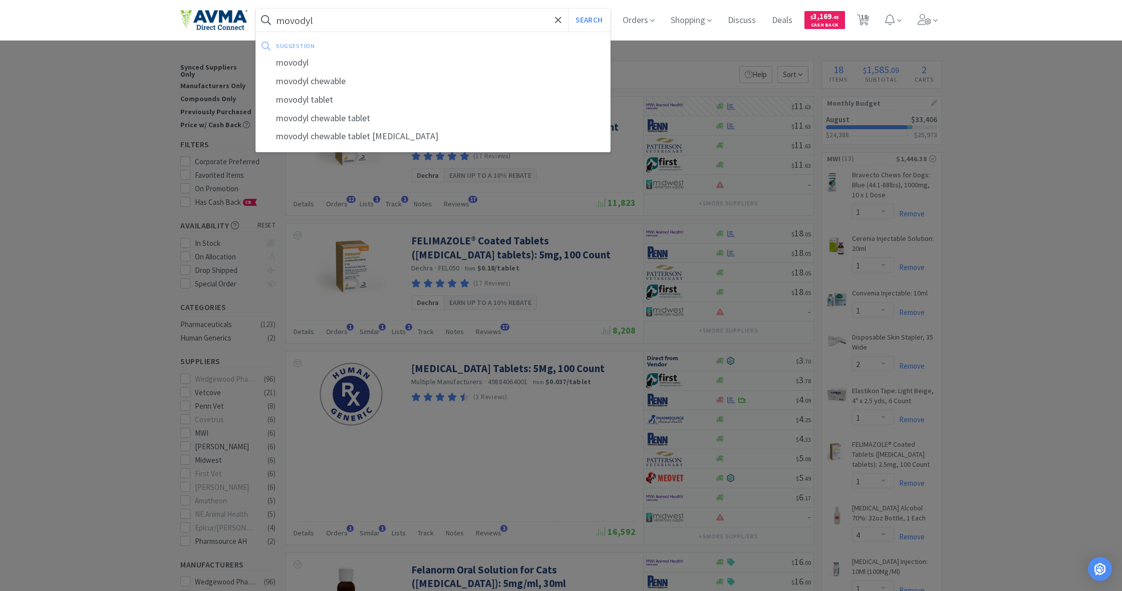
type input "movodyl"
click at [588, 20] on button "Search" at bounding box center [589, 20] width 42 height 23
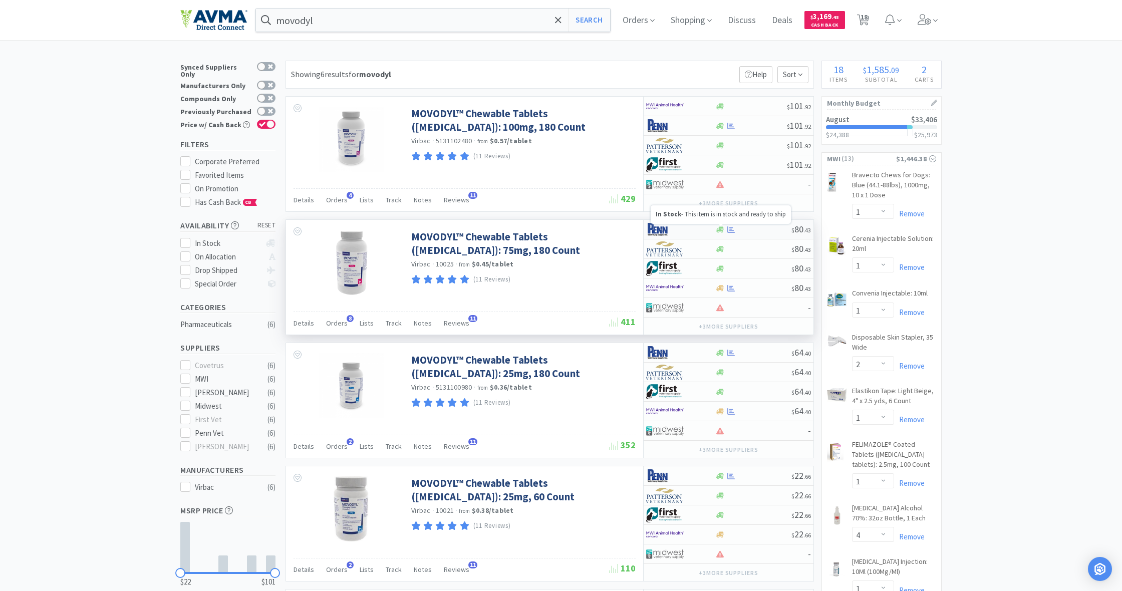
click at [720, 229] on icon at bounding box center [721, 229] width 8 height 6
select select "1"
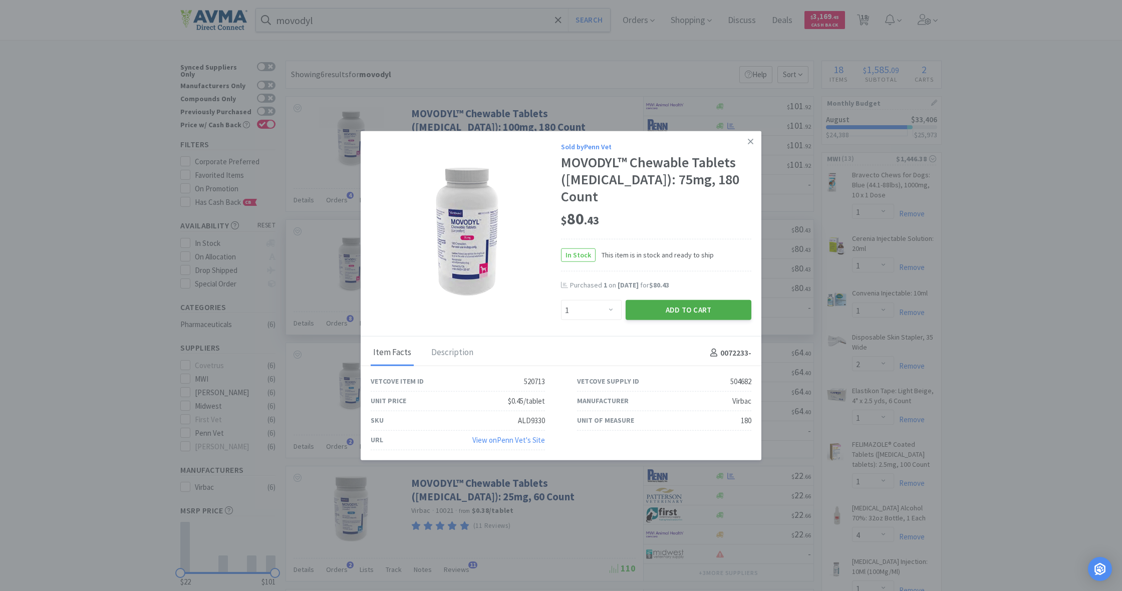
click at [698, 300] on button "Add to Cart" at bounding box center [689, 310] width 126 height 20
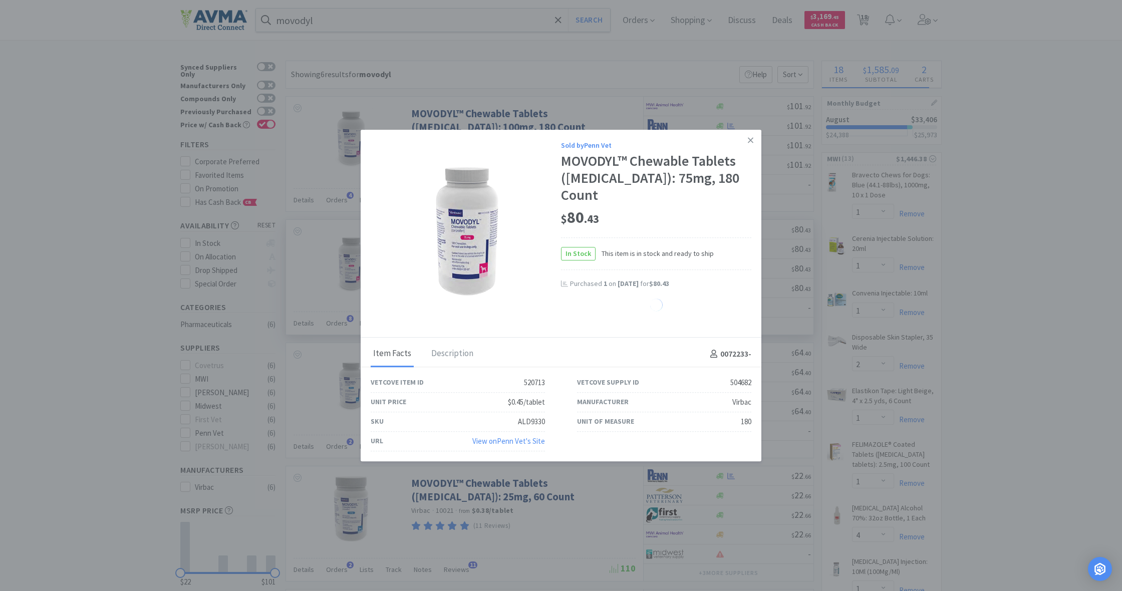
select select "1"
select select "6"
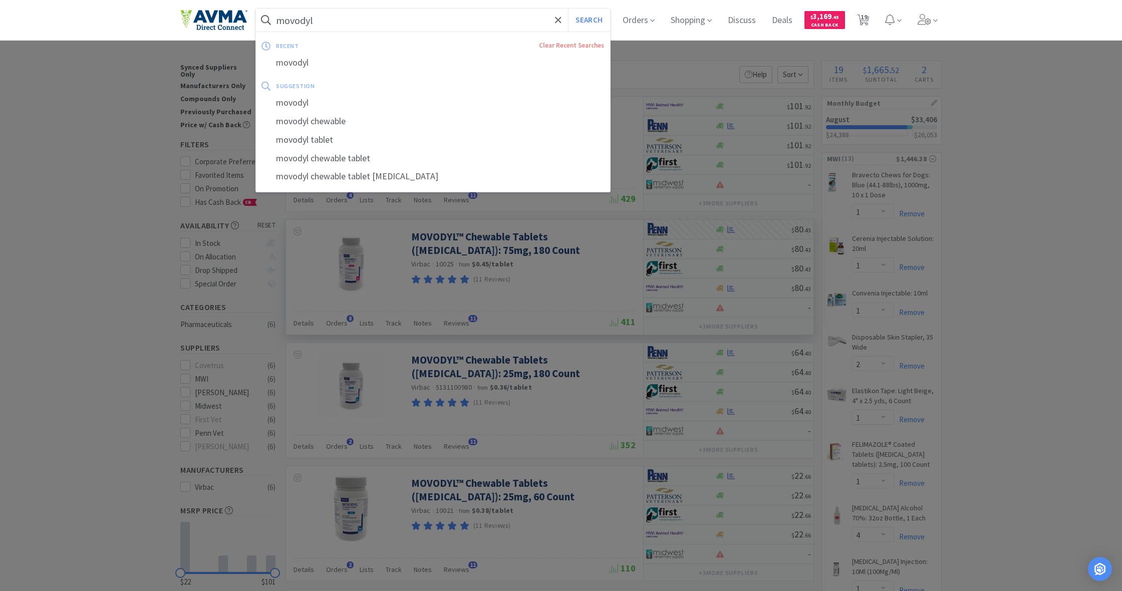
drag, startPoint x: 317, startPoint y: 25, endPoint x: 278, endPoint y: 20, distance: 39.9
click at [278, 20] on input "movodyl" at bounding box center [433, 20] width 354 height 23
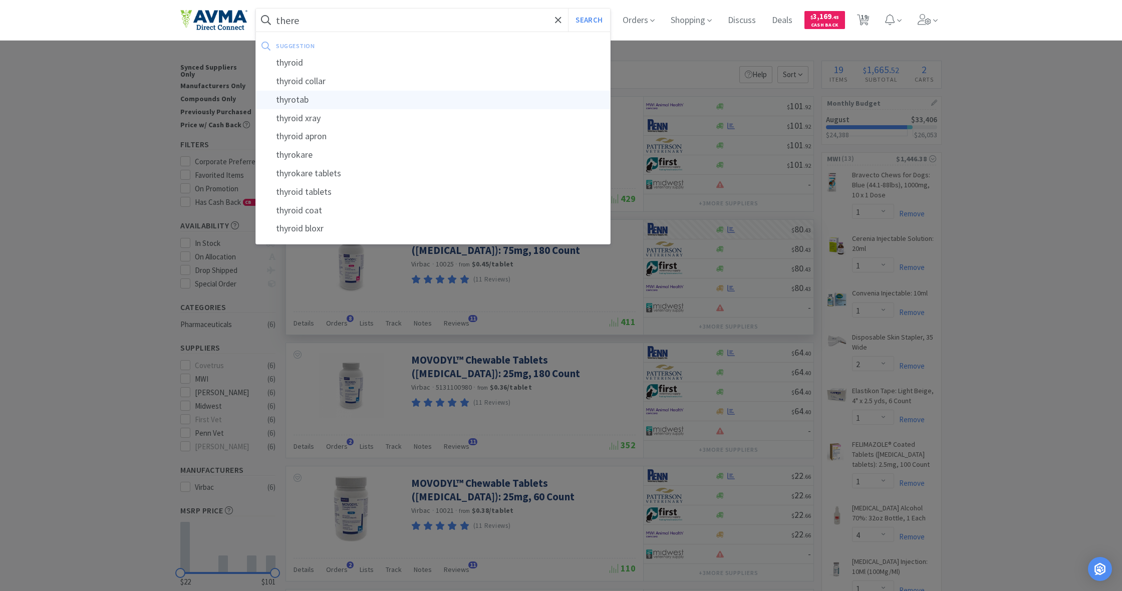
drag, startPoint x: 276, startPoint y: 41, endPoint x: 300, endPoint y: 100, distance: 63.8
click at [300, 100] on div "thyrotab" at bounding box center [433, 100] width 354 height 19
type input "thyrotab"
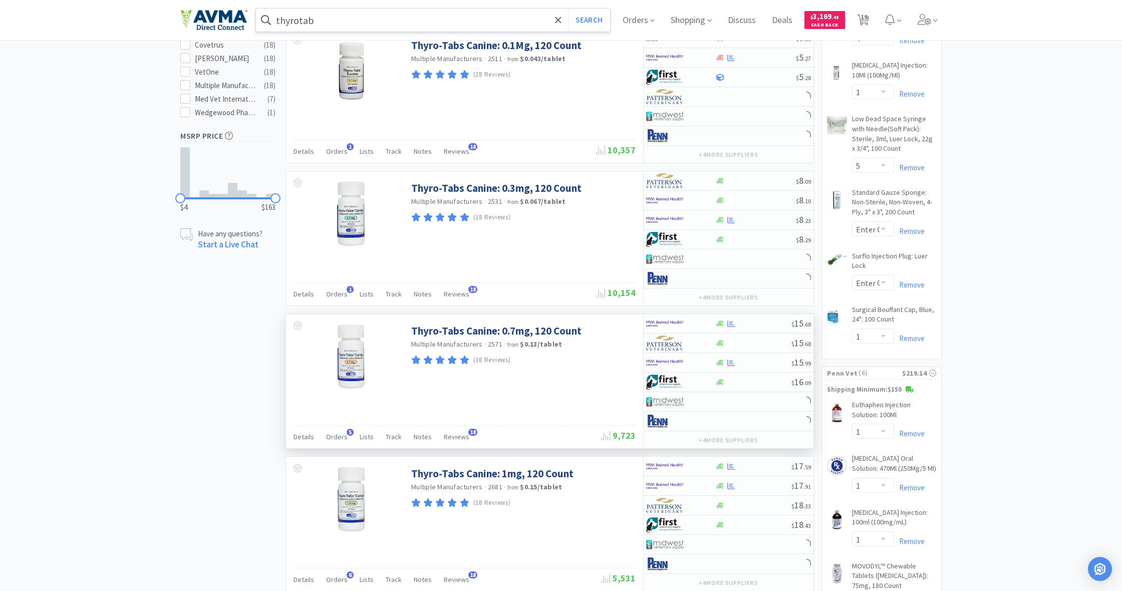
scroll to position [498, 0]
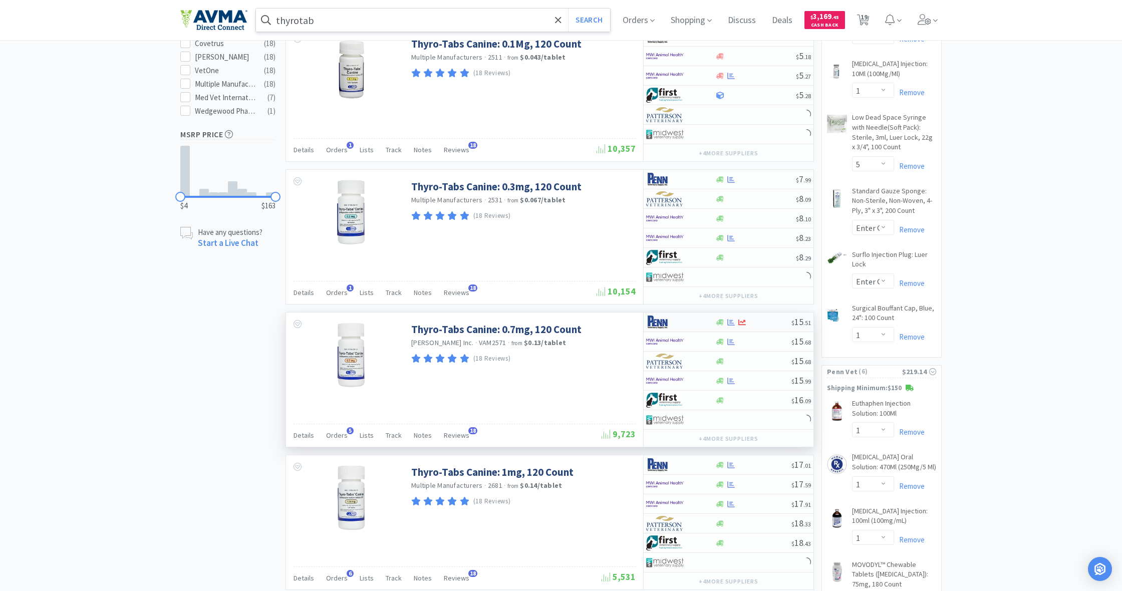
click at [716, 322] on div at bounding box center [720, 323] width 10 height 8
select select "1"
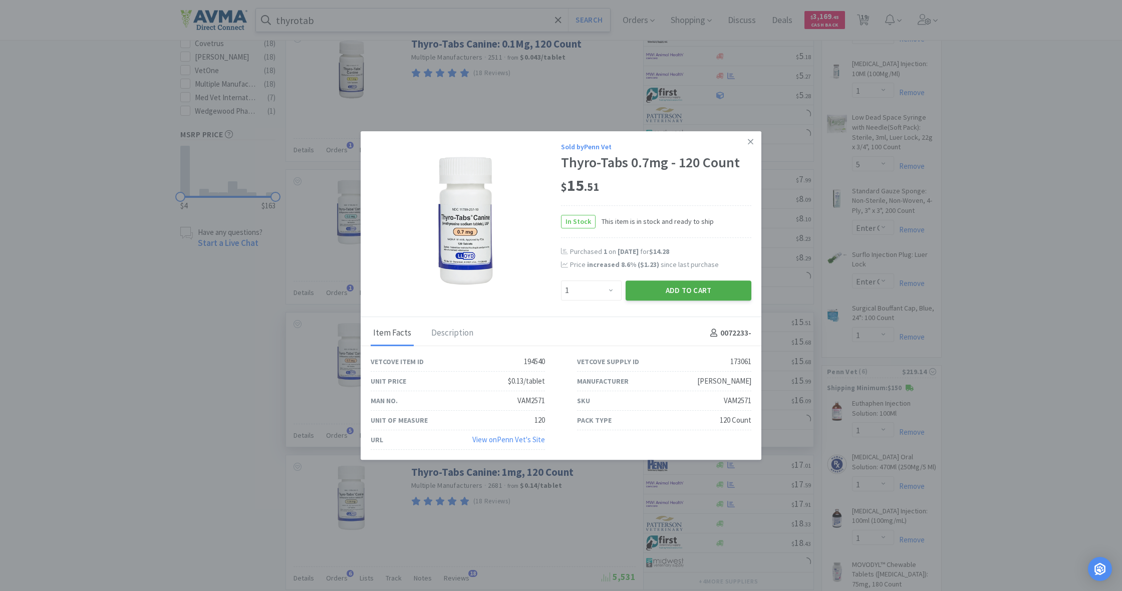
click at [684, 292] on button "Add to Cart" at bounding box center [689, 291] width 126 height 20
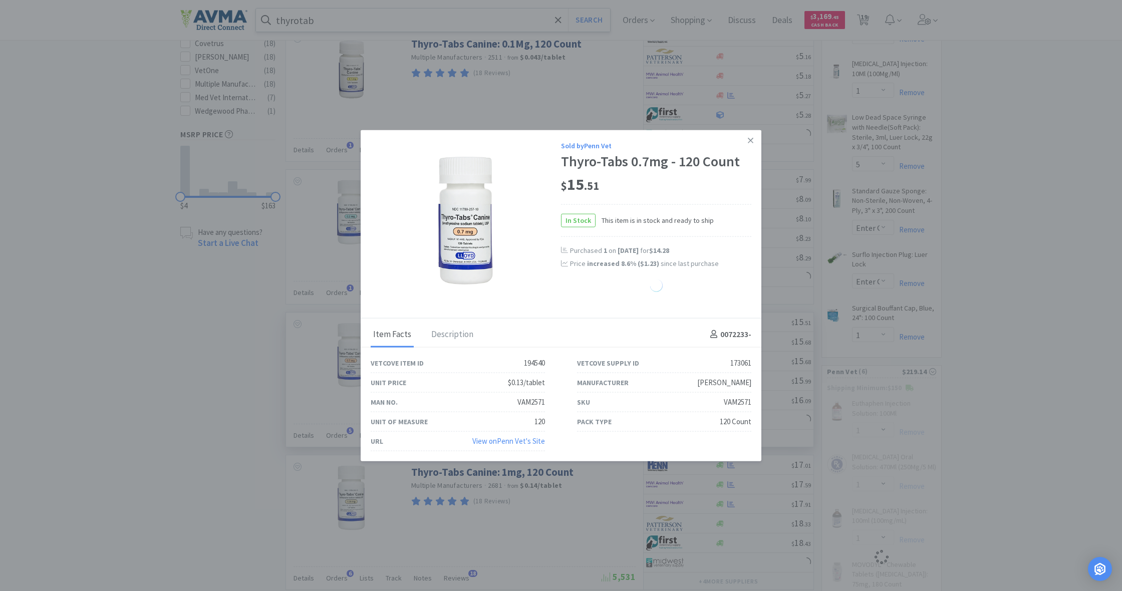
select select "1"
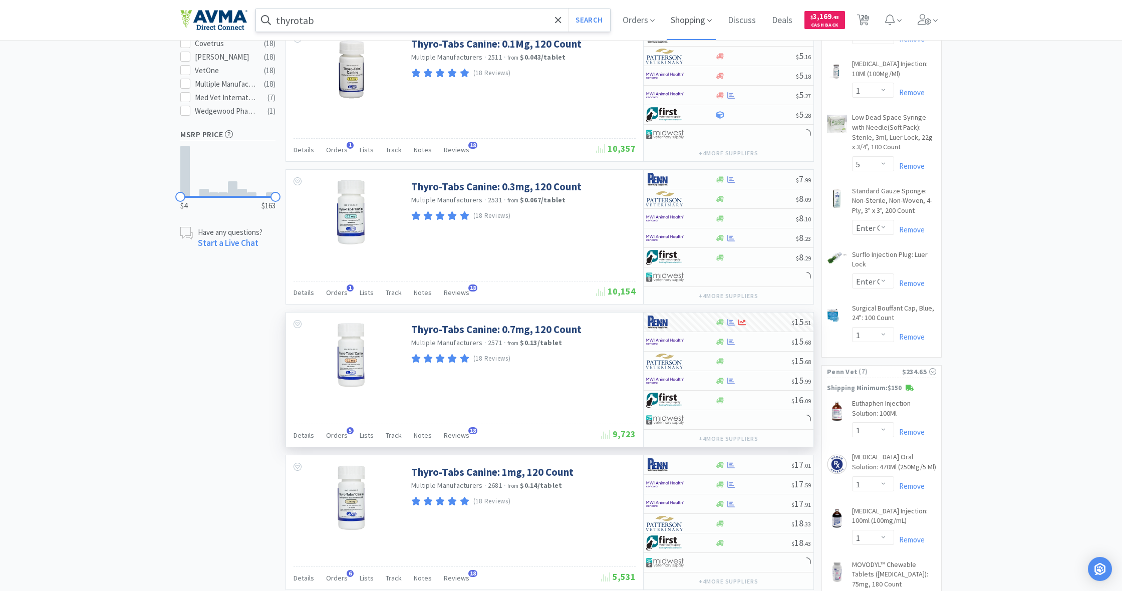
click at [690, 22] on span "Shopping" at bounding box center [691, 20] width 49 height 40
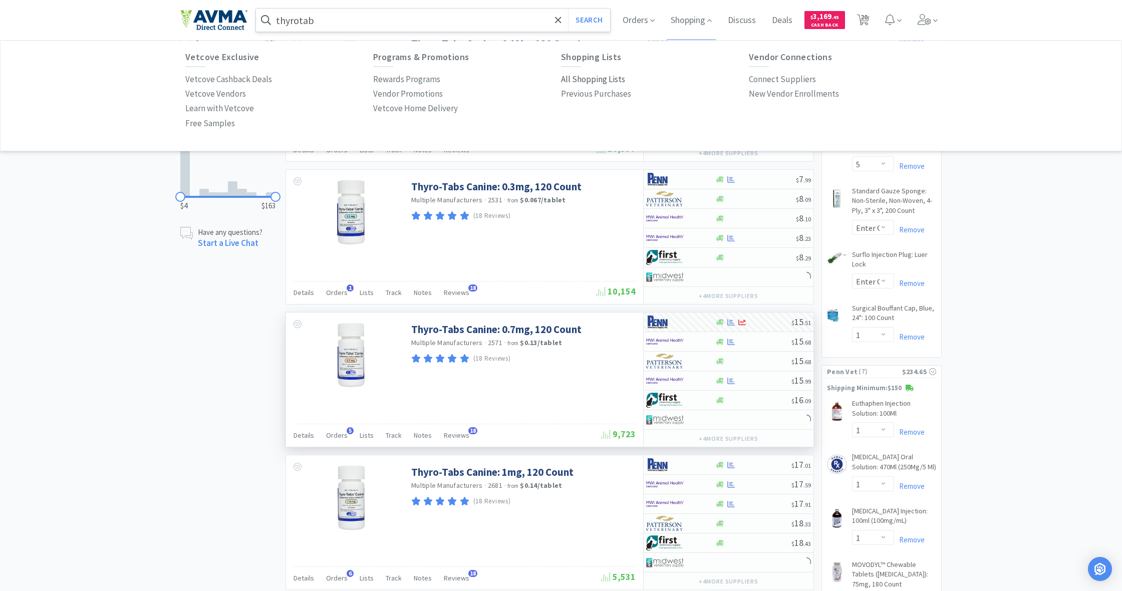
click at [581, 80] on p "All Shopping Lists" at bounding box center [593, 80] width 64 height 14
select select "1"
select select "2"
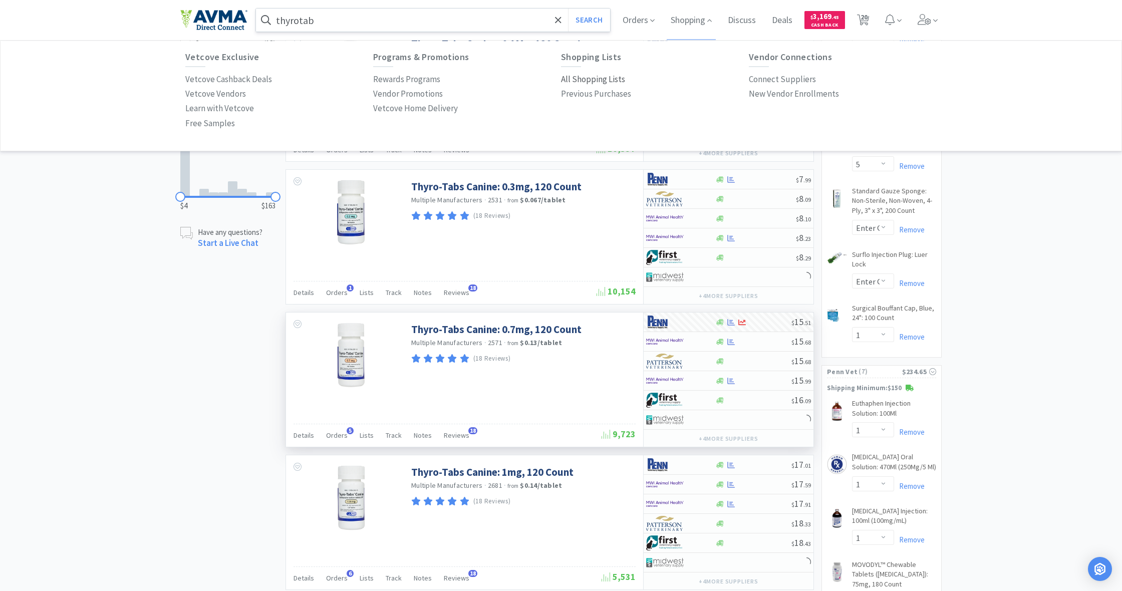
select select "1"
select select "4"
select select "1"
select select "5"
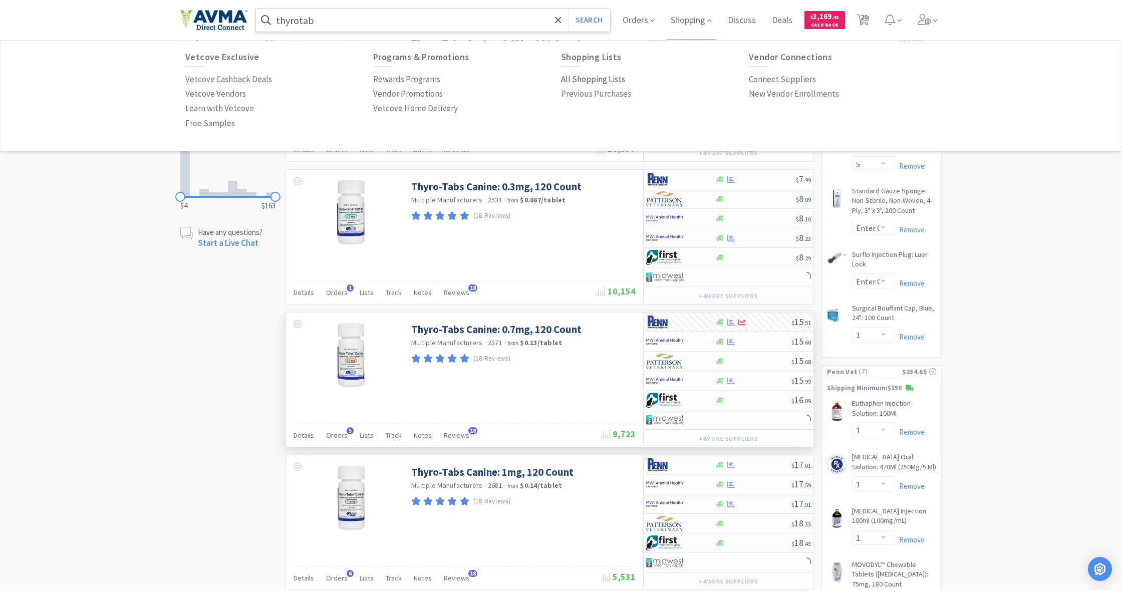
select select "8"
select select "50"
select select "1"
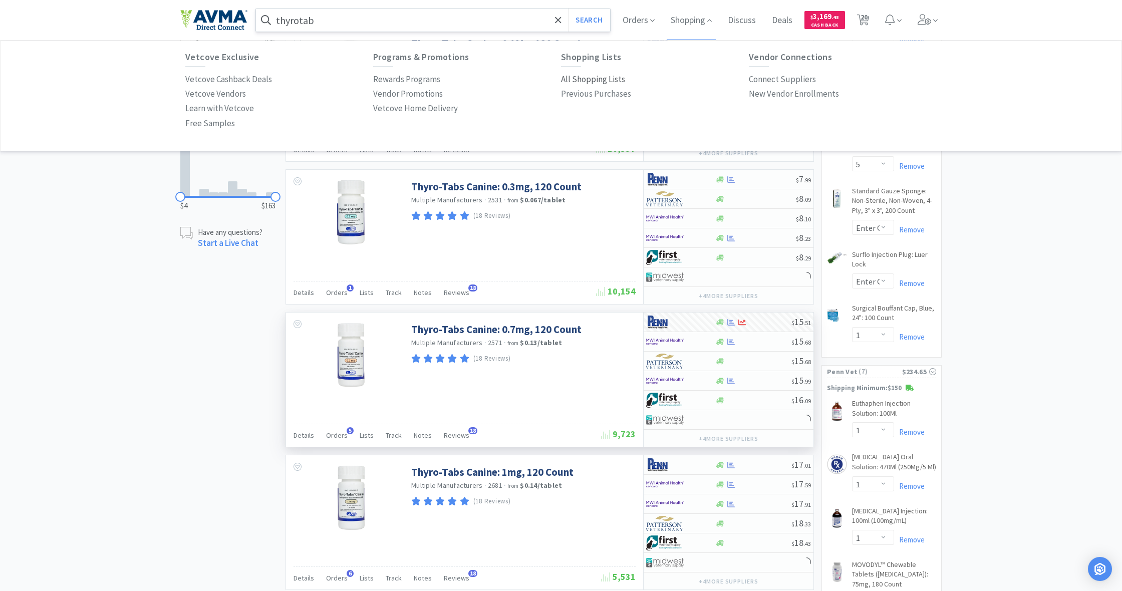
select select "1"
select select "6"
select select "1"
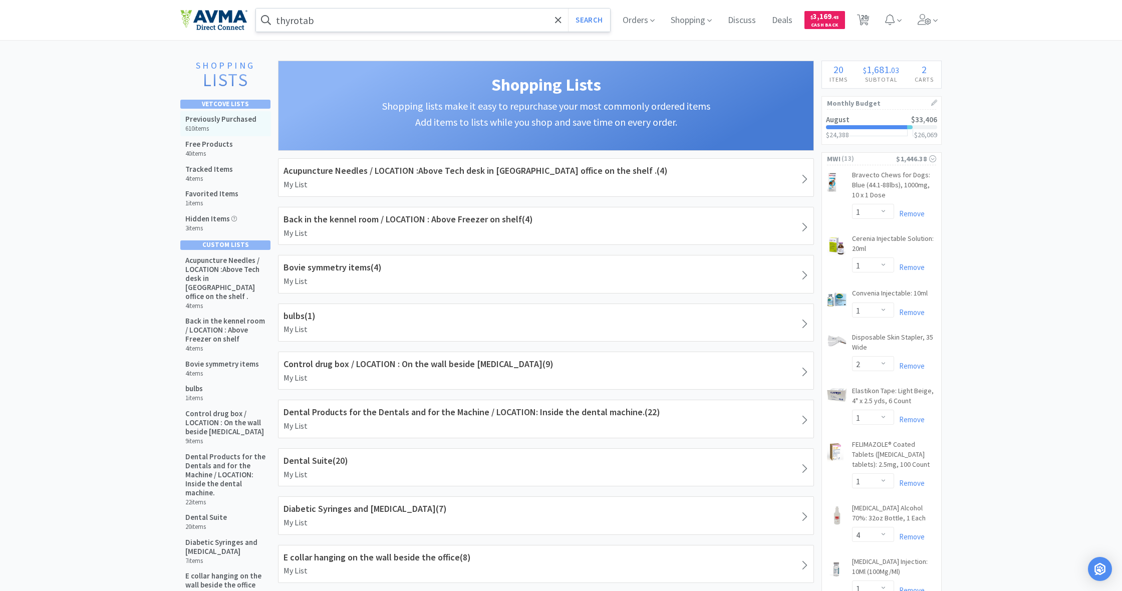
click at [226, 125] on h6 "610 items" at bounding box center [220, 129] width 71 height 8
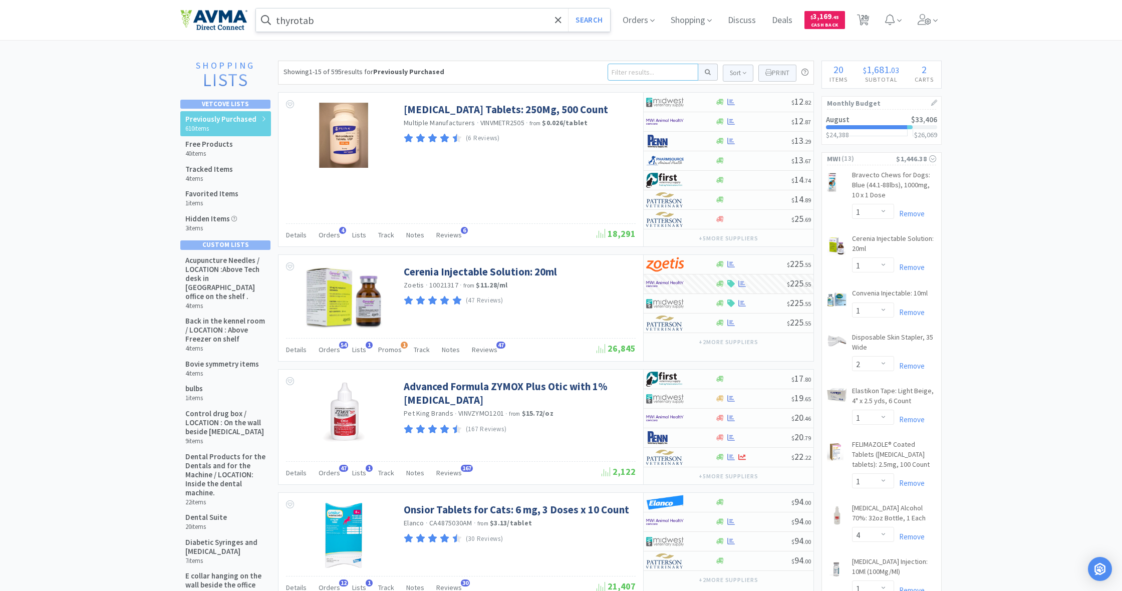
click at [643, 67] on input at bounding box center [653, 72] width 91 height 17
type input "onsior"
click at [707, 72] on button at bounding box center [709, 72] width 20 height 17
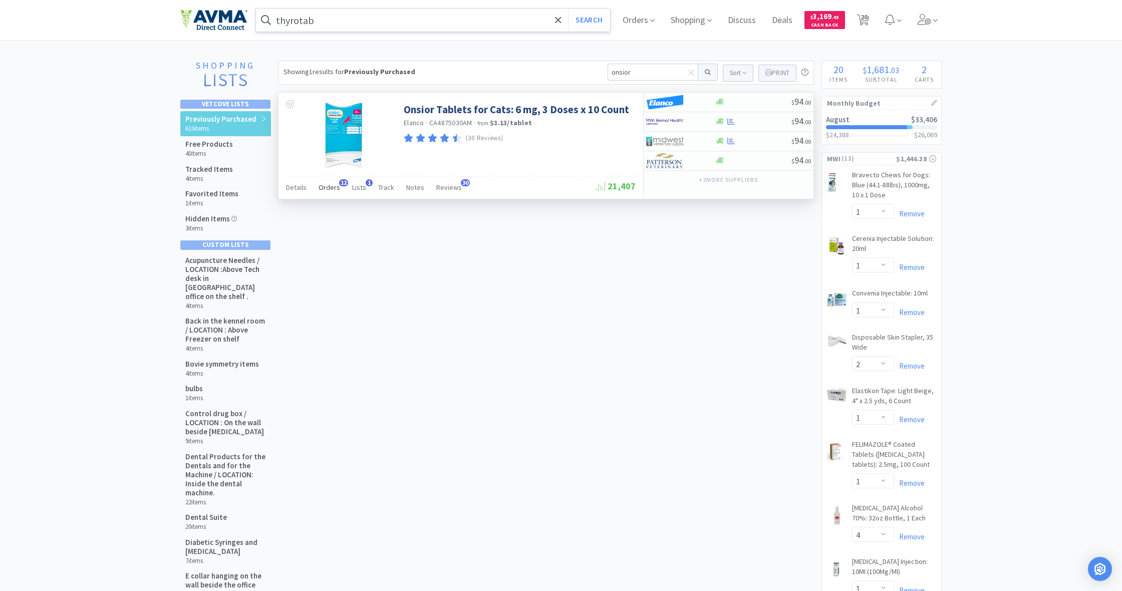
click at [330, 187] on span "Orders" at bounding box center [330, 187] width 22 height 9
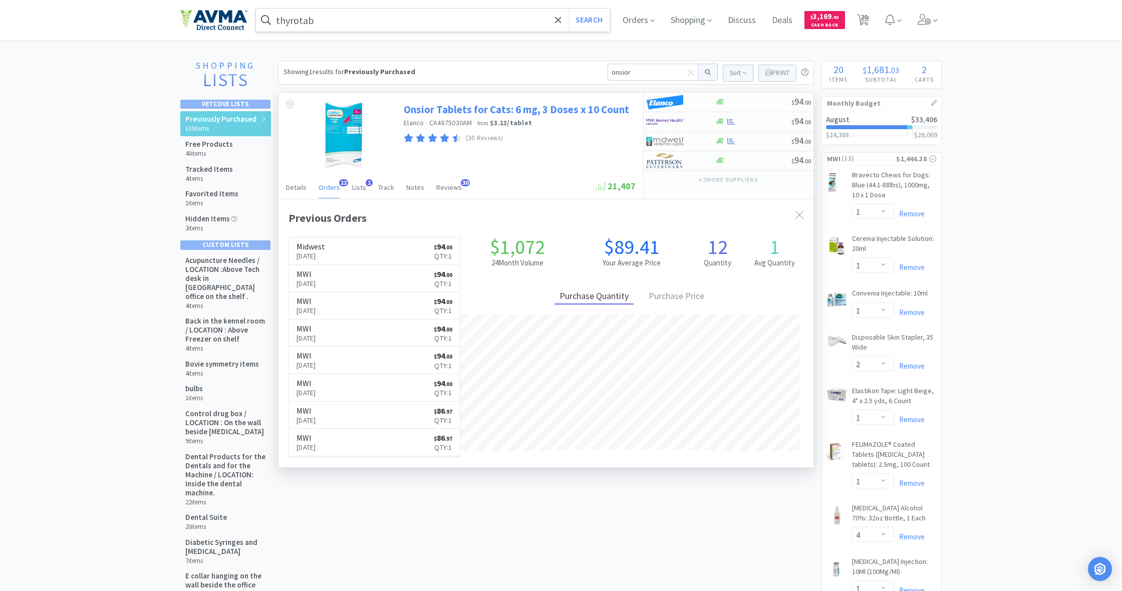
scroll to position [20, 0]
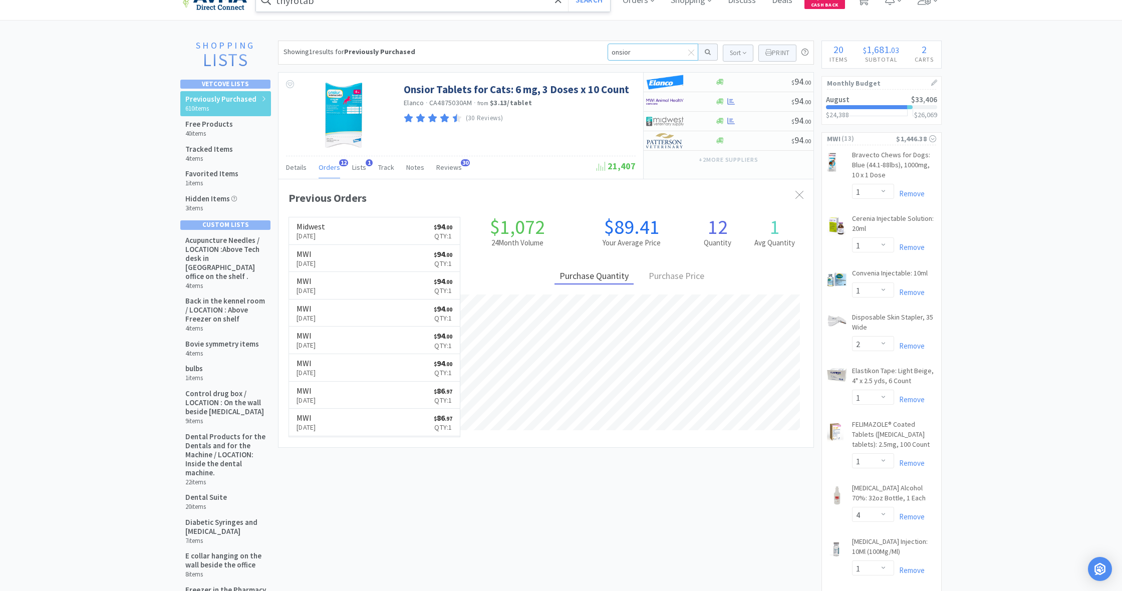
drag, startPoint x: 626, startPoint y: 53, endPoint x: 600, endPoint y: 54, distance: 26.1
click at [600, 54] on div "Showing 1 results for Previously Purchased onsior Sort Print Previously Purchas…" at bounding box center [546, 53] width 536 height 24
type input "omega"
click at [707, 54] on button at bounding box center [709, 53] width 20 height 17
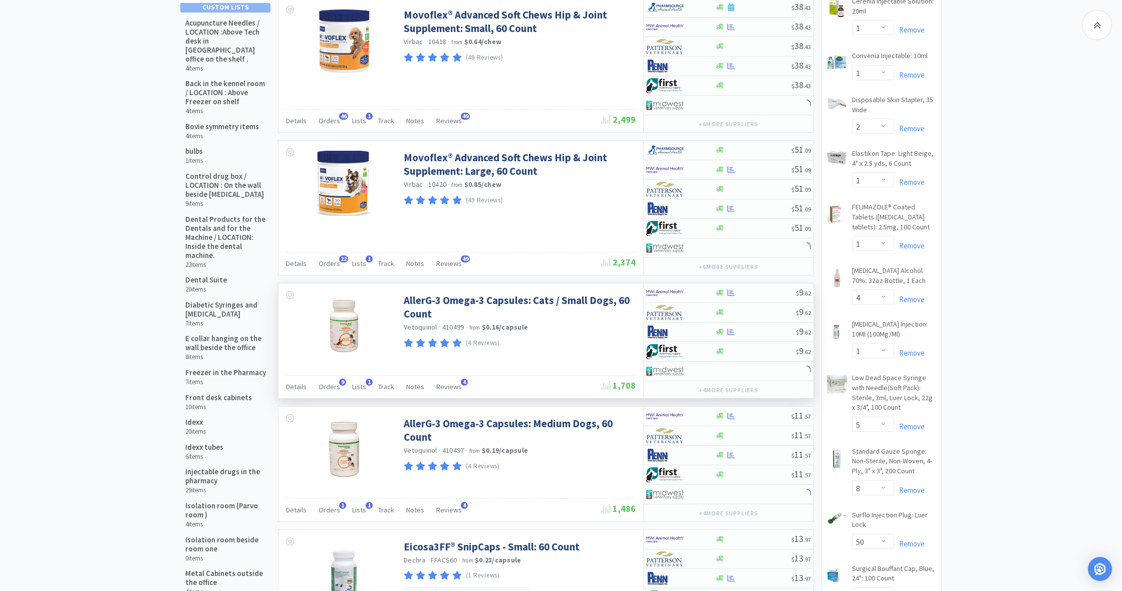
scroll to position [238, 0]
click at [722, 371] on div at bounding box center [729, 371] width 170 height 20
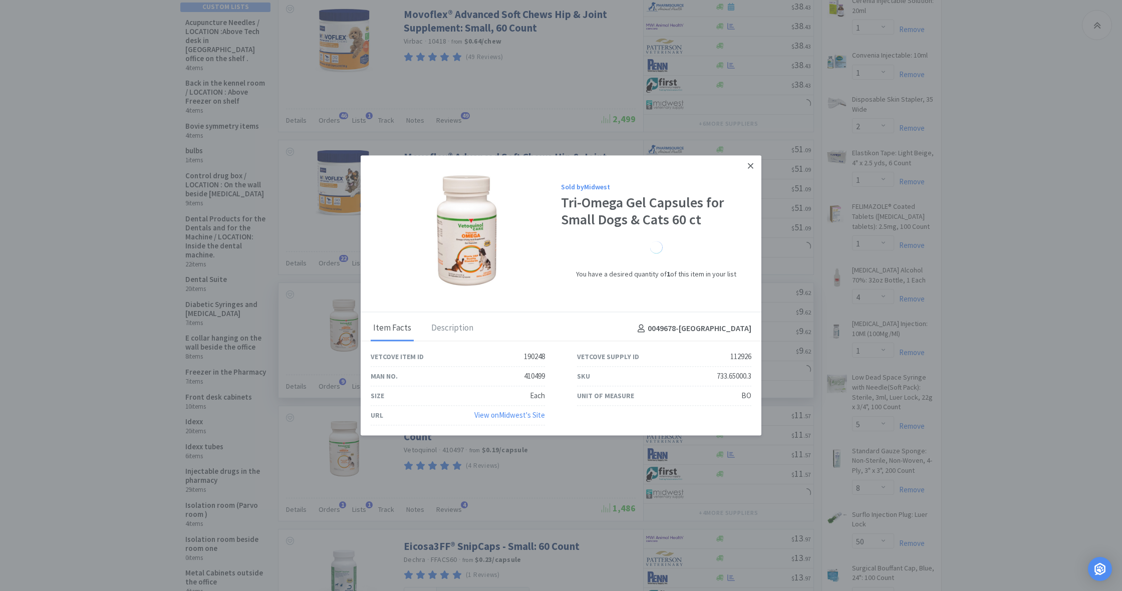
click at [750, 166] on icon at bounding box center [751, 165] width 6 height 9
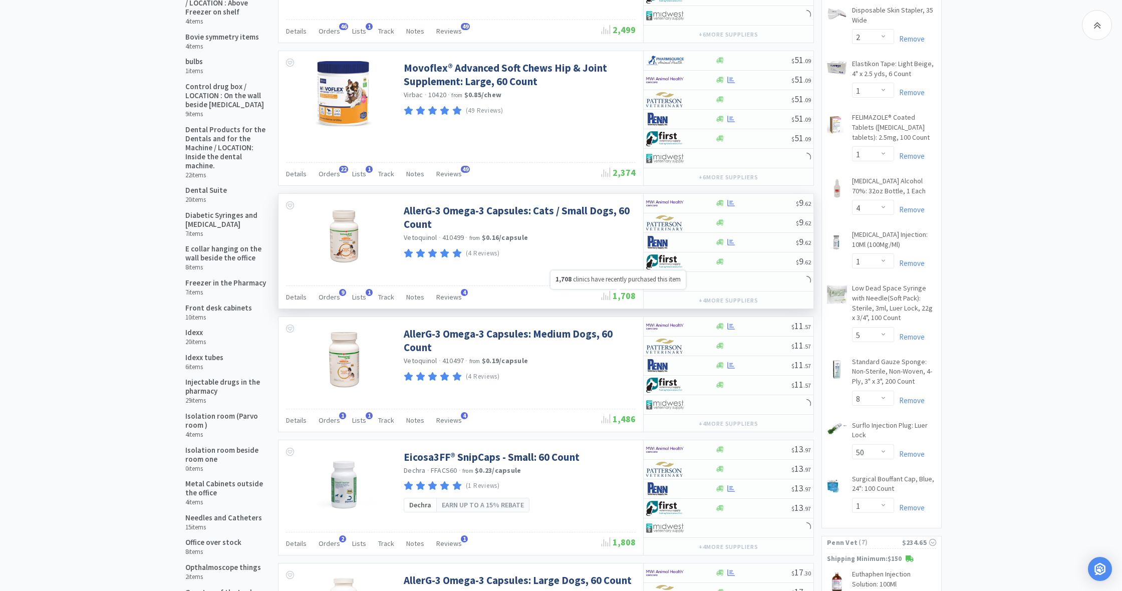
scroll to position [328, 0]
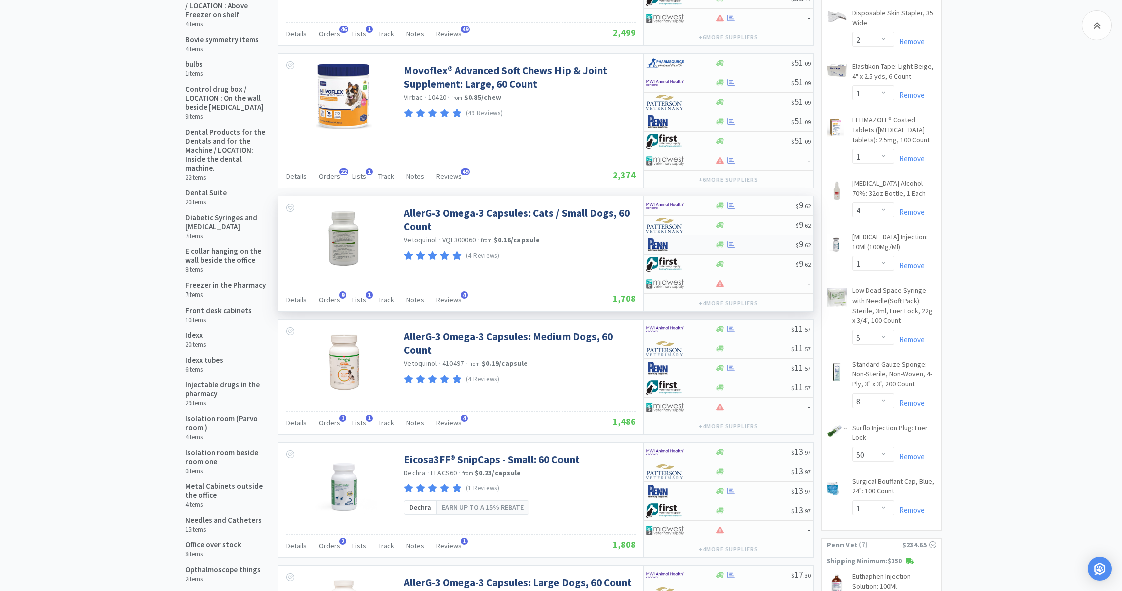
click at [720, 240] on div "$ 9 . 62" at bounding box center [729, 246] width 170 height 20
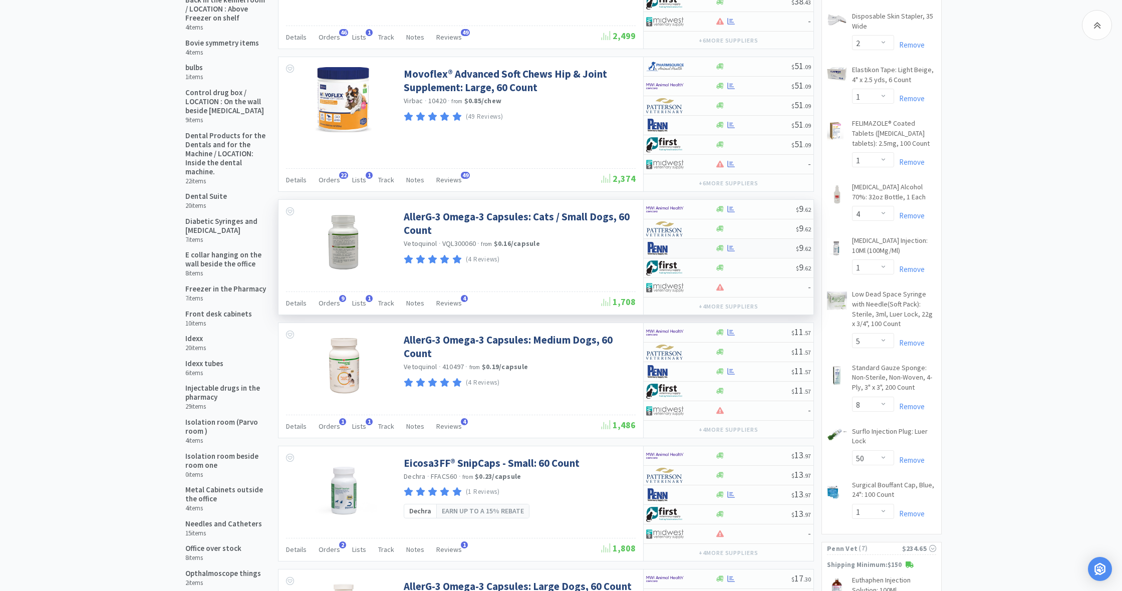
select select "1"
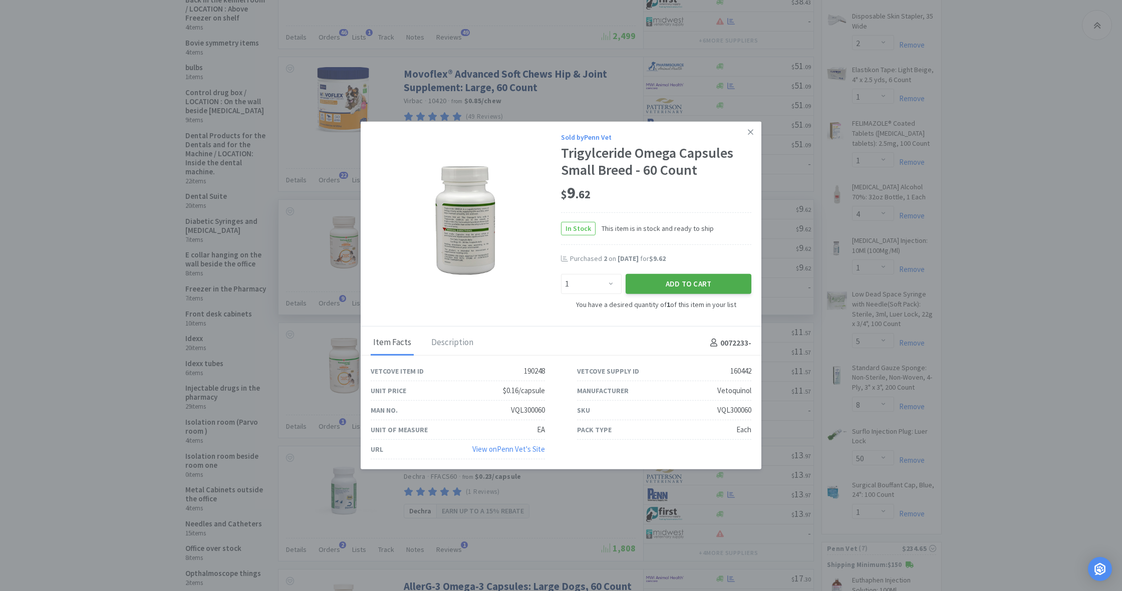
click at [700, 277] on button "Add to Cart" at bounding box center [689, 284] width 126 height 20
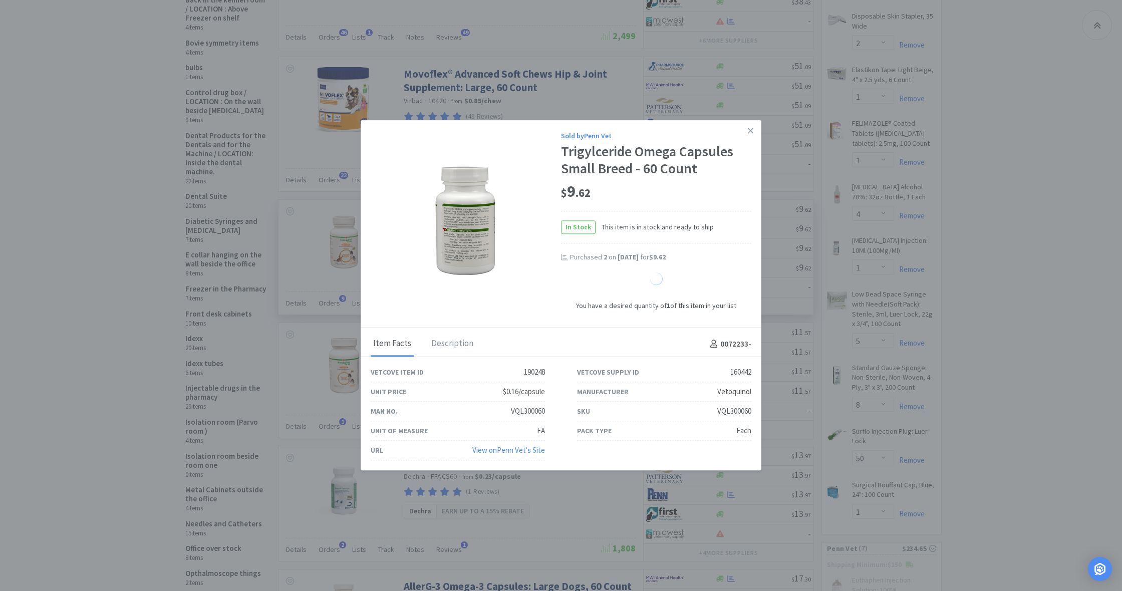
select select "1"
select select "6"
select select "1"
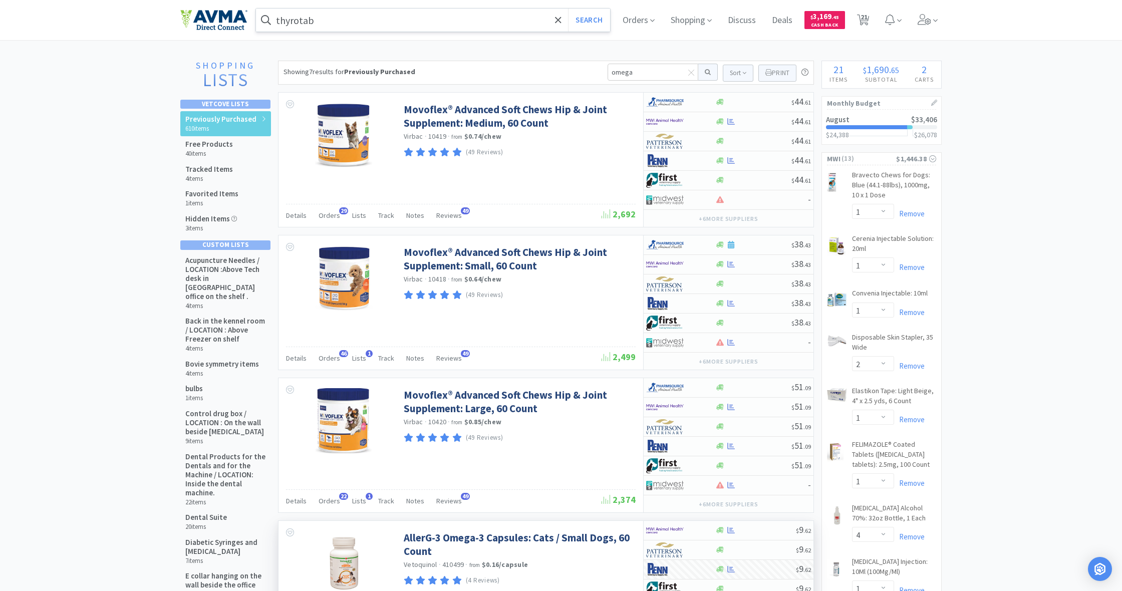
scroll to position [0, 0]
drag, startPoint x: 641, startPoint y: 69, endPoint x: 577, endPoint y: 68, distance: 63.7
click at [577, 68] on div "Showing 7 results for Previously Purchased omega Sort Print Previously Purchase…" at bounding box center [546, 73] width 536 height 24
type input "movoflex"
click at [707, 72] on button at bounding box center [709, 72] width 20 height 17
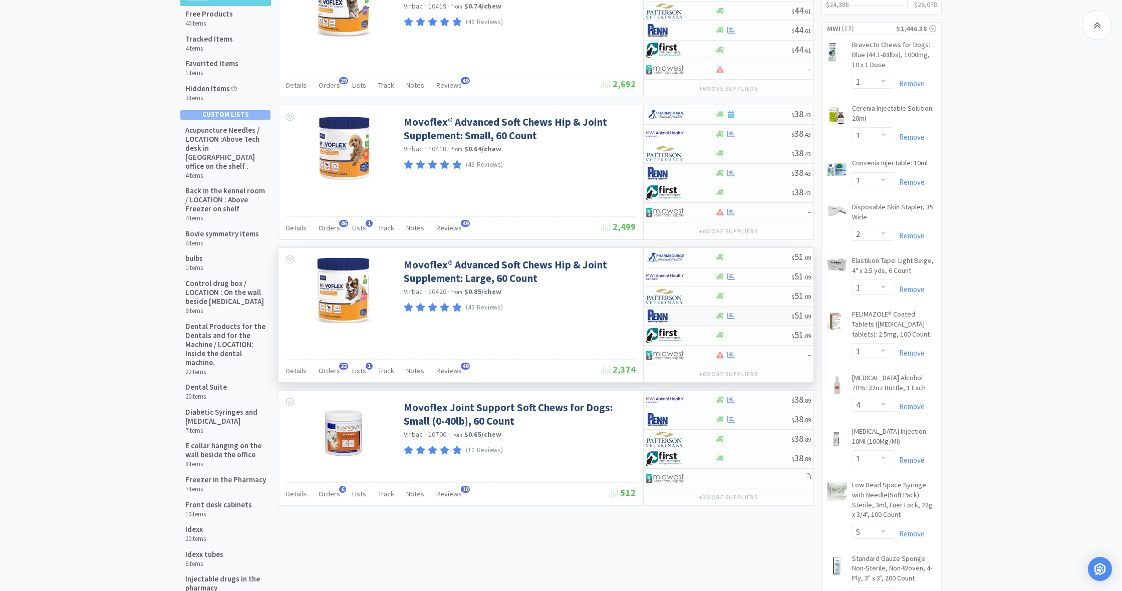
scroll to position [131, 0]
click at [718, 277] on icon at bounding box center [721, 277] width 8 height 6
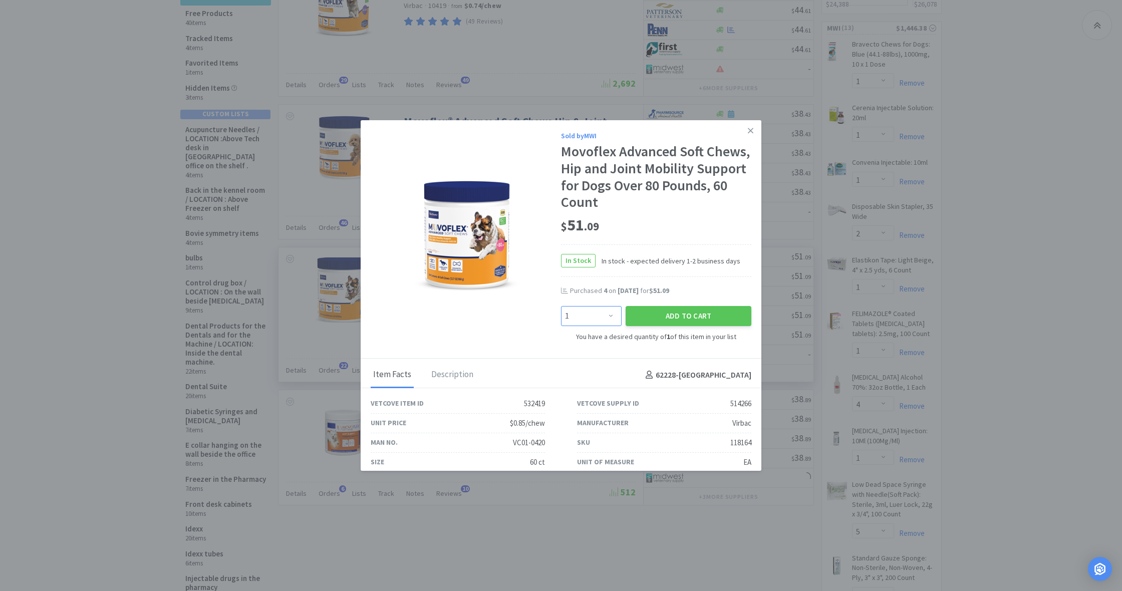
select select "2"
click at [670, 315] on button "Add to Cart" at bounding box center [689, 316] width 126 height 20
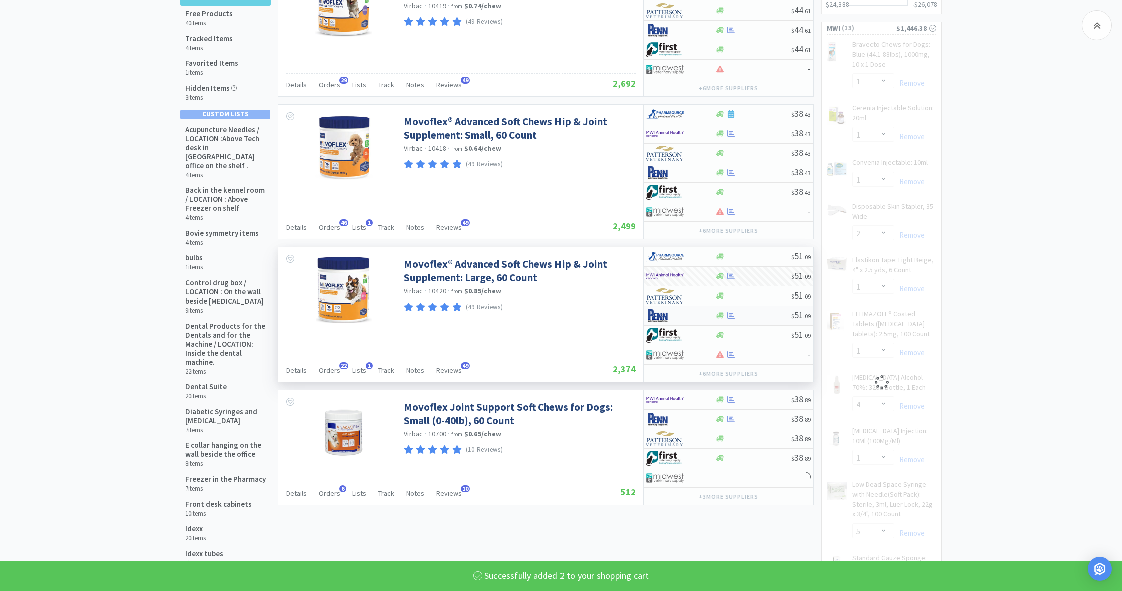
select select "2"
select select "8"
select select "50"
select select "1"
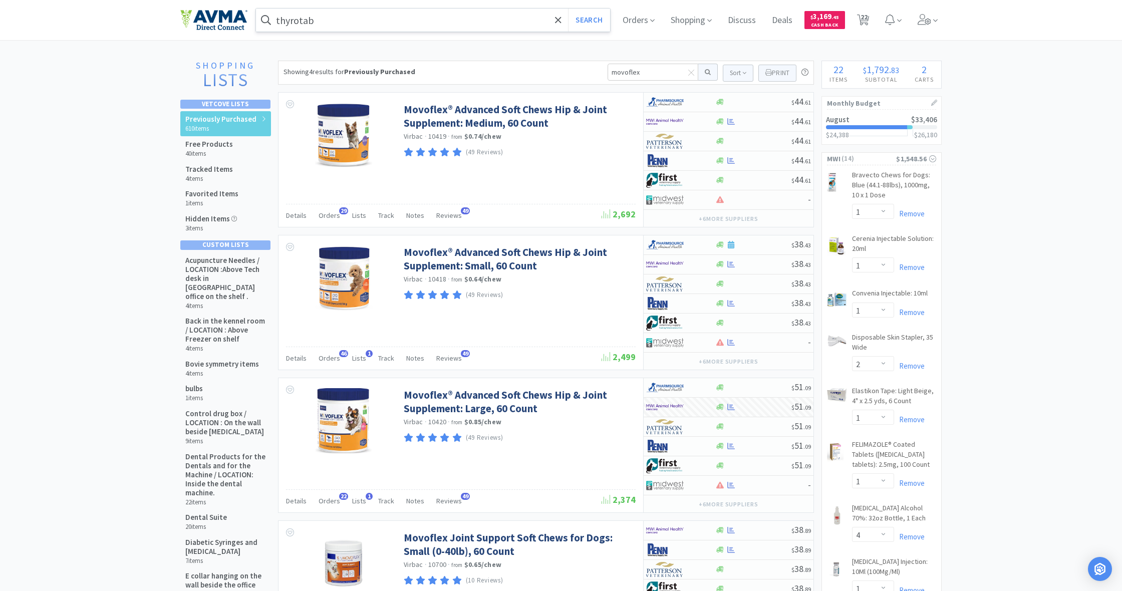
scroll to position [0, 0]
drag, startPoint x: 645, startPoint y: 71, endPoint x: 602, endPoint y: 70, distance: 42.6
click at [602, 70] on div "Showing 4 results for Previously Purchased movoflex Sort Print Previously Purch…" at bounding box center [546, 73] width 536 height 24
type input "oravet"
click at [707, 72] on button at bounding box center [709, 72] width 20 height 17
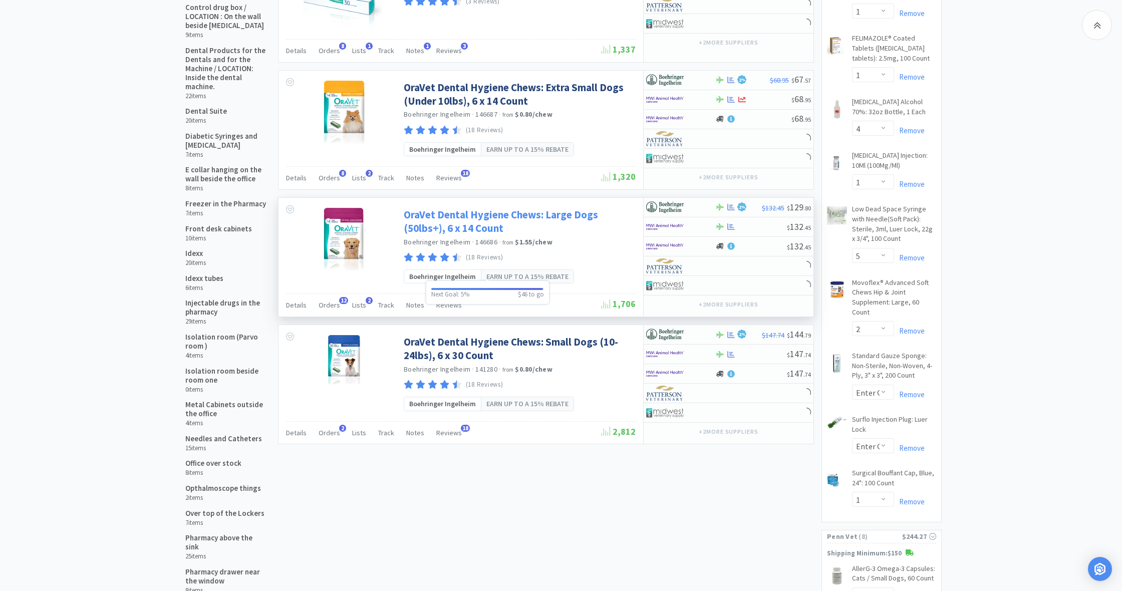
scroll to position [412, 0]
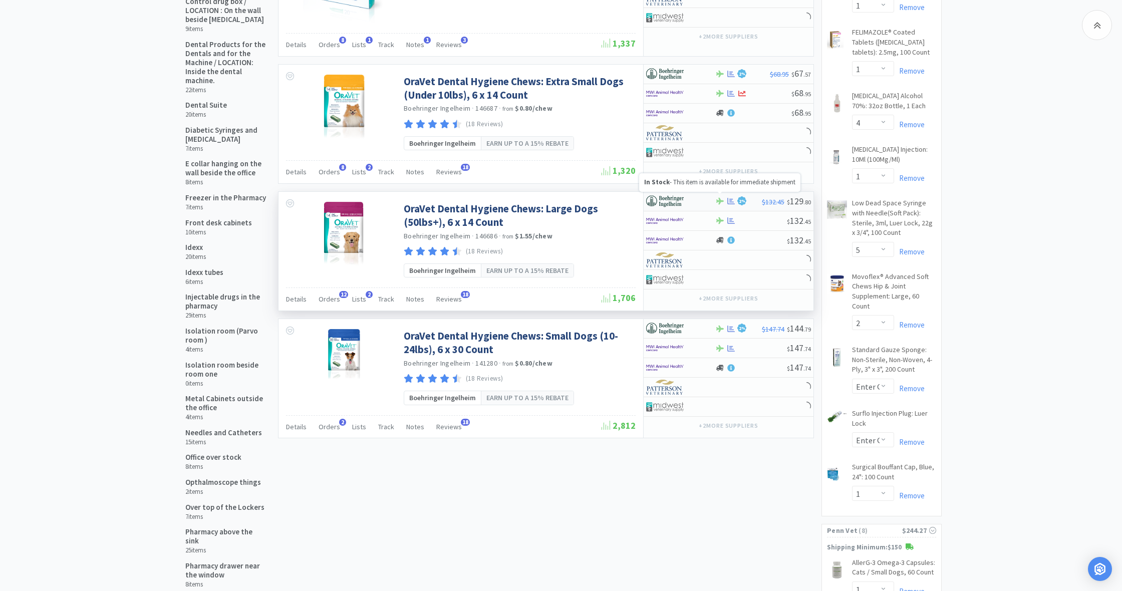
click at [718, 198] on icon at bounding box center [721, 201] width 8 height 7
select select "1"
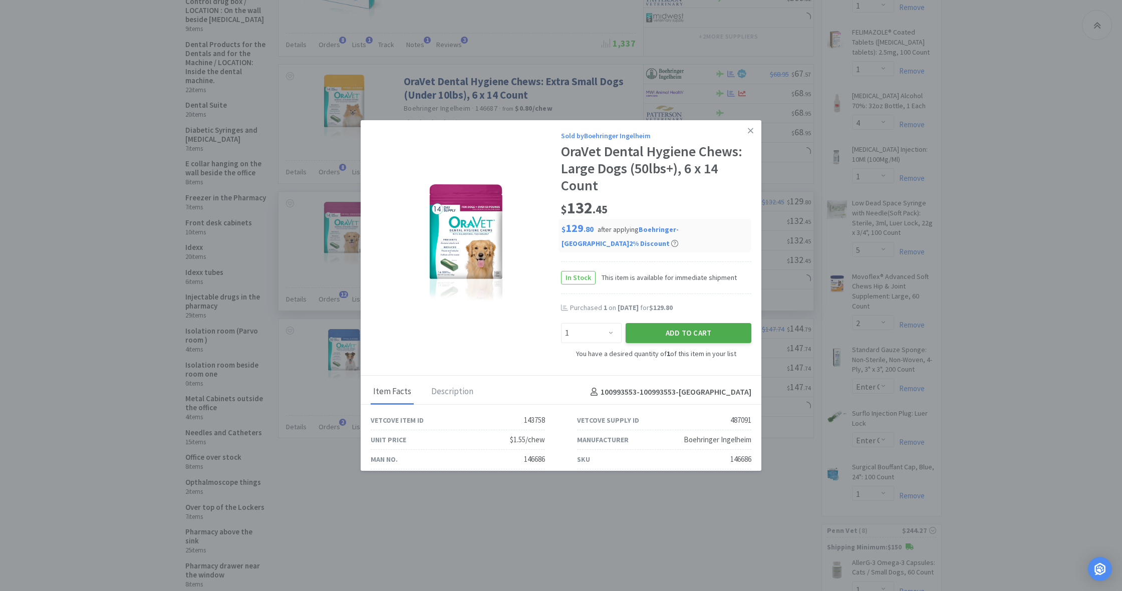
click at [678, 327] on button "Add to Cart" at bounding box center [689, 333] width 126 height 20
select select "1"
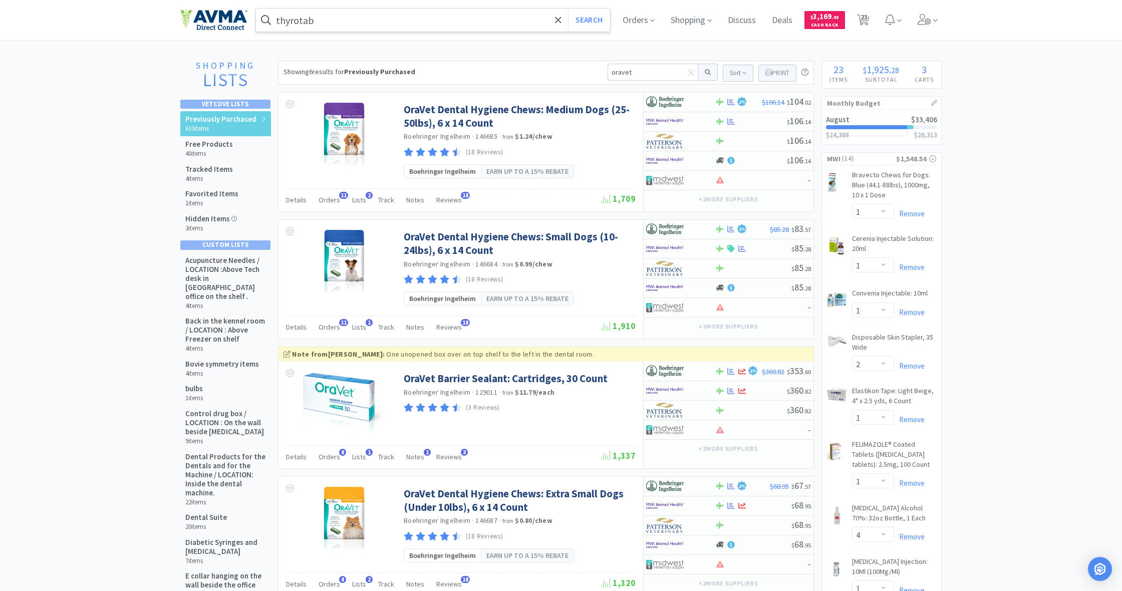
scroll to position [0, 0]
click at [863, 19] on span "23" at bounding box center [864, 17] width 7 height 40
select select "1"
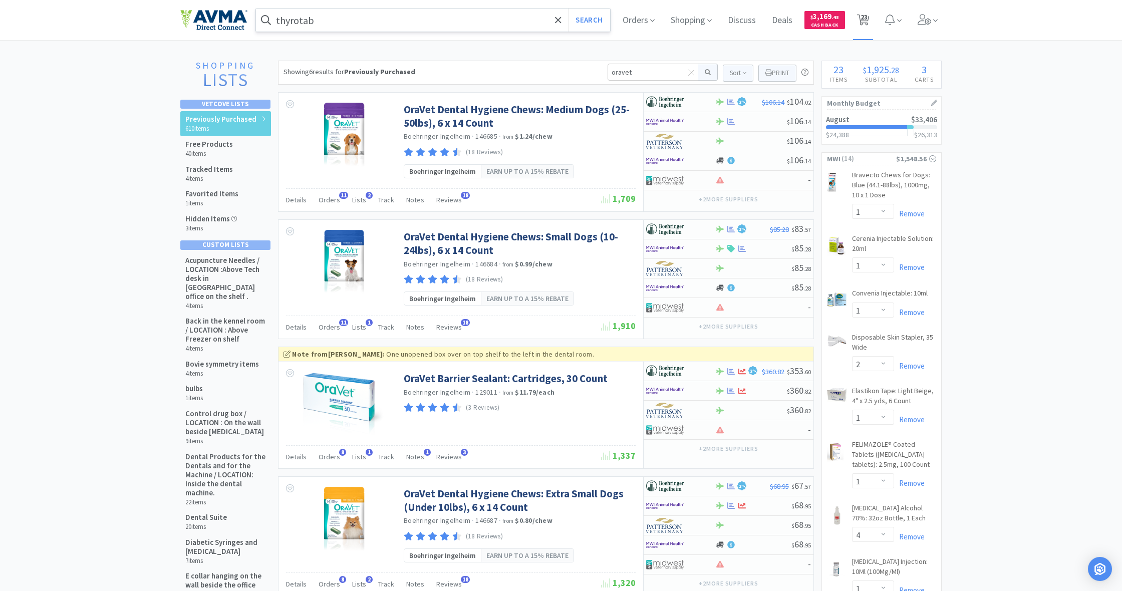
select select "1"
select select "2"
select select "1"
select select "4"
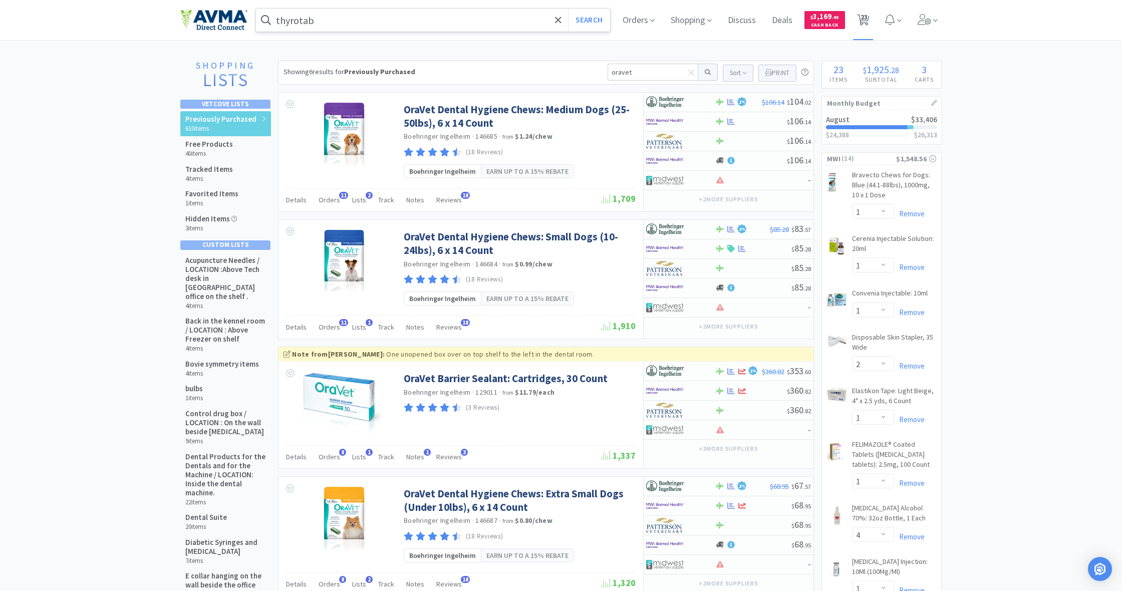
select select "1"
select select "5"
select select "2"
select select "8"
select select "50"
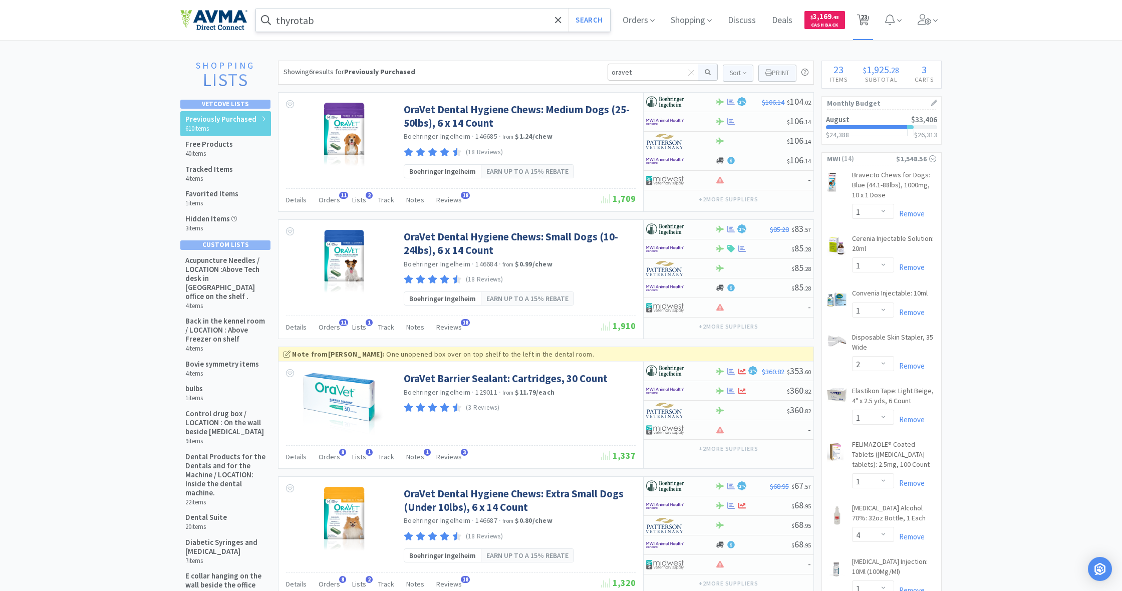
select select "1"
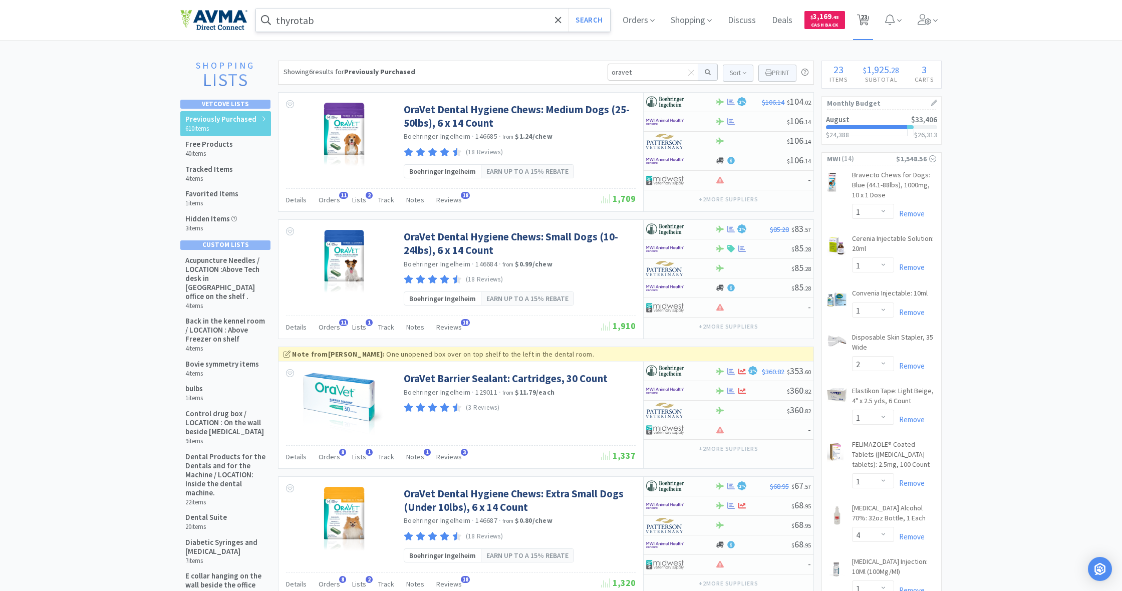
select select "1"
select select "6"
select select "1"
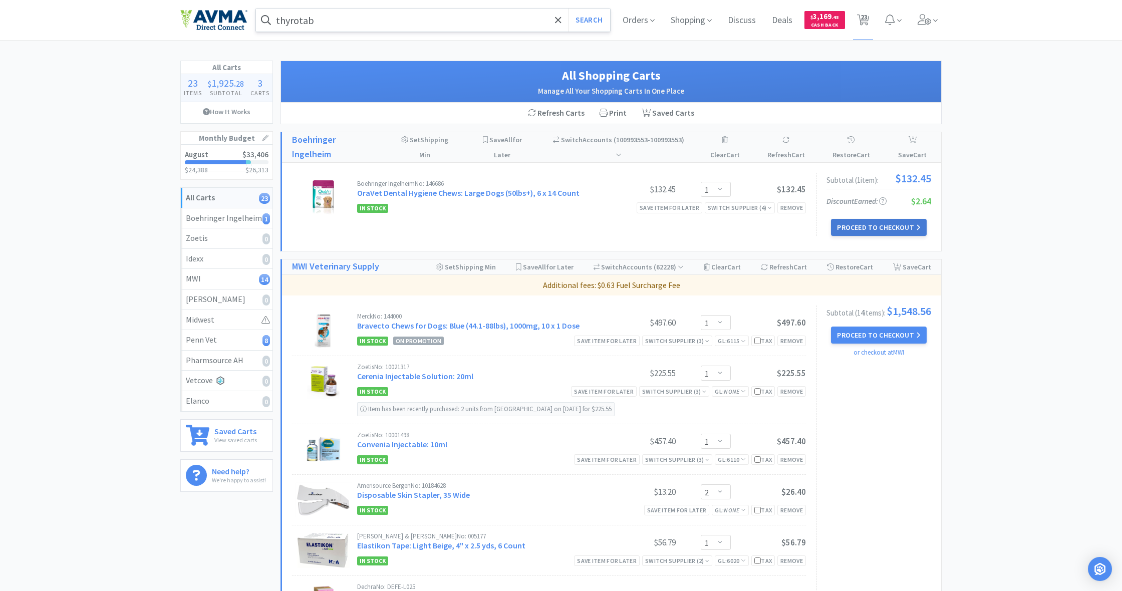
click at [878, 223] on button "Proceed to Checkout" at bounding box center [878, 227] width 95 height 17
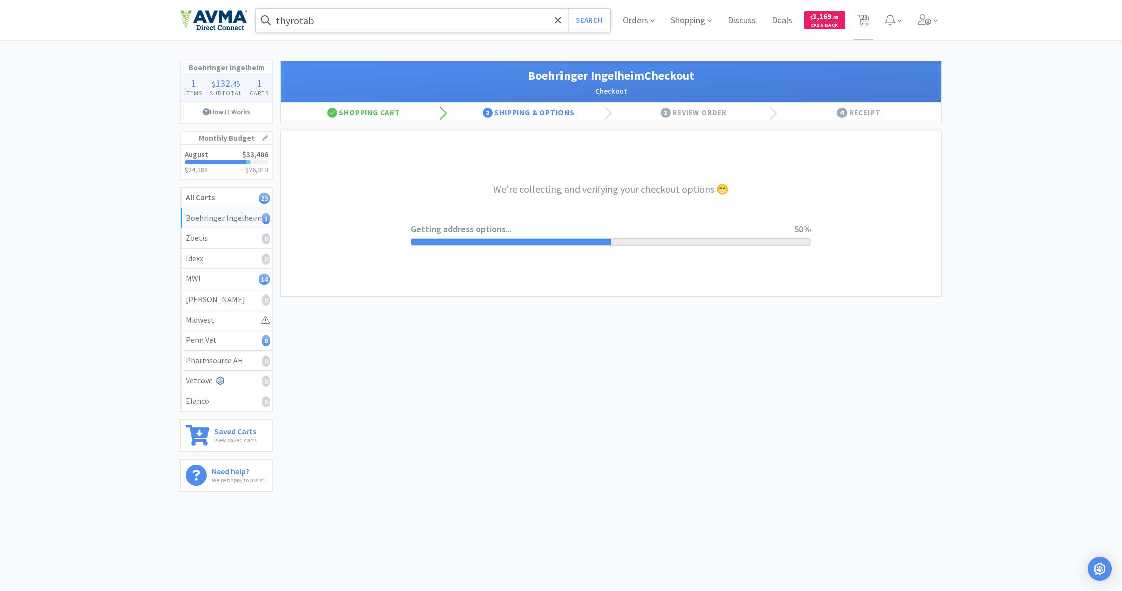
select select "invoice"
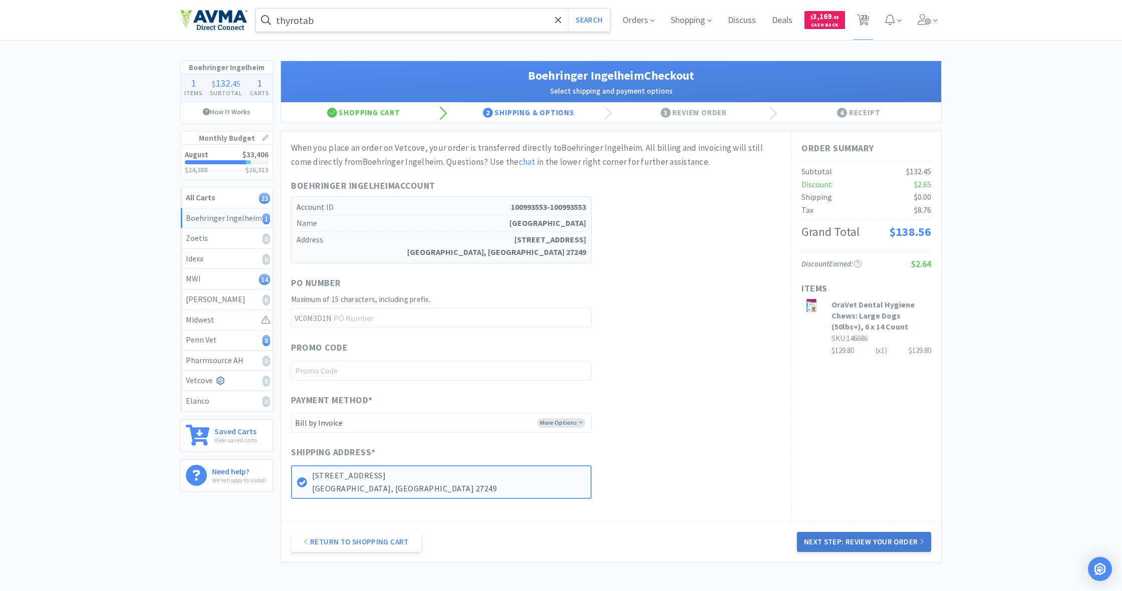
click at [882, 535] on button "Next Step: Review Your Order" at bounding box center [864, 542] width 134 height 20
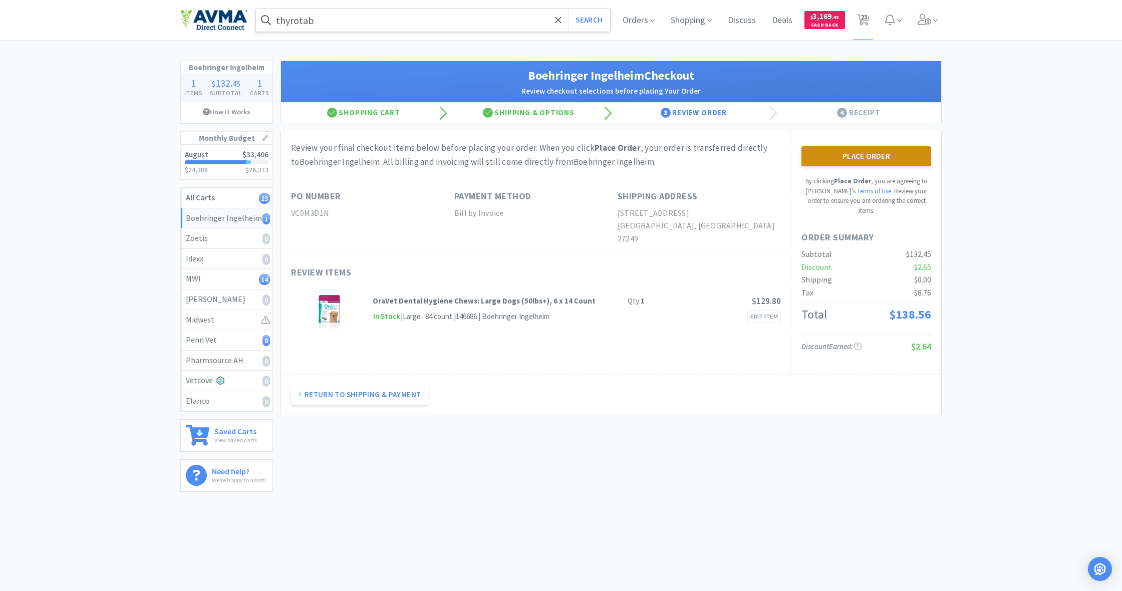
click at [859, 153] on button "Place Order" at bounding box center [867, 156] width 130 height 20
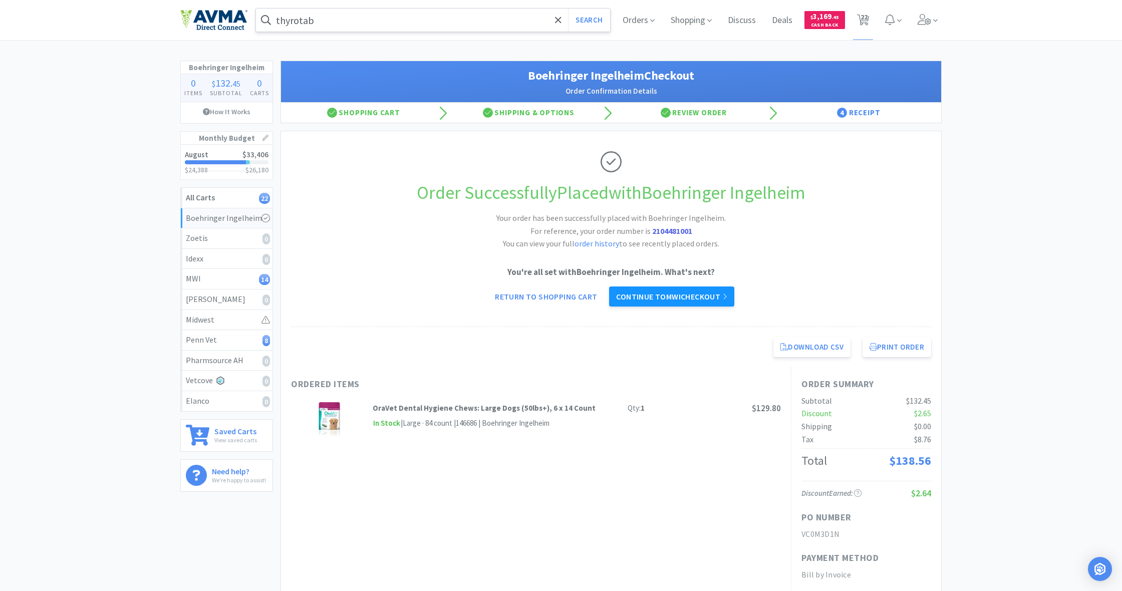
click at [679, 294] on link "Continue to MWI checkout" at bounding box center [671, 297] width 125 height 20
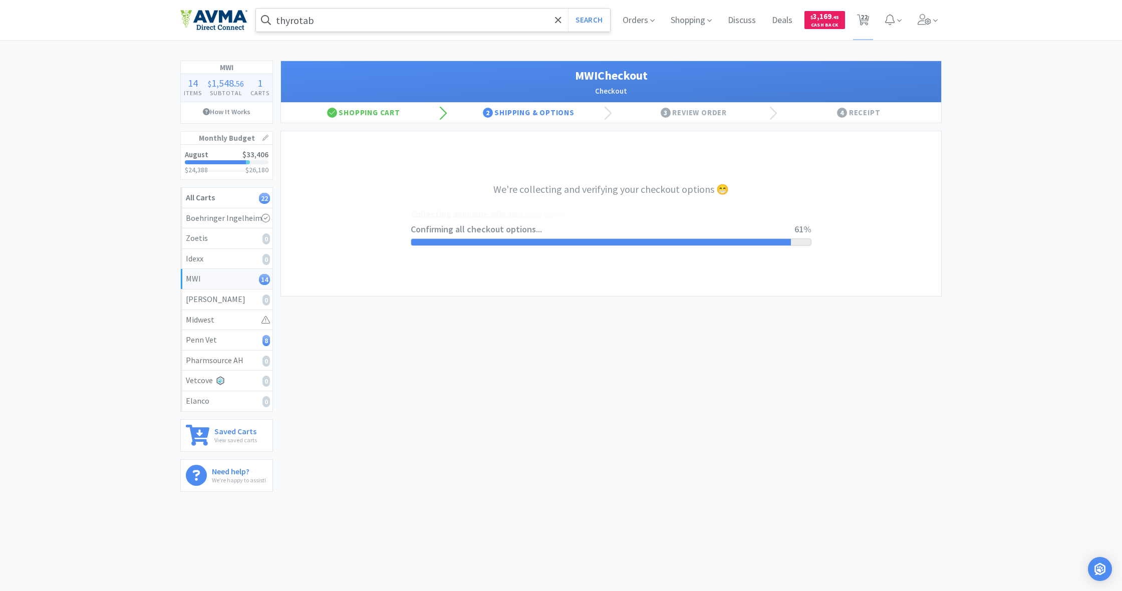
select select "STD_"
select select "FX9"
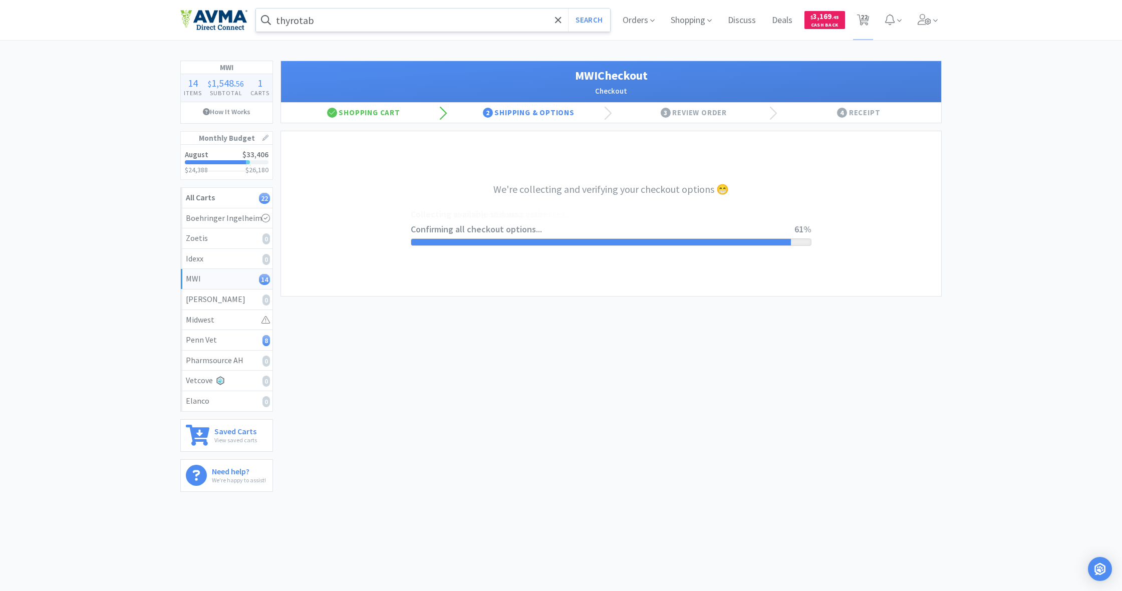
select select "FX9"
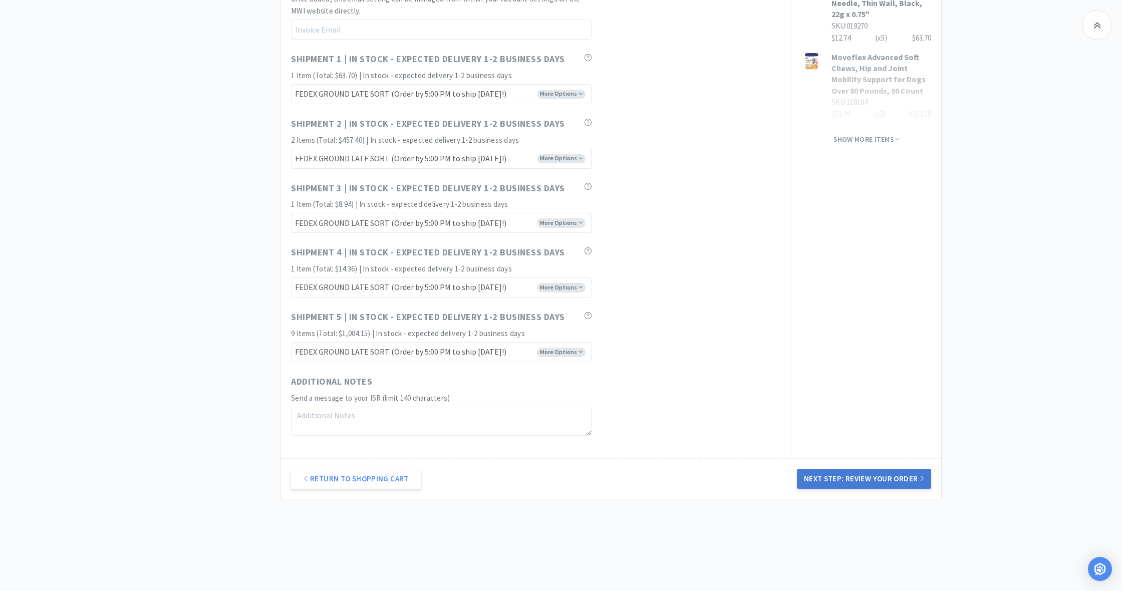
scroll to position [798, 0]
click at [872, 471] on button "Next Step: Review Your Order" at bounding box center [864, 481] width 134 height 20
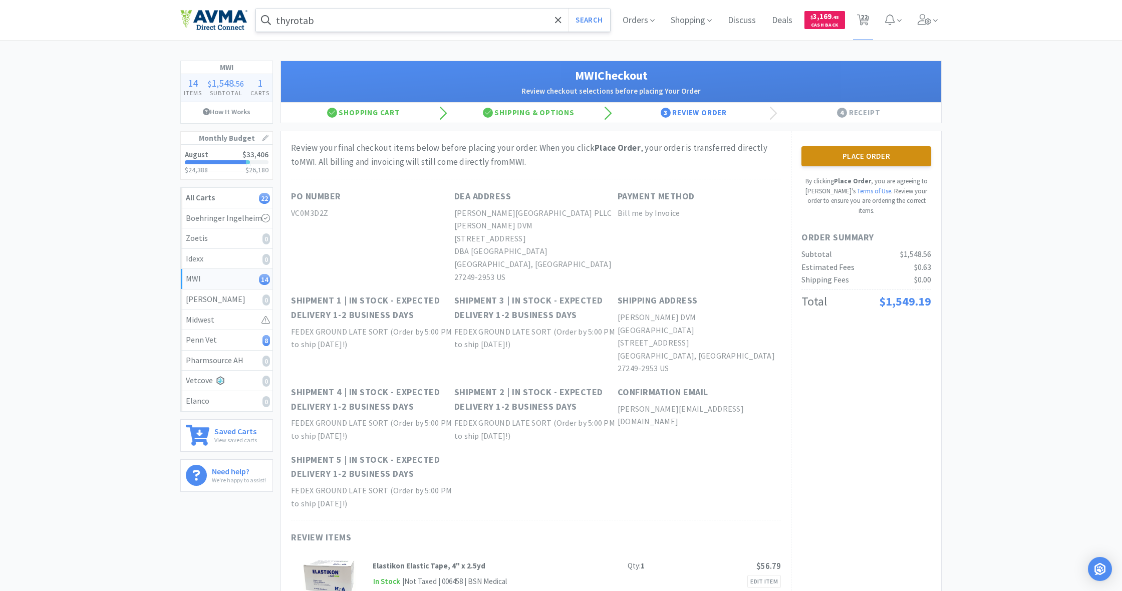
click at [873, 160] on button "Place Order" at bounding box center [867, 156] width 130 height 20
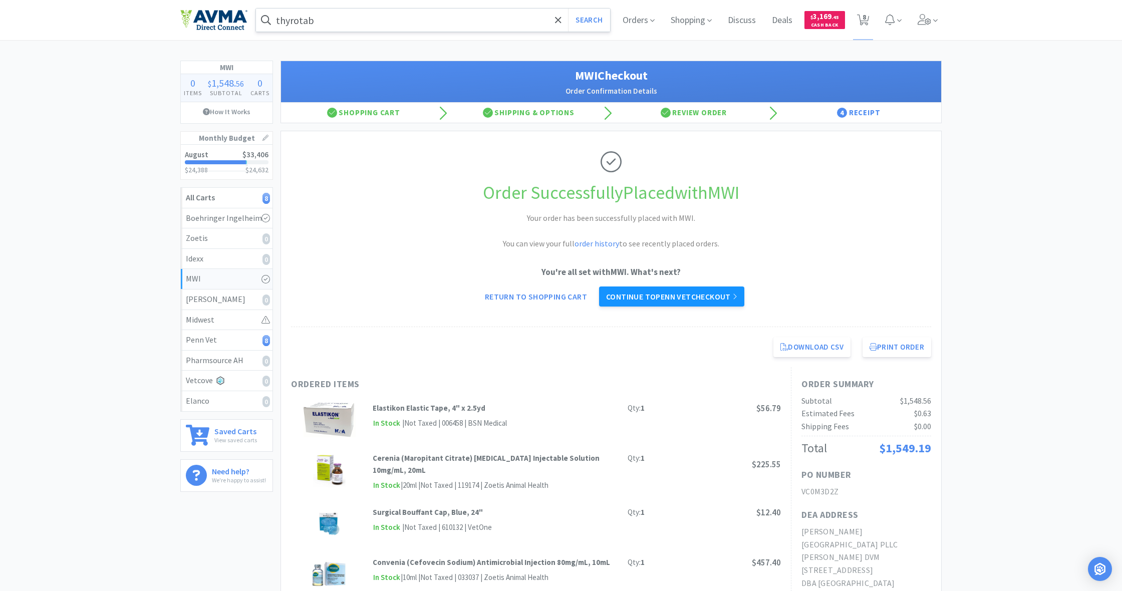
click at [679, 292] on link "Continue to Penn Vet checkout" at bounding box center [671, 297] width 145 height 20
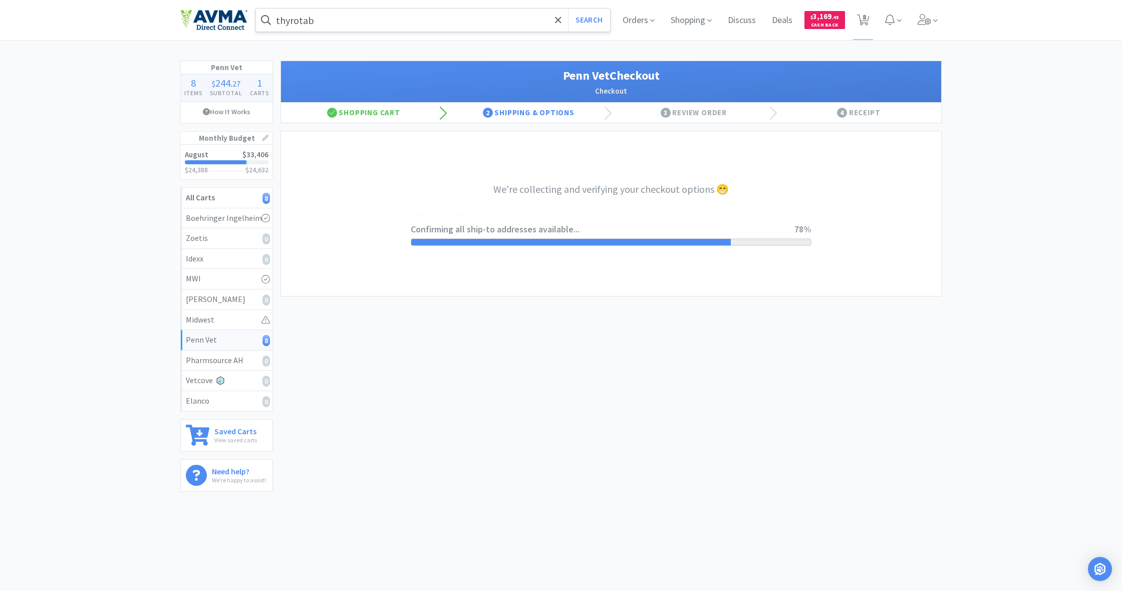
select select "terms"
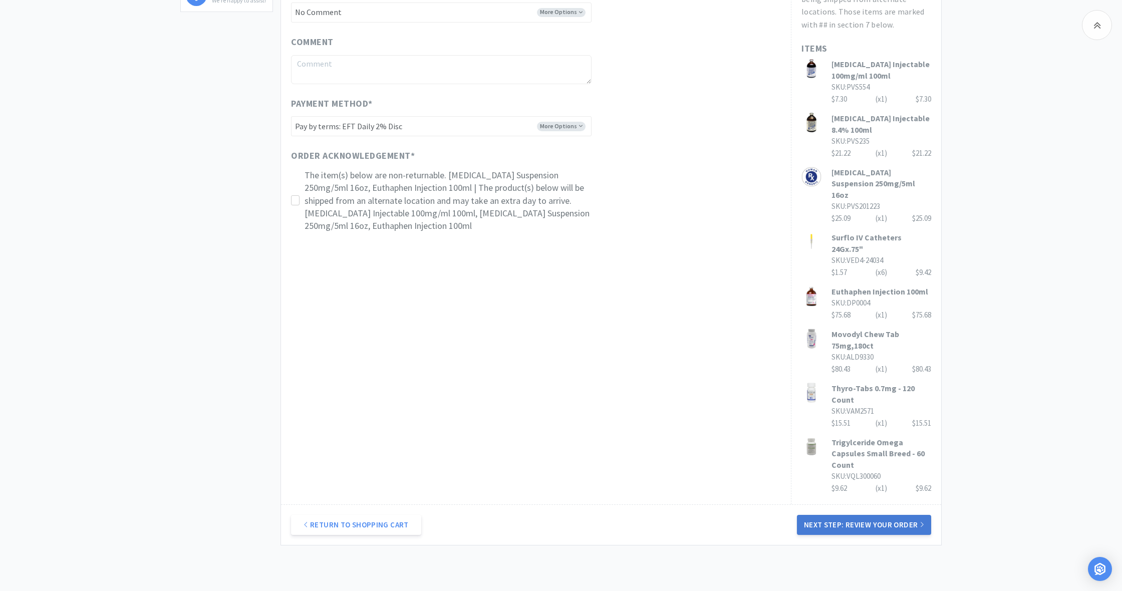
scroll to position [481, 0]
click at [876, 515] on button "Next Step: Review Your Order" at bounding box center [864, 525] width 134 height 20
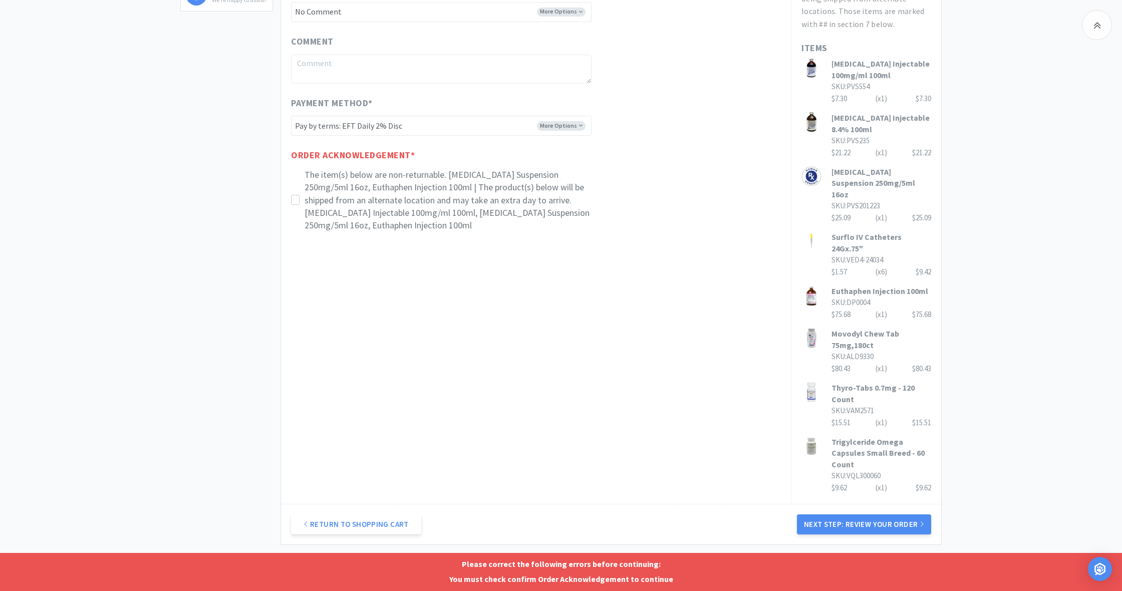
drag, startPoint x: 294, startPoint y: 191, endPoint x: 345, endPoint y: 234, distance: 66.9
click at [294, 196] on icon at bounding box center [296, 200] width 8 height 8
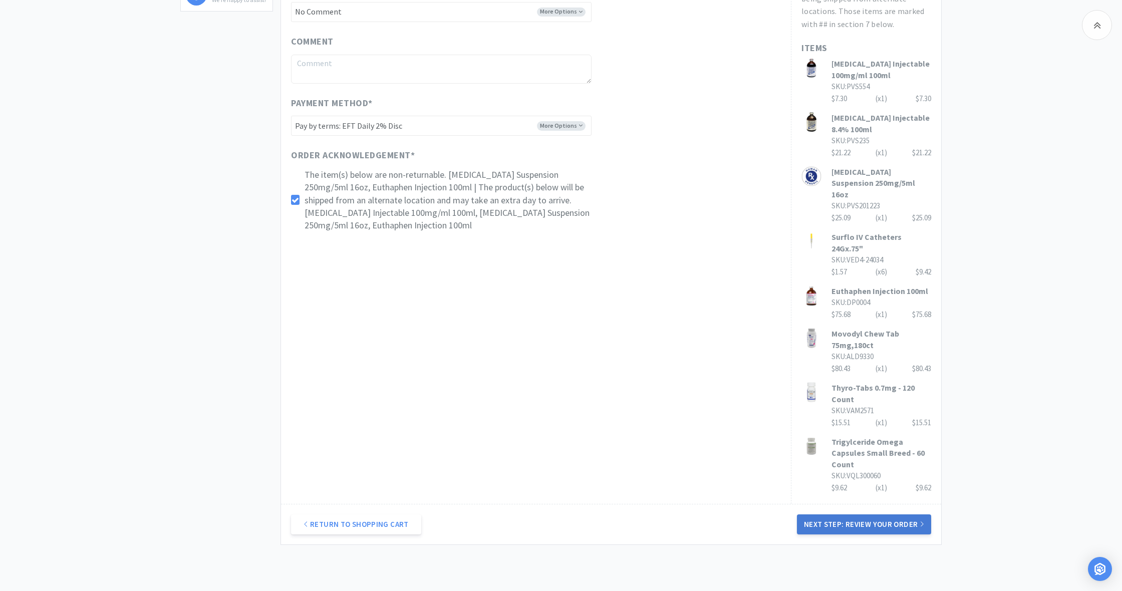
click at [874, 515] on button "Next Step: Review Your Order" at bounding box center [864, 525] width 134 height 20
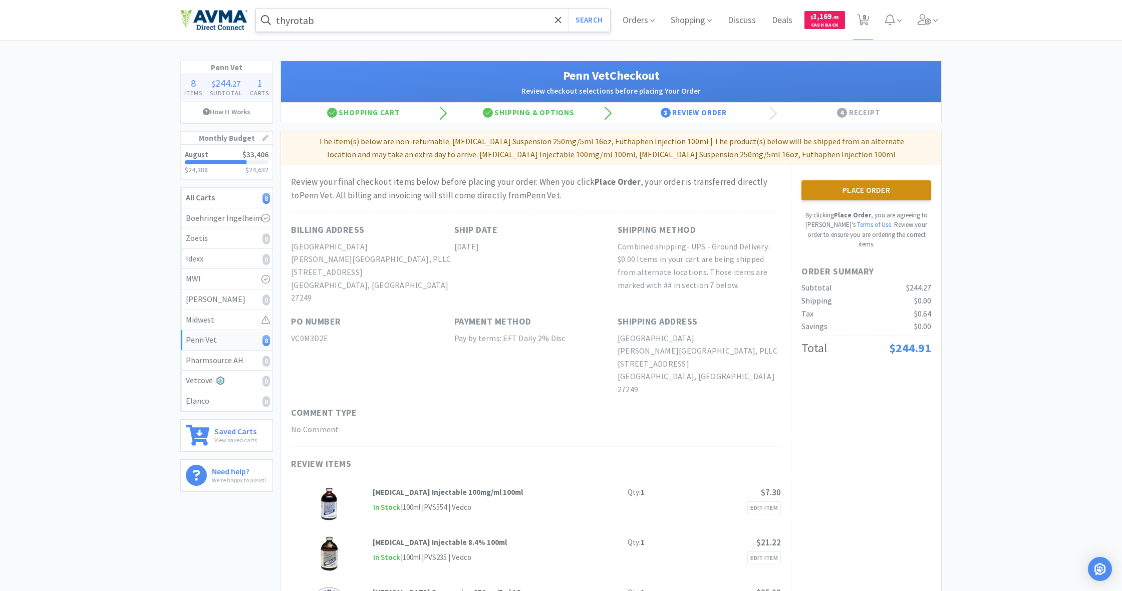
click at [866, 189] on button "Place Order" at bounding box center [867, 190] width 130 height 20
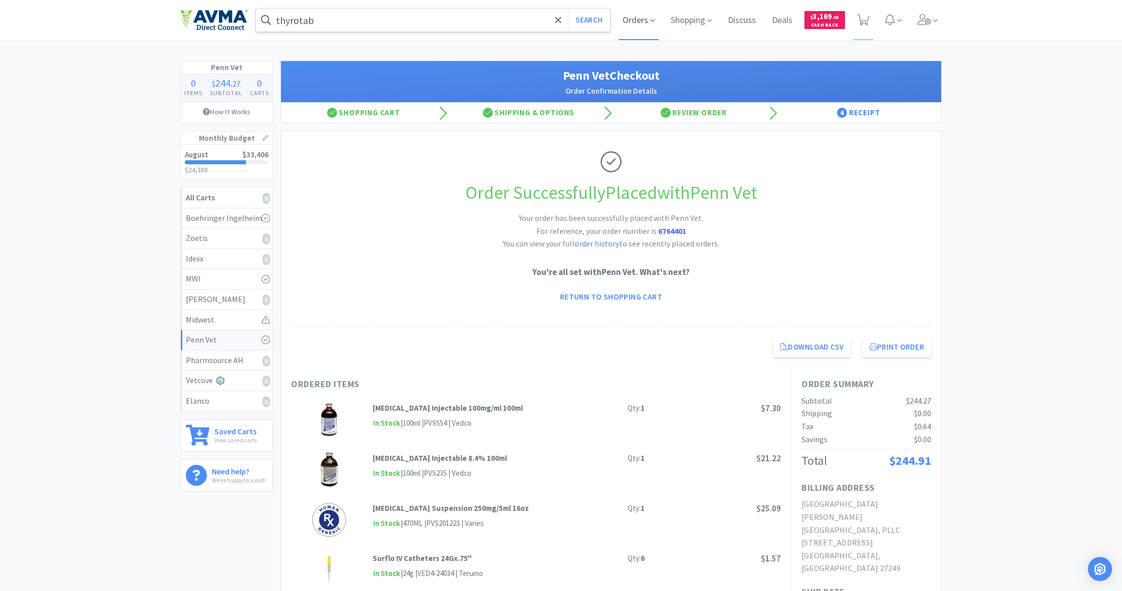
click at [628, 22] on span "Orders" at bounding box center [639, 20] width 40 height 40
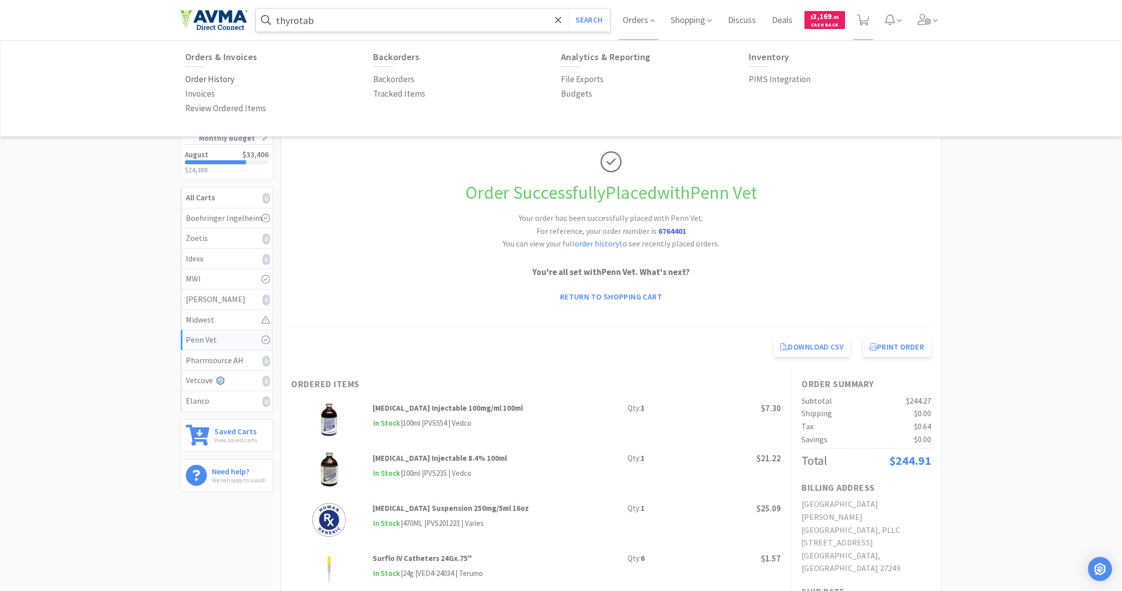
click at [214, 79] on p "Order History" at bounding box center [209, 80] width 49 height 14
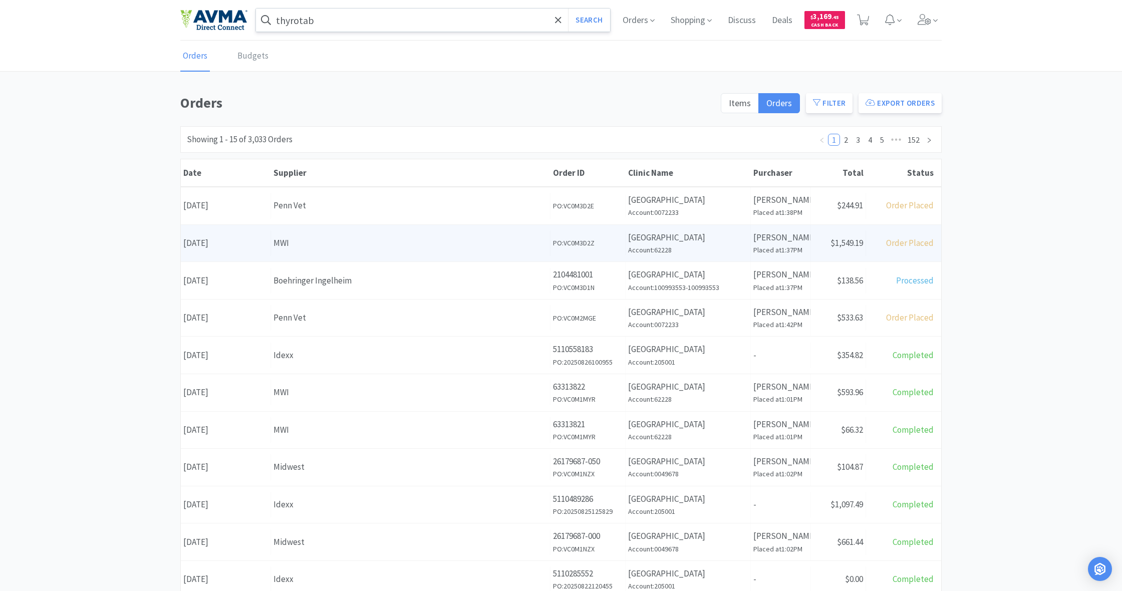
click at [521, 248] on div "MWI" at bounding box center [411, 244] width 274 height 14
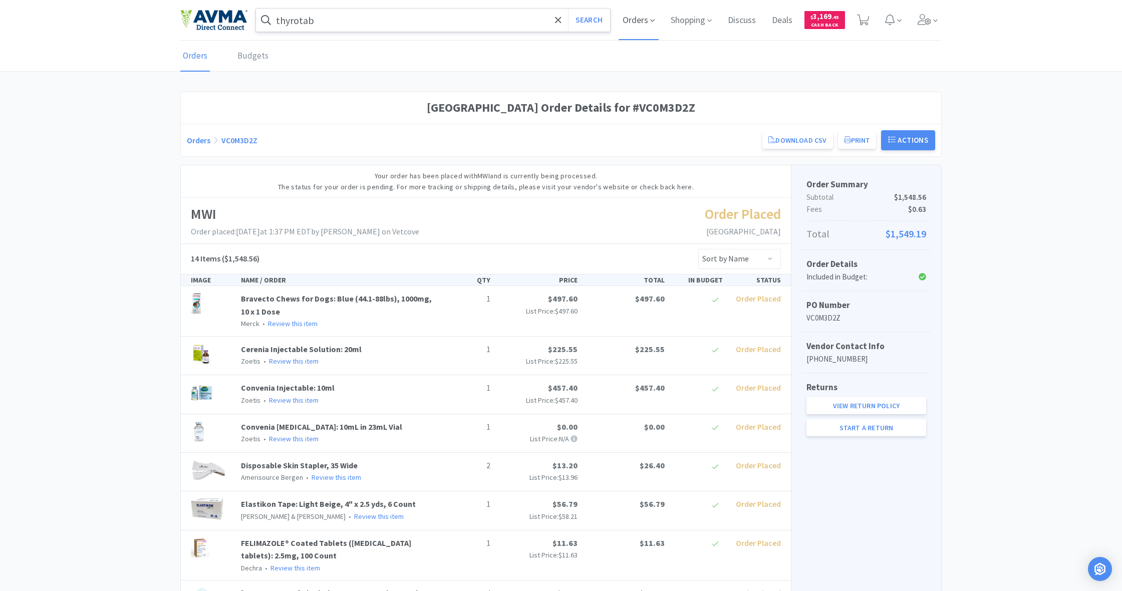
click at [631, 21] on span "Orders" at bounding box center [639, 20] width 40 height 40
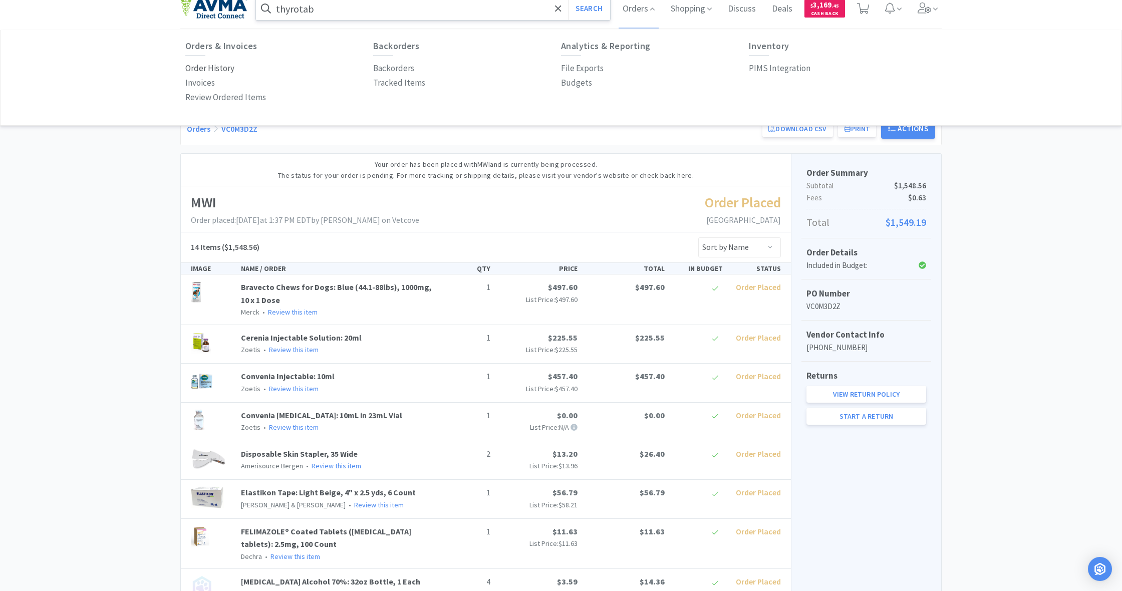
scroll to position [11, 0]
click at [208, 67] on p "Order History" at bounding box center [209, 70] width 49 height 14
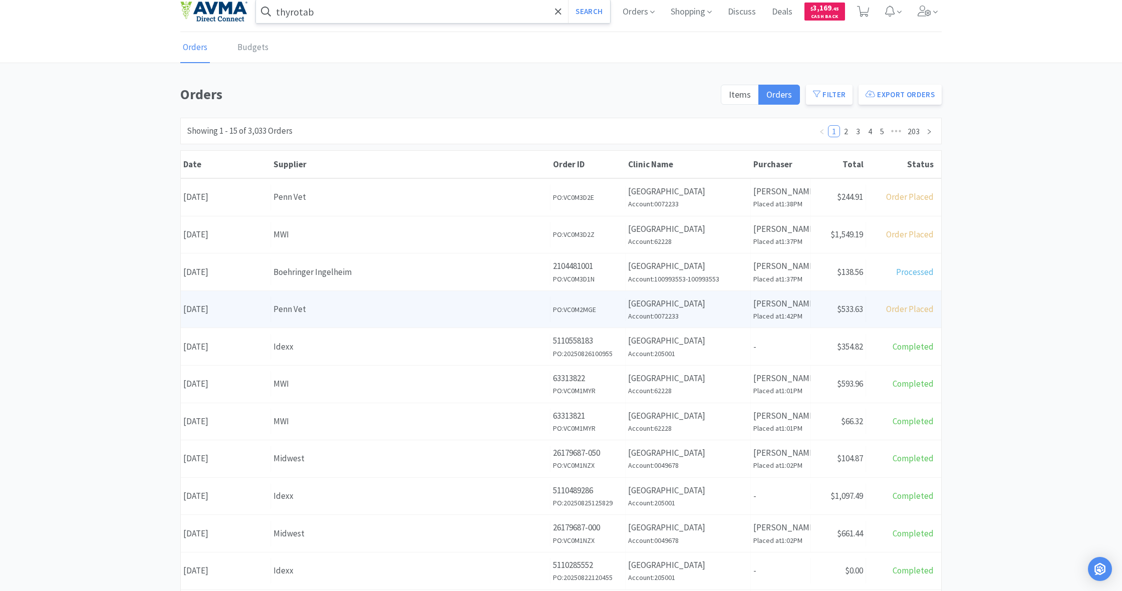
click at [469, 308] on div "Penn Vet" at bounding box center [411, 310] width 274 height 14
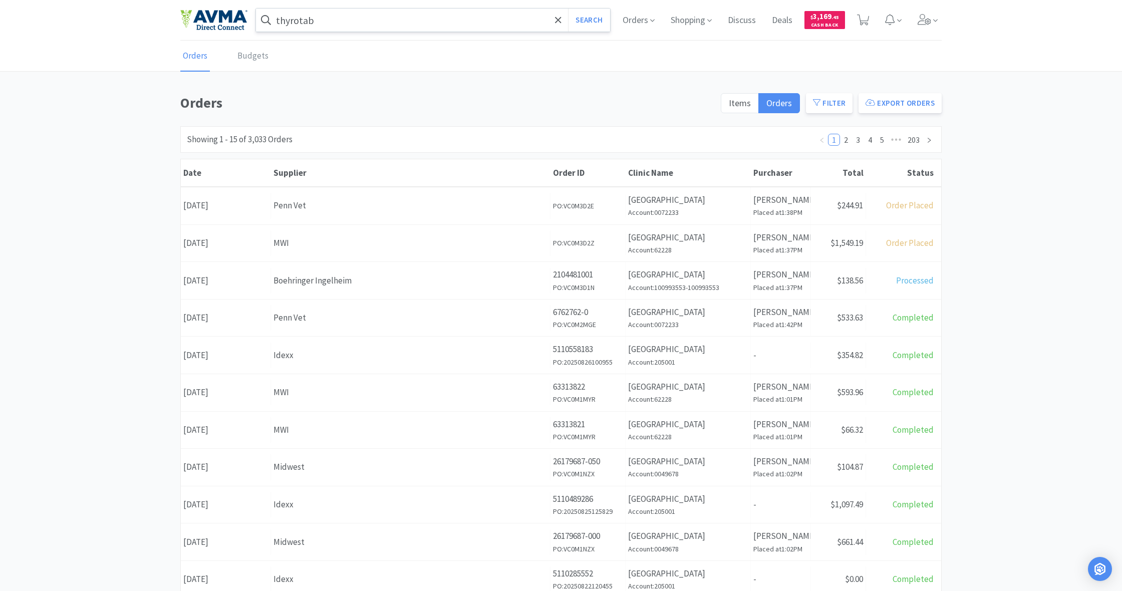
scroll to position [8, 0]
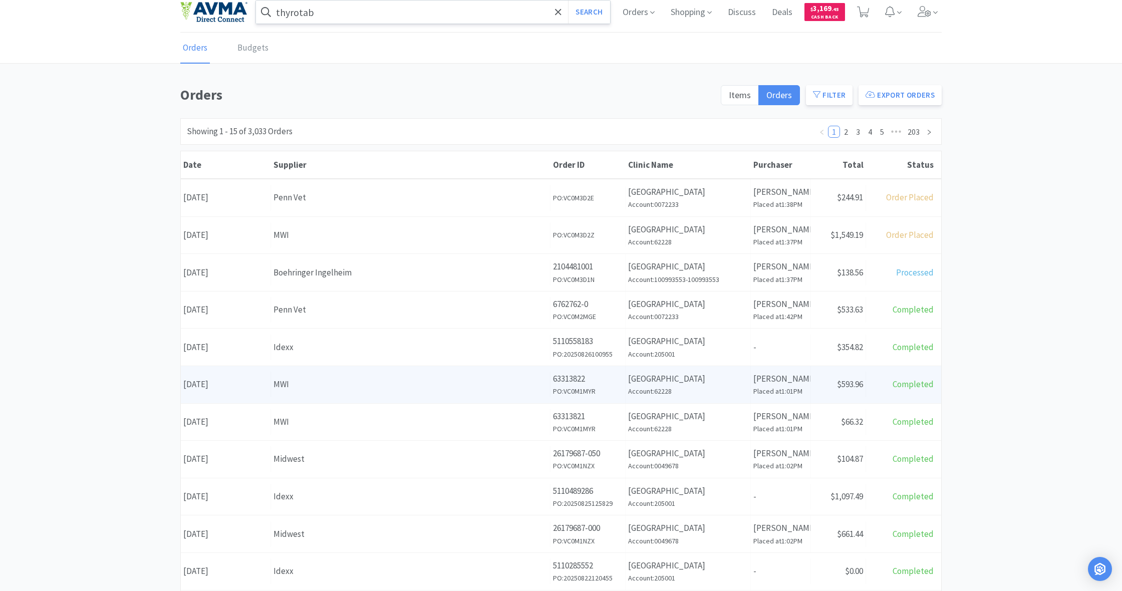
click at [414, 384] on div "MWI" at bounding box center [411, 385] width 274 height 14
